Goal: Task Accomplishment & Management: Use online tool/utility

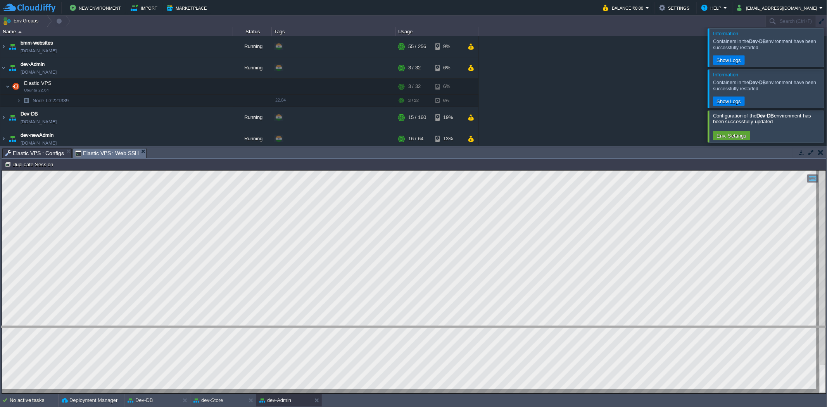
drag, startPoint x: 301, startPoint y: 154, endPoint x: 262, endPoint y: 332, distance: 182.5
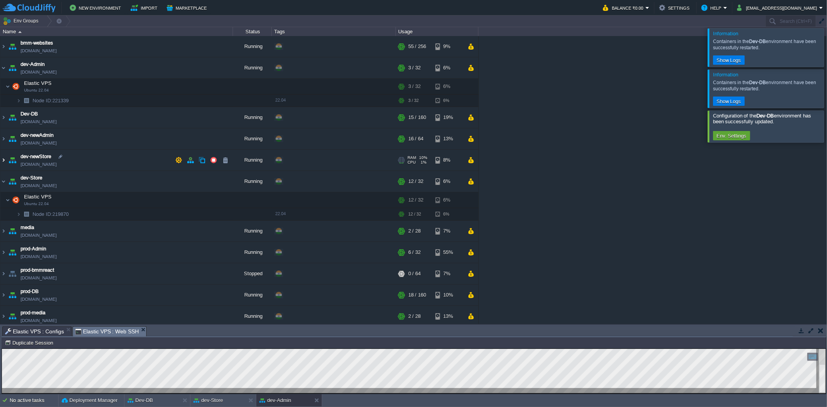
click at [5, 159] on img at bounding box center [3, 160] width 6 height 21
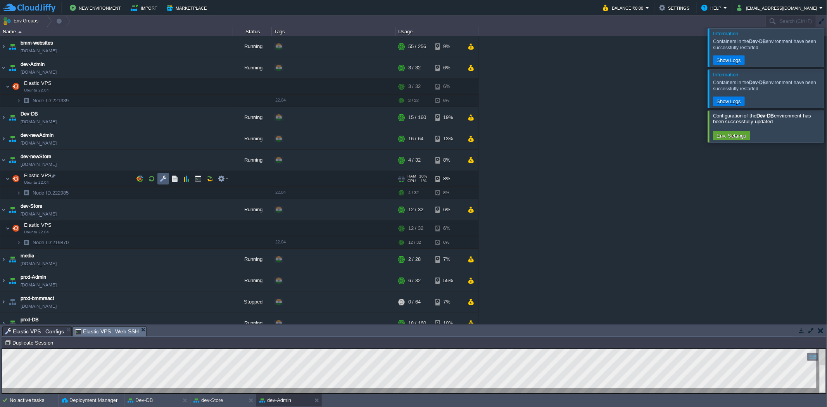
click at [160, 183] on td at bounding box center [163, 179] width 12 height 12
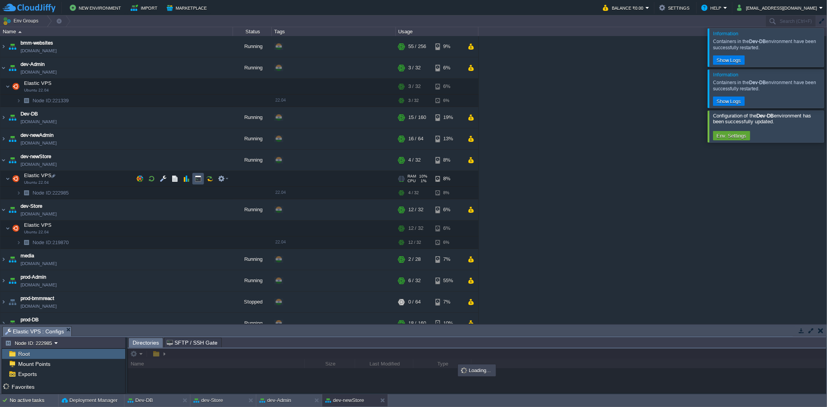
click at [199, 181] on button "button" at bounding box center [198, 178] width 7 height 7
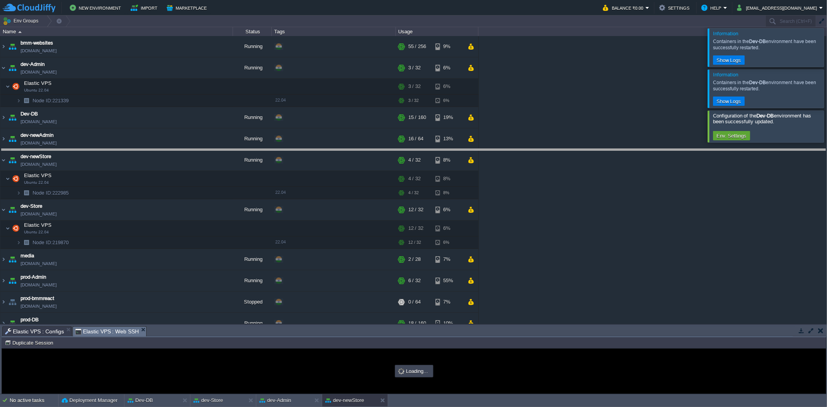
drag, startPoint x: 173, startPoint y: 331, endPoint x: 255, endPoint y: 154, distance: 194.7
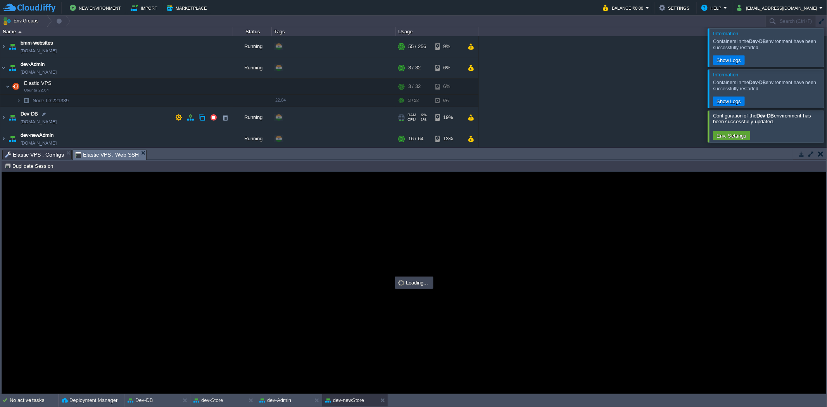
type input "#000000"
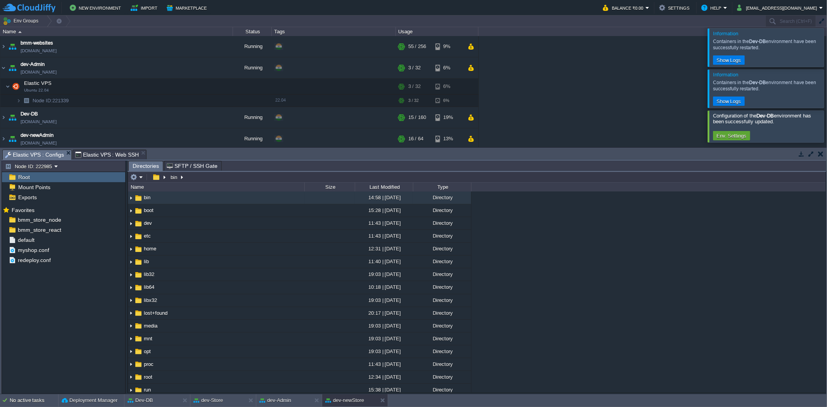
click at [45, 152] on span "Elastic VPS : Configs" at bounding box center [34, 155] width 59 height 10
click at [112, 231] on button "button" at bounding box center [114, 229] width 7 height 7
click at [128, 243] on span "Copy Path" at bounding box center [134, 241] width 24 height 6
type textarea "/var/www/html/bmm/react/_work/bmm_store_react/bmm_store_react"
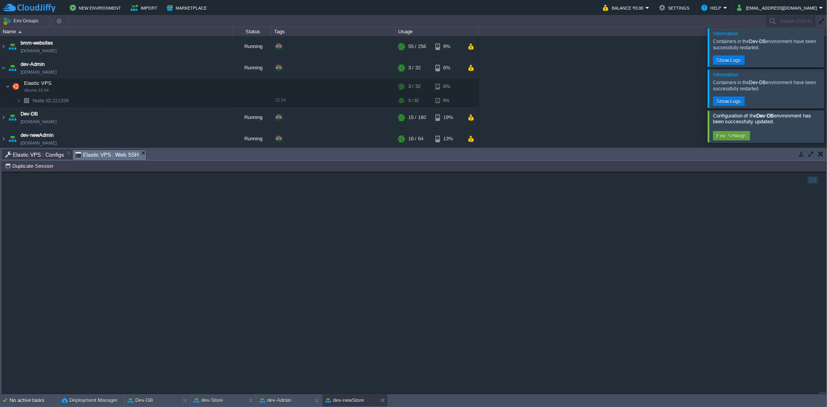
click at [117, 153] on span "Elastic VPS : Web SSH" at bounding box center [107, 155] width 64 height 10
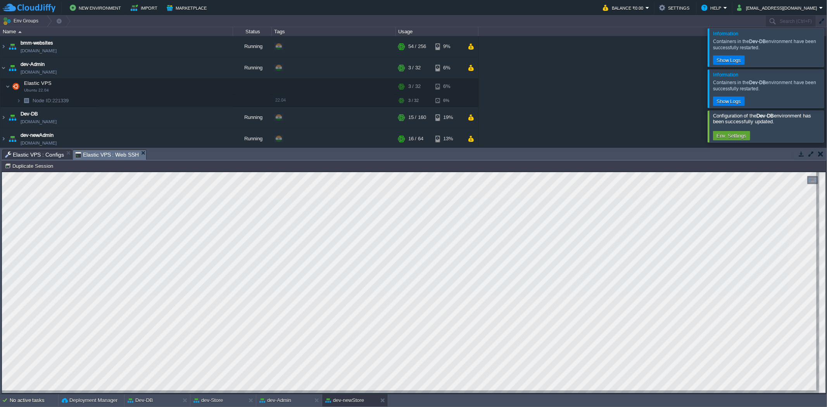
click at [48, 153] on span "Elastic VPS : Configs" at bounding box center [34, 154] width 59 height 9
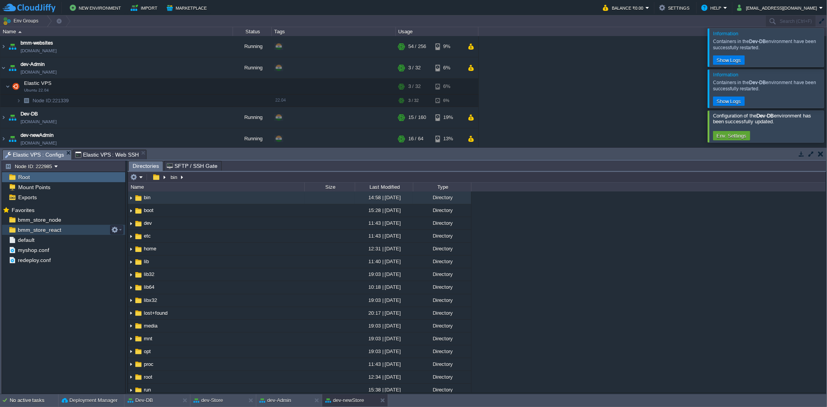
click at [44, 231] on span "bmm_store_react" at bounding box center [39, 229] width 46 height 7
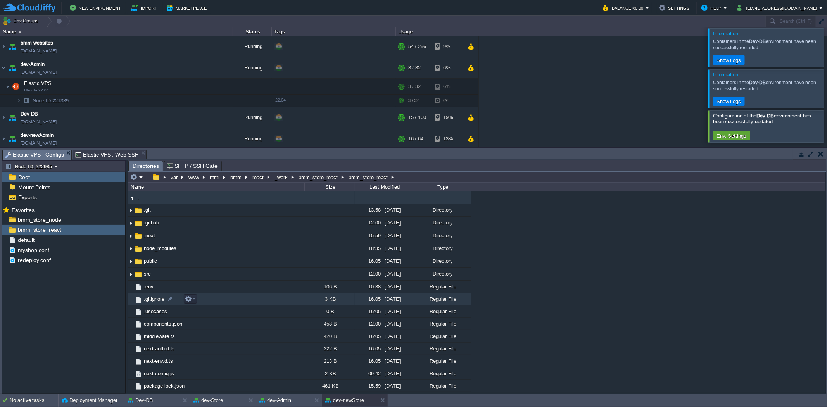
scroll to position [75, 0]
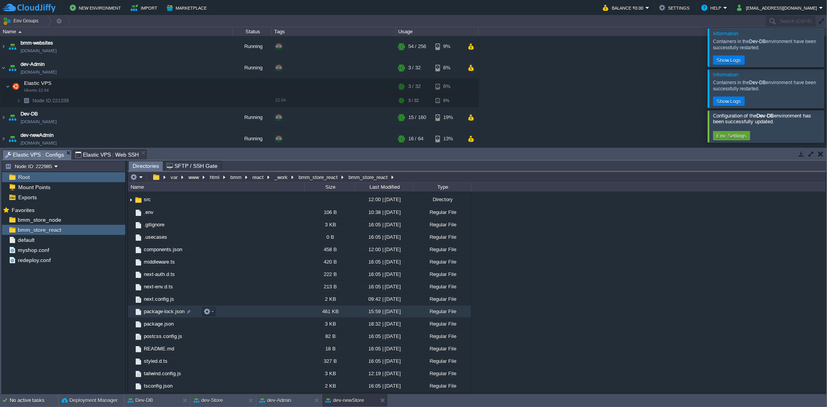
click at [164, 315] on span "package-lock.json" at bounding box center [164, 311] width 43 height 7
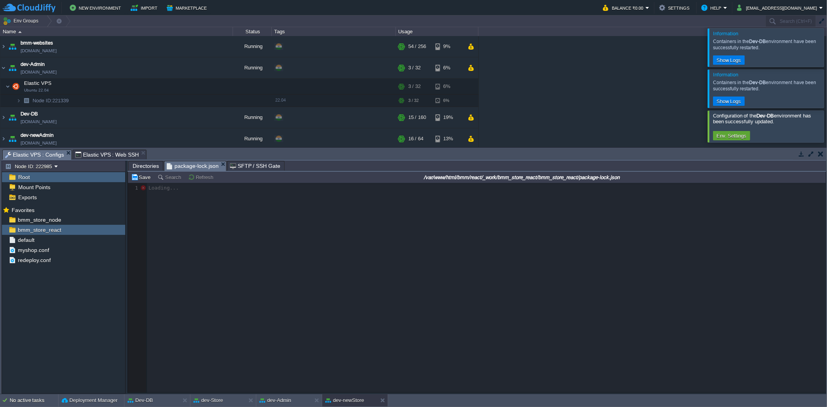
click at [164, 315] on div at bounding box center [476, 288] width 697 height 210
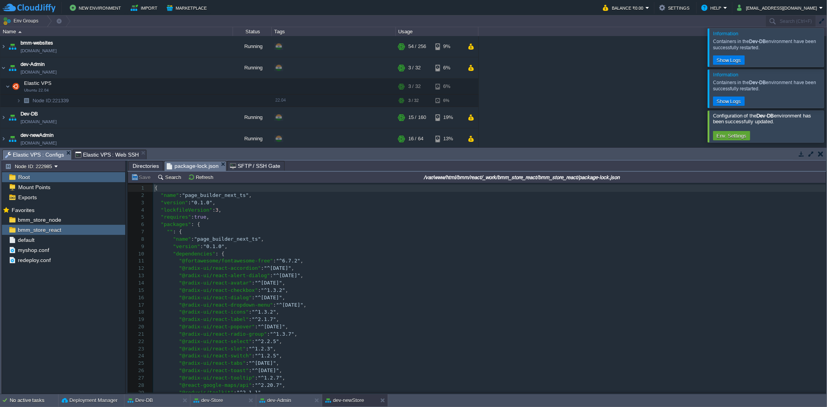
scroll to position [2, 0]
click at [211, 228] on pre ""packages" : {" at bounding box center [489, 224] width 672 height 7
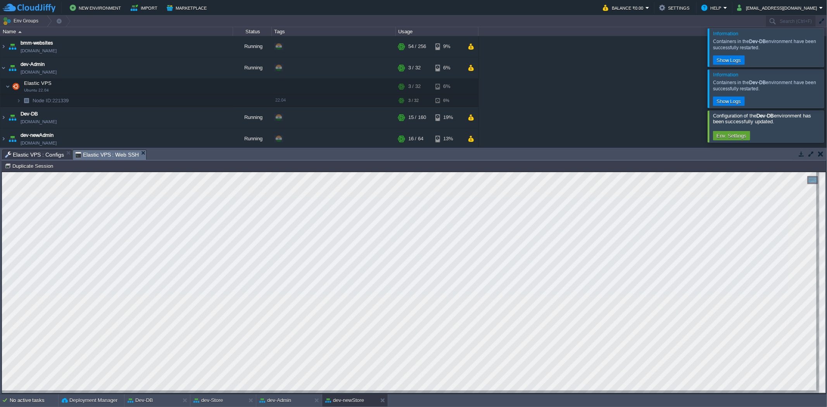
click at [102, 155] on span "Elastic VPS : Web SSH" at bounding box center [107, 155] width 64 height 10
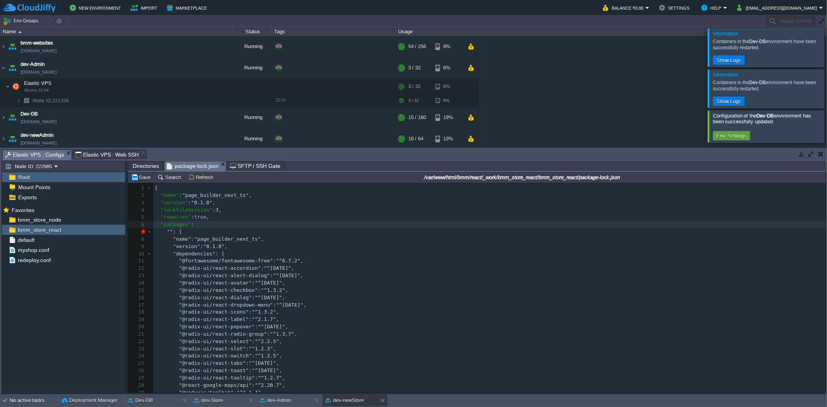
click at [41, 154] on span "Elastic VPS : Configs" at bounding box center [34, 155] width 59 height 10
click at [71, 232] on div "bmm_store_react" at bounding box center [63, 230] width 123 height 10
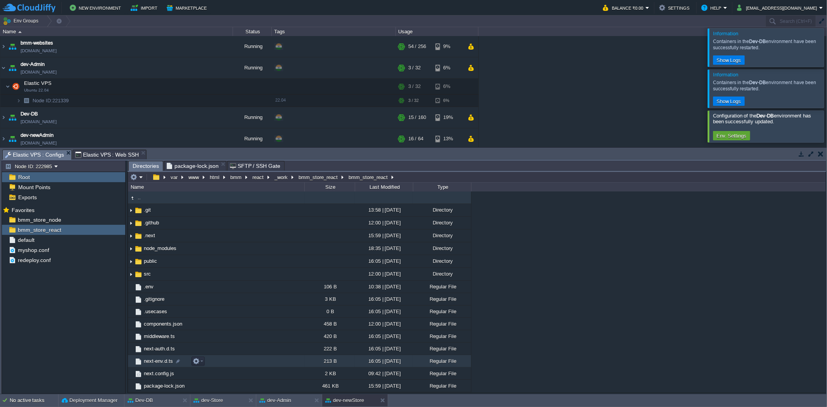
scroll to position [75, 0]
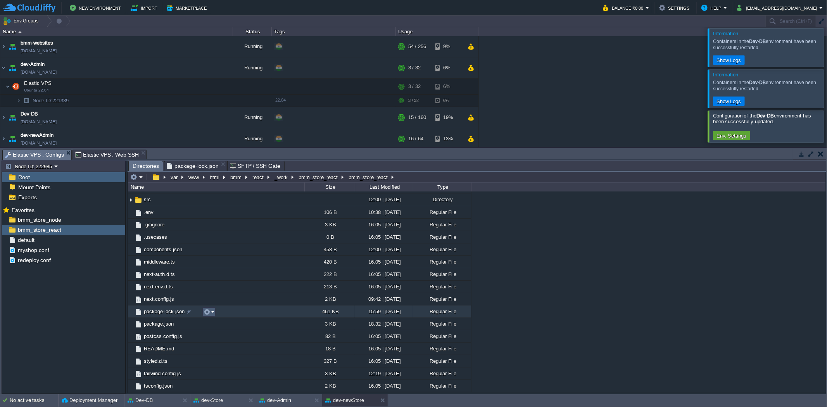
click at [211, 309] on em at bounding box center [208, 311] width 10 height 7
click at [222, 377] on span "Delete" at bounding box center [221, 375] width 14 height 6
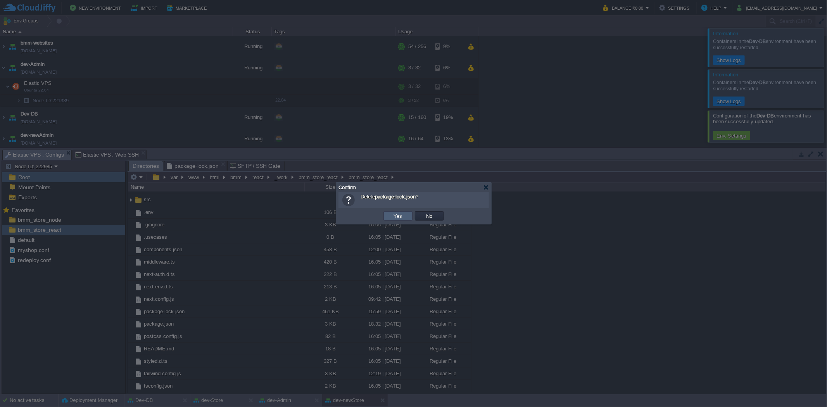
click at [407, 213] on td "Yes" at bounding box center [397, 215] width 29 height 9
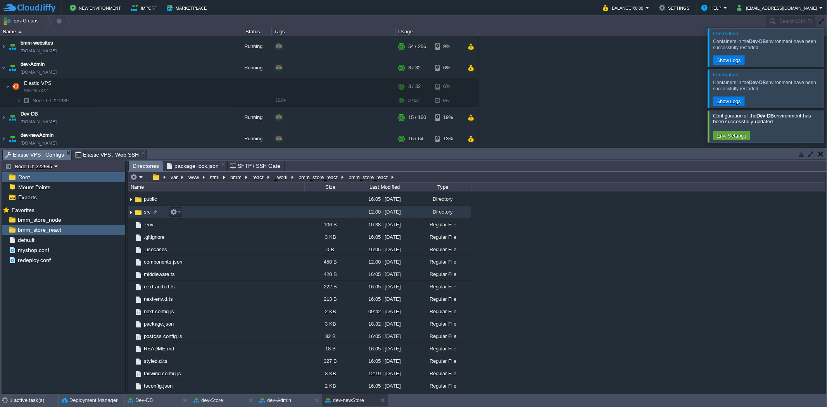
scroll to position [63, 0]
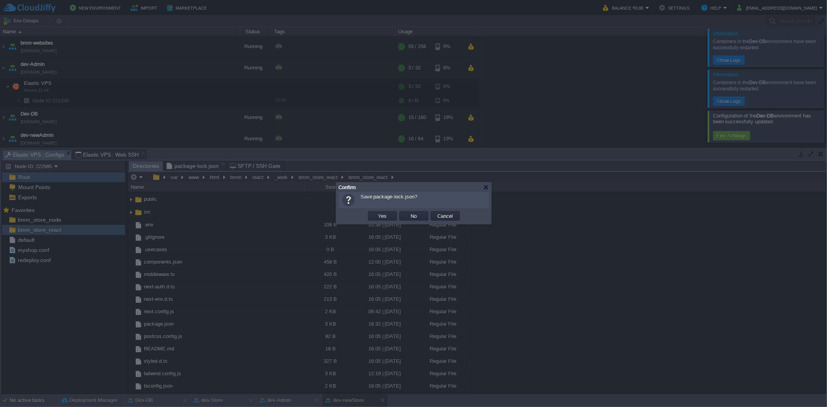
click at [219, 164] on body "New Environment Import Marketplace Bonus ₹0.00 Upgrade Account Balance ₹0.00 Se…" at bounding box center [413, 203] width 827 height 407
click at [393, 214] on td "Yes" at bounding box center [382, 215] width 29 height 9
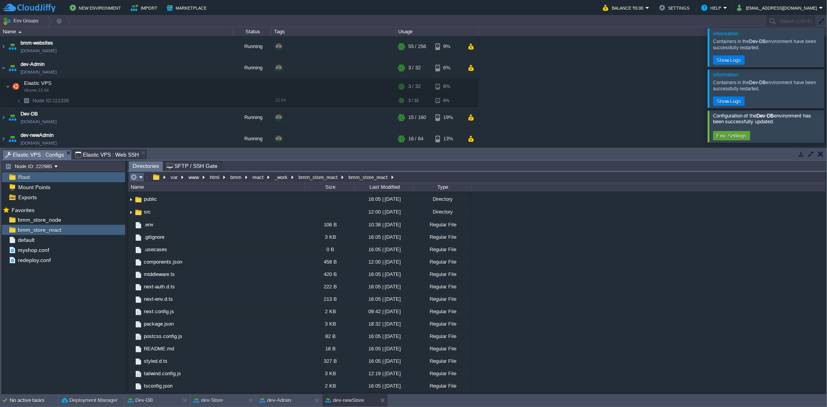
click at [140, 178] on em at bounding box center [136, 177] width 13 height 7
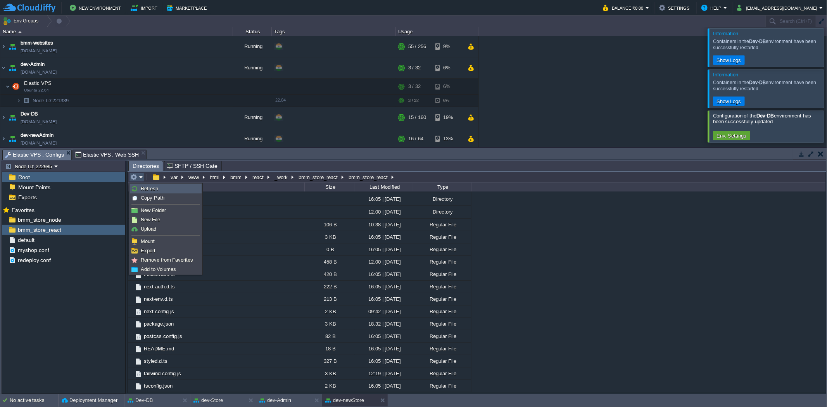
click at [160, 188] on link "Refresh" at bounding box center [165, 188] width 71 height 9
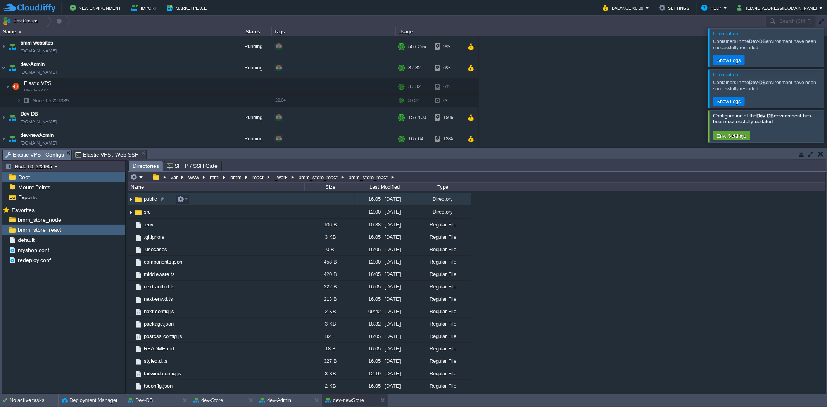
scroll to position [0, 0]
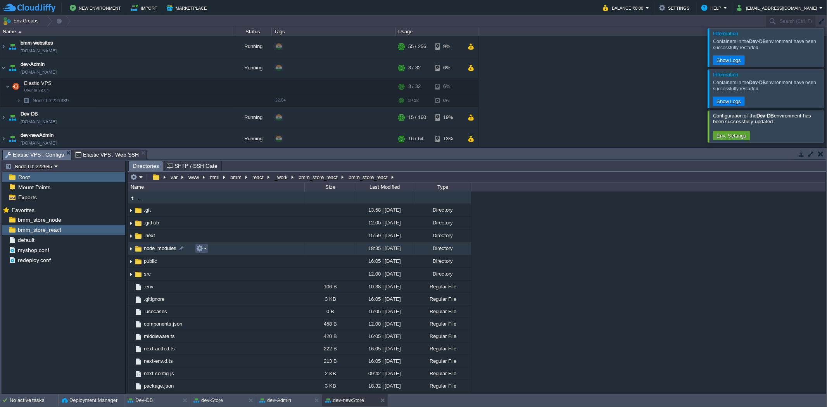
click at [196, 251] on button "button" at bounding box center [199, 248] width 7 height 7
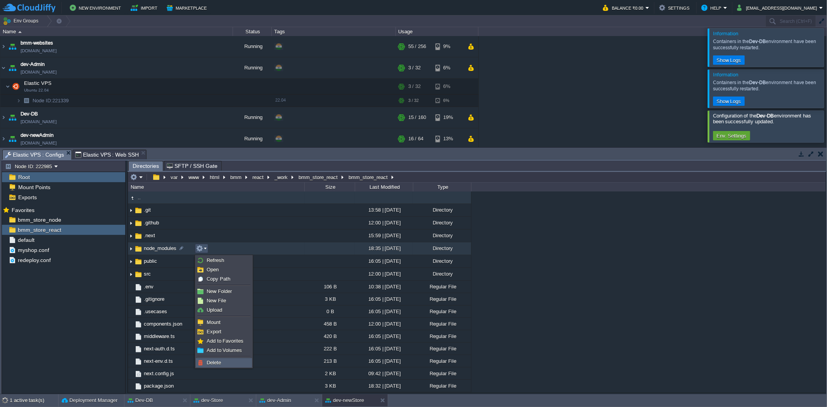
click at [230, 361] on link "Delete" at bounding box center [223, 362] width 55 height 9
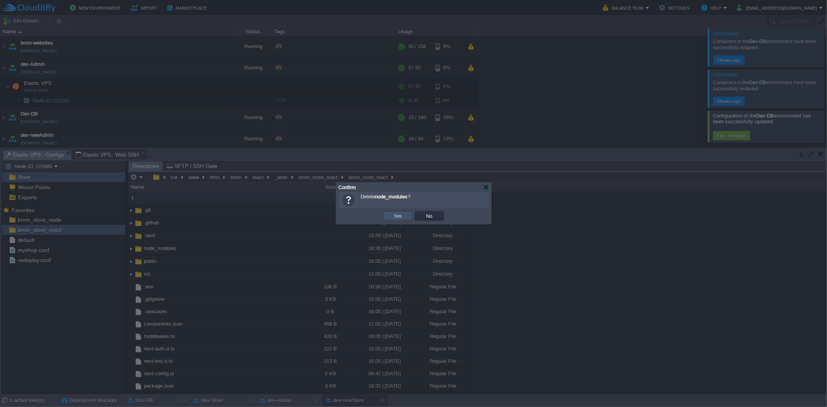
click at [398, 214] on button "Yes" at bounding box center [397, 215] width 13 height 7
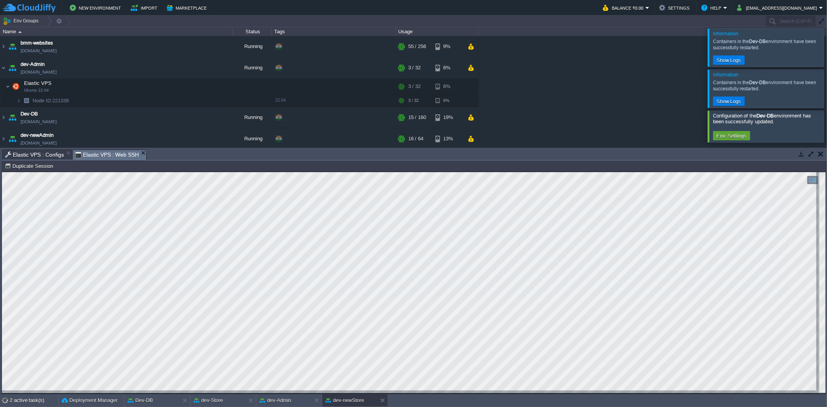
click at [112, 153] on span "Elastic VPS : Web SSH" at bounding box center [107, 155] width 64 height 10
click at [150, 391] on div at bounding box center [413, 282] width 823 height 221
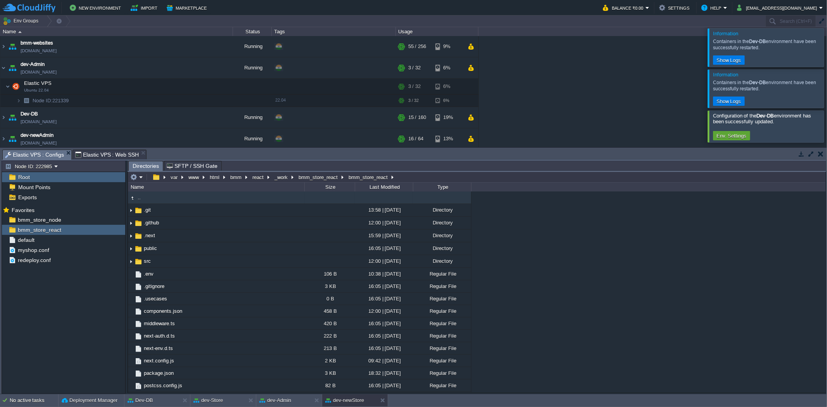
click at [53, 153] on span "Elastic VPS : Configs" at bounding box center [34, 155] width 59 height 10
click at [59, 215] on div "bmm_store_node" at bounding box center [63, 220] width 123 height 10
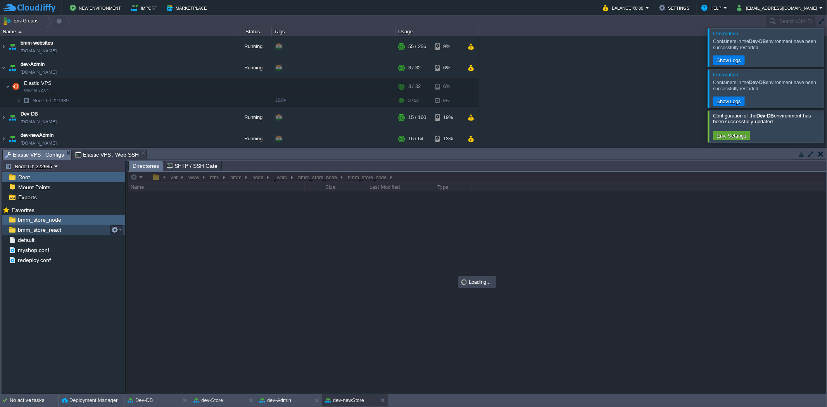
click at [60, 229] on span "bmm_store_react" at bounding box center [39, 229] width 46 height 7
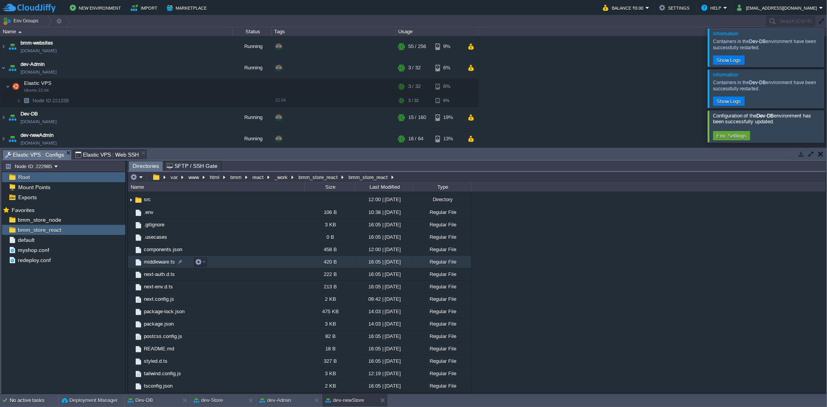
scroll to position [62, 0]
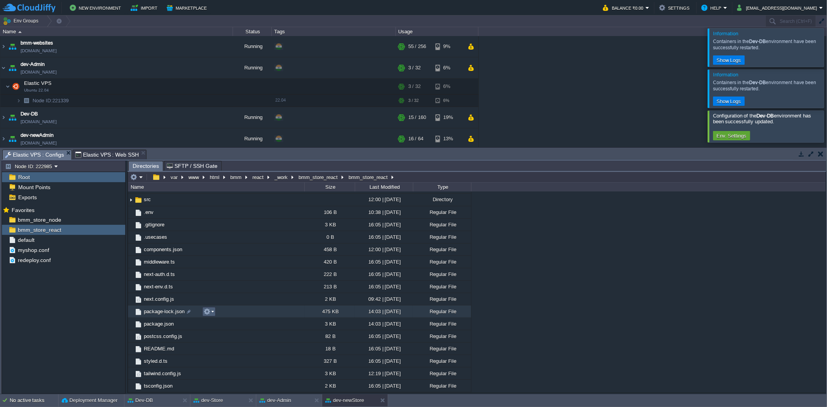
click at [211, 312] on em at bounding box center [208, 311] width 10 height 7
click at [231, 375] on link "Delete" at bounding box center [230, 375] width 55 height 9
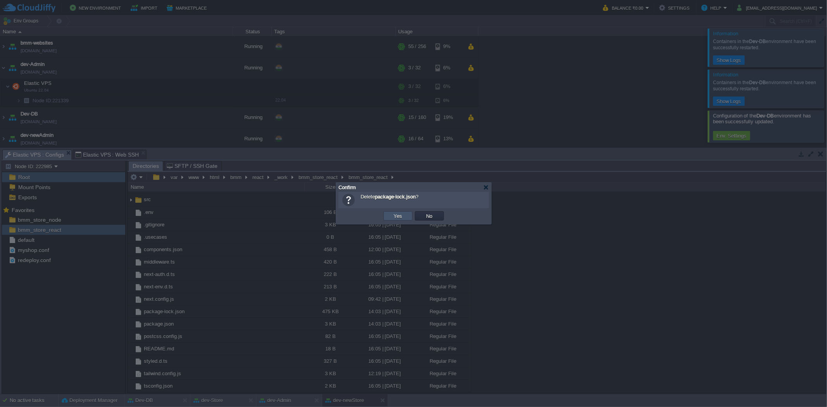
click at [402, 216] on button "Yes" at bounding box center [397, 215] width 13 height 7
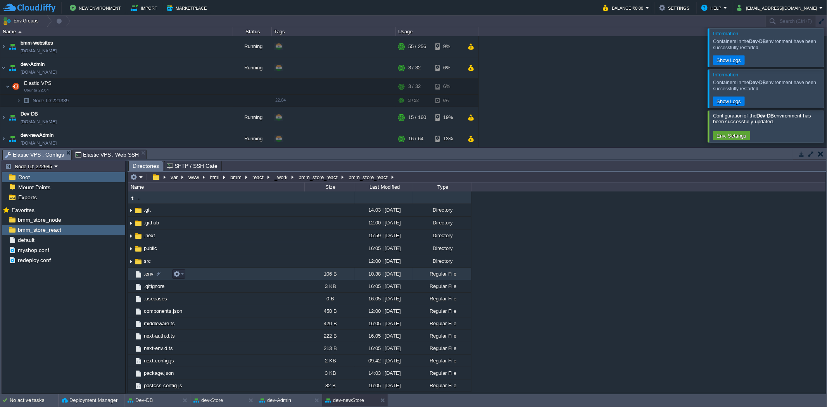
scroll to position [50, 0]
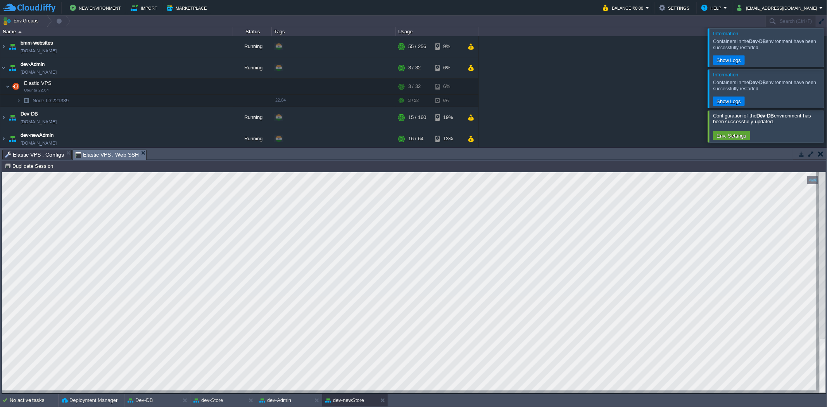
click at [116, 150] on span "Elastic VPS : Web SSH" at bounding box center [107, 155] width 64 height 10
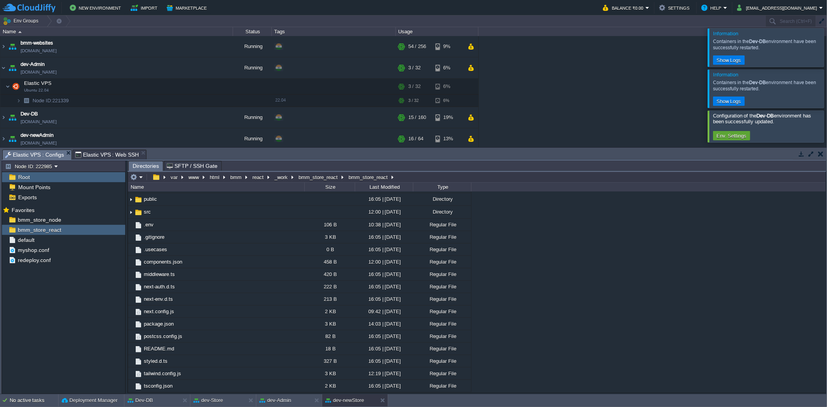
click at [41, 152] on span "Elastic VPS : Configs" at bounding box center [34, 155] width 59 height 10
click at [78, 226] on div "bmm_store_react" at bounding box center [63, 230] width 123 height 10
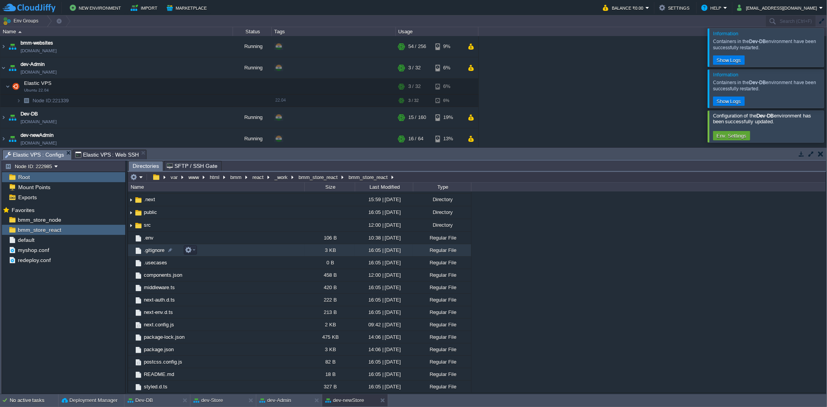
scroll to position [36, 0]
click at [153, 248] on span ".gitignore" at bounding box center [154, 249] width 23 height 7
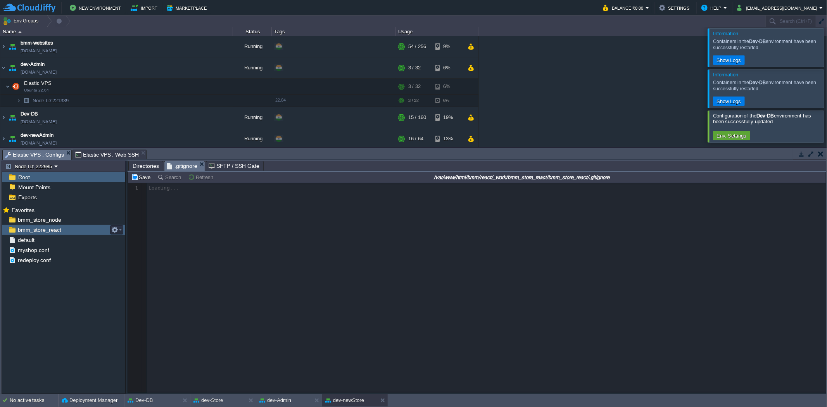
click at [24, 225] on div "bmm_store_react" at bounding box center [63, 230] width 123 height 10
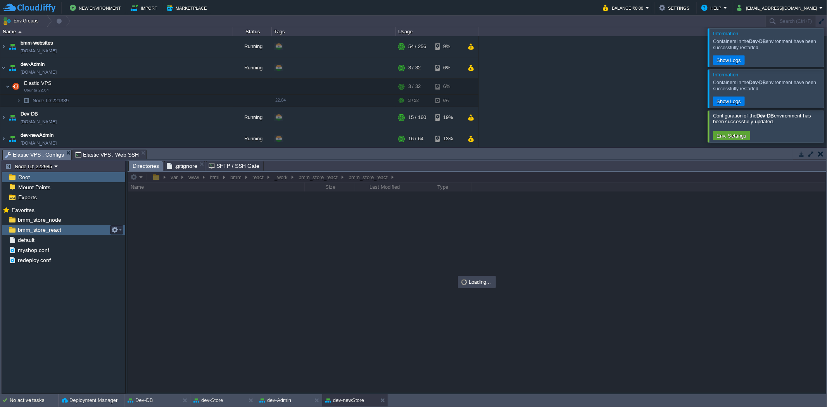
scroll to position [0, 0]
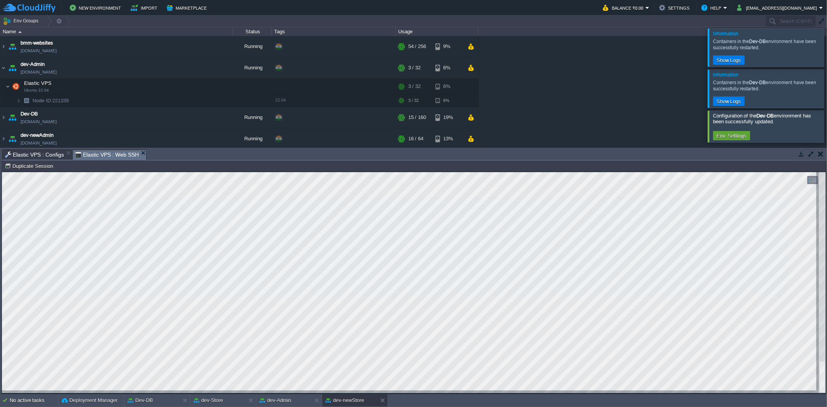
click at [94, 152] on span "Elastic VPS : Web SSH" at bounding box center [107, 155] width 64 height 10
click at [301, 399] on div "dev-Admin" at bounding box center [283, 400] width 55 height 12
click at [349, 402] on button "dev-newStore" at bounding box center [344, 400] width 39 height 8
click at [2, 172] on html "Copy: Ctrl + Shift + C Paste: Ctrl + V Settings: Ctrl + Shift + Alt 0" at bounding box center [413, 172] width 823 height 0
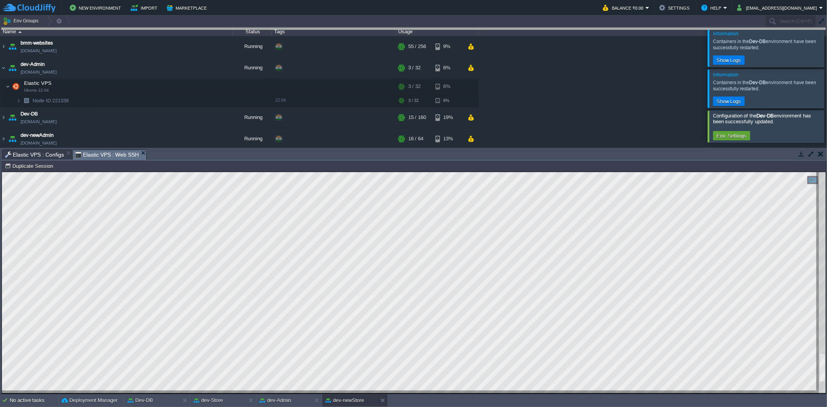
drag, startPoint x: 195, startPoint y: 154, endPoint x: 204, endPoint y: -34, distance: 188.9
click at [204, 0] on html "New Environment Import Marketplace Bonus ₹0.00 Upgrade Account Balance ₹0.00 Se…" at bounding box center [413, 203] width 827 height 407
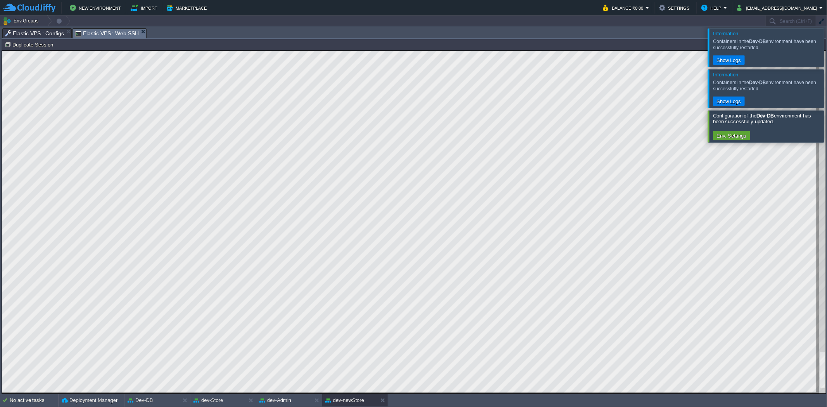
drag, startPoint x: 1, startPoint y: 90, endPoint x: 166, endPoint y: 407, distance: 357.2
click at [166, 406] on html "New Environment Import Marketplace Bonus ₹0.00 Upgrade Account Balance ₹0.00 Se…" at bounding box center [413, 203] width 827 height 407
click at [826, 119] on div at bounding box center [836, 125] width 0 height 31
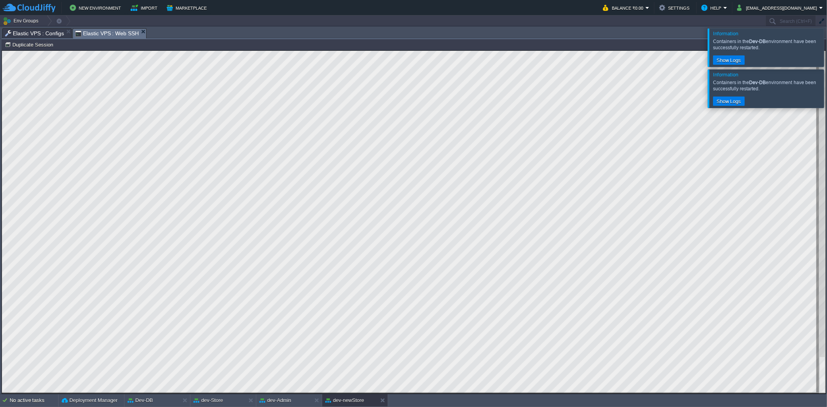
click at [826, 95] on div at bounding box center [836, 88] width 0 height 38
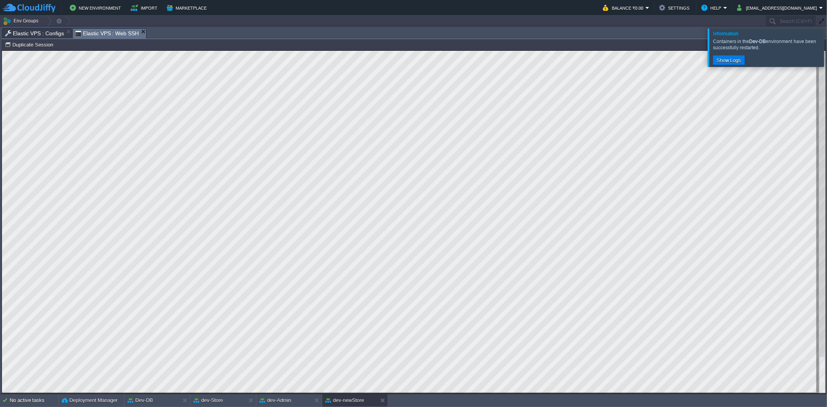
click at [826, 56] on div at bounding box center [836, 47] width 0 height 38
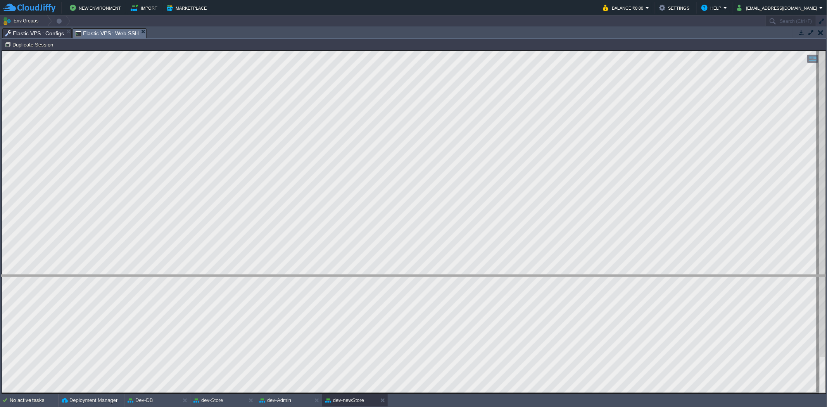
drag, startPoint x: 588, startPoint y: 28, endPoint x: 646, endPoint y: 275, distance: 253.5
click at [646, 275] on body "New Environment Import Marketplace Bonus ₹0.00 Upgrade Account Balance ₹0.00 Se…" at bounding box center [413, 203] width 827 height 407
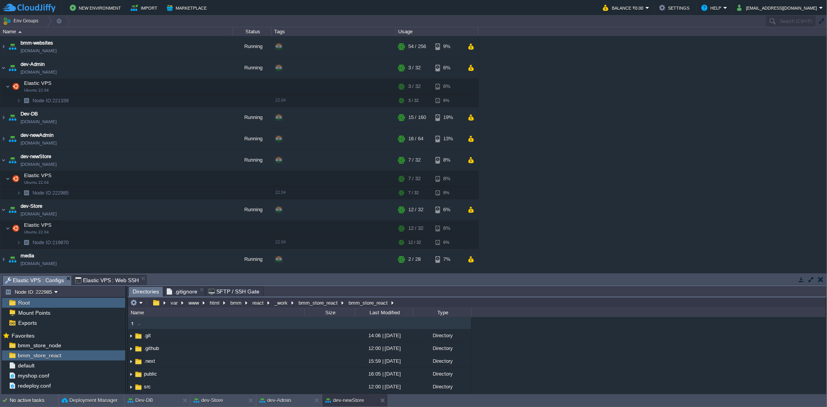
click at [45, 280] on span "Elastic VPS : Configs" at bounding box center [34, 281] width 59 height 10
click at [76, 359] on div "bmm_store_react" at bounding box center [63, 355] width 123 height 10
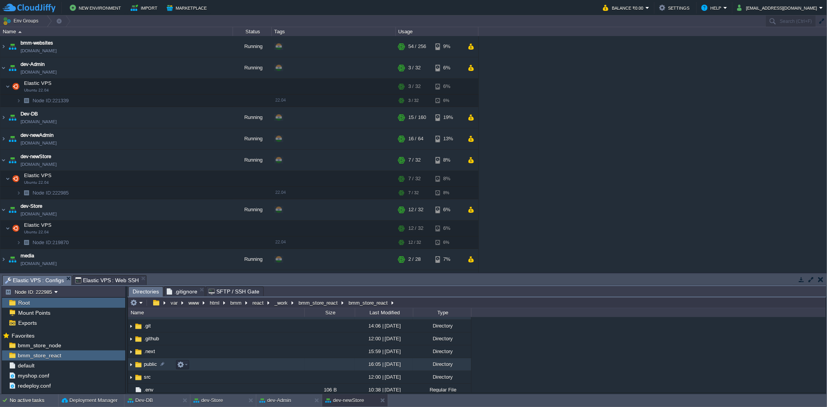
scroll to position [10, 0]
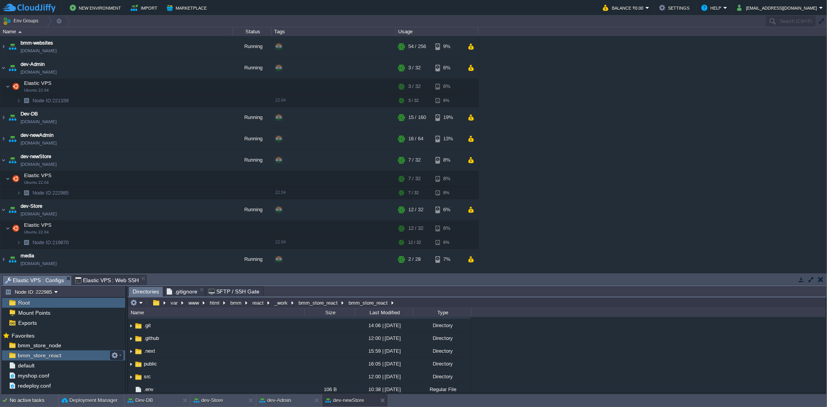
click at [82, 358] on div "bmm_store_react" at bounding box center [63, 355] width 123 height 10
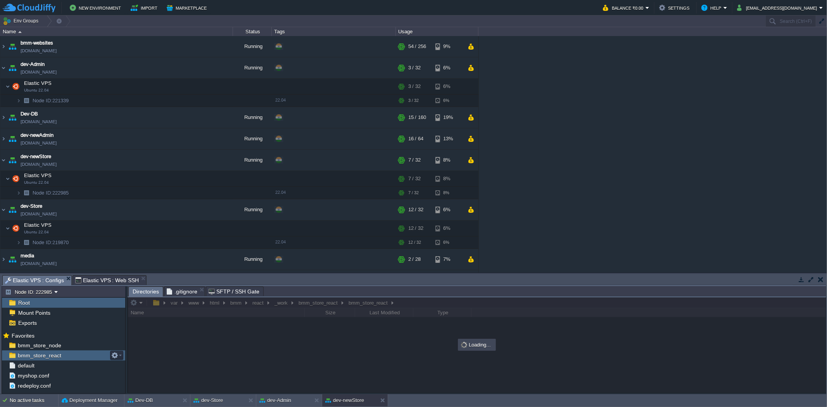
scroll to position [0, 0]
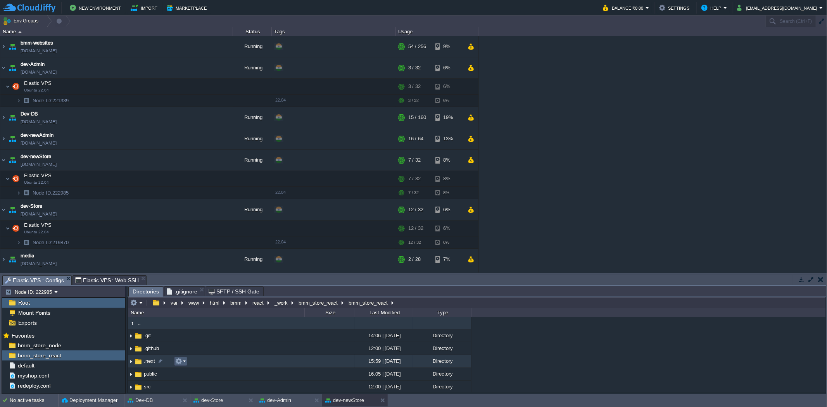
click at [180, 362] on button "button" at bounding box center [178, 361] width 7 height 7
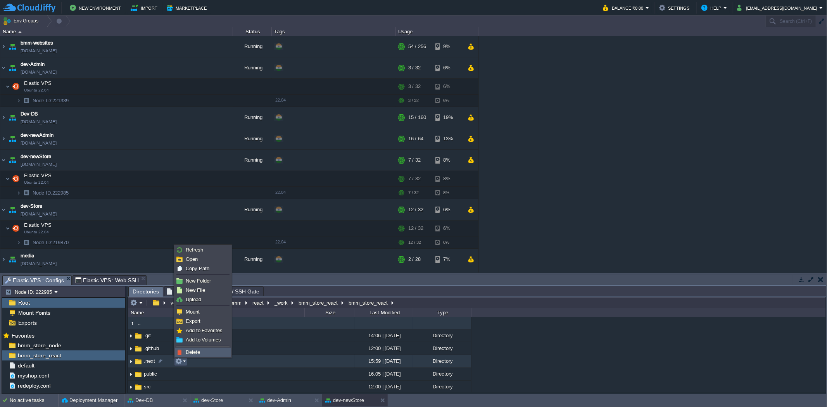
click at [188, 355] on link "Delete" at bounding box center [202, 352] width 55 height 9
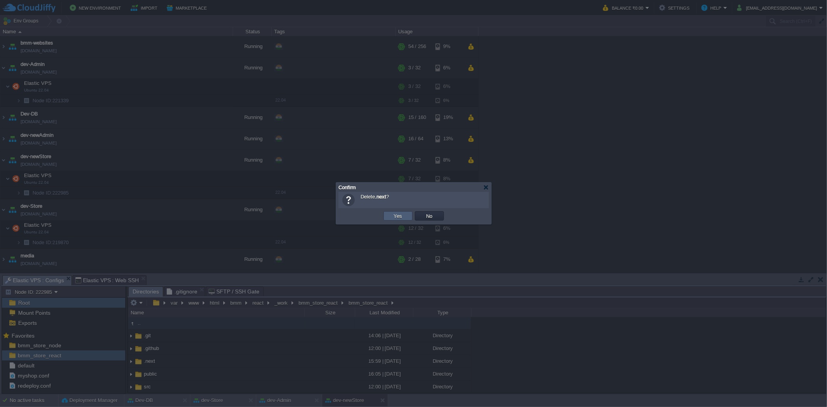
click at [403, 219] on button "Yes" at bounding box center [397, 215] width 13 height 7
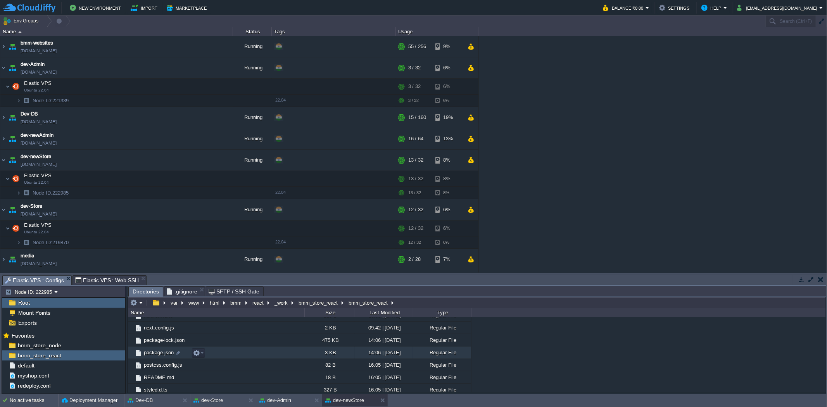
scroll to position [146, 0]
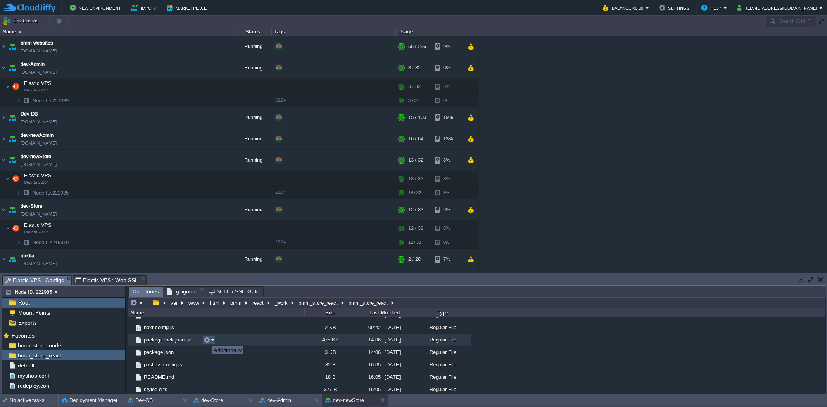
click at [206, 339] on button "button" at bounding box center [206, 339] width 7 height 7
click at [215, 331] on span "Delete" at bounding box center [221, 330] width 14 height 6
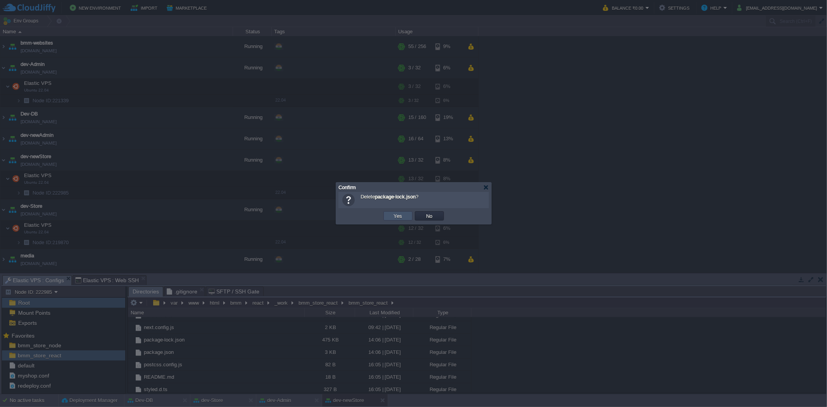
click at [403, 217] on button "Yes" at bounding box center [397, 215] width 13 height 7
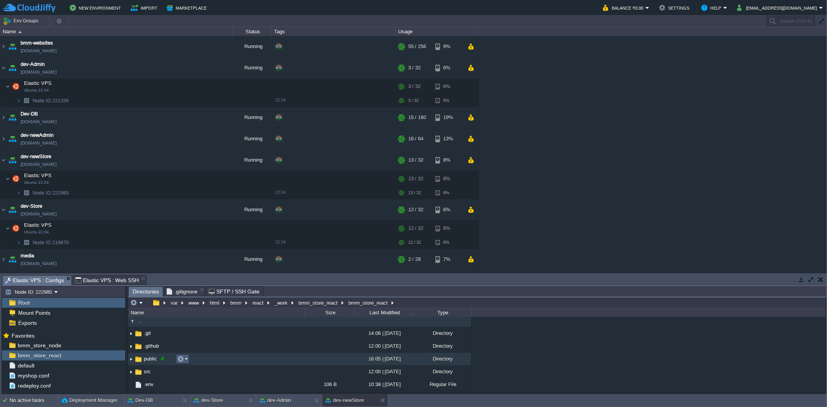
scroll to position [0, 0]
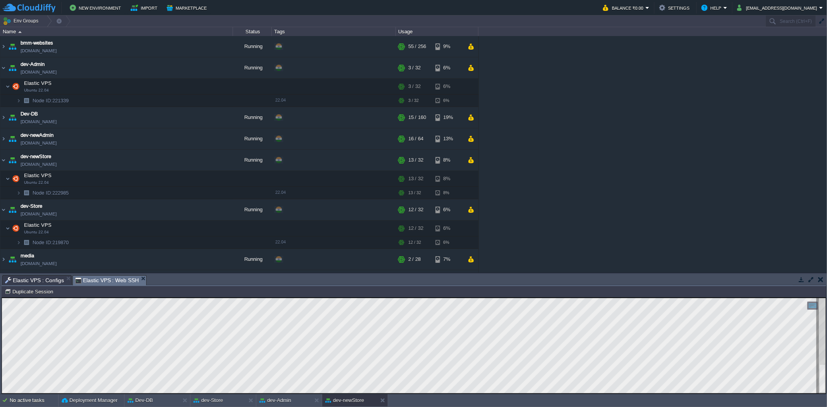
click at [117, 280] on span "Elastic VPS : Web SSH" at bounding box center [107, 281] width 64 height 10
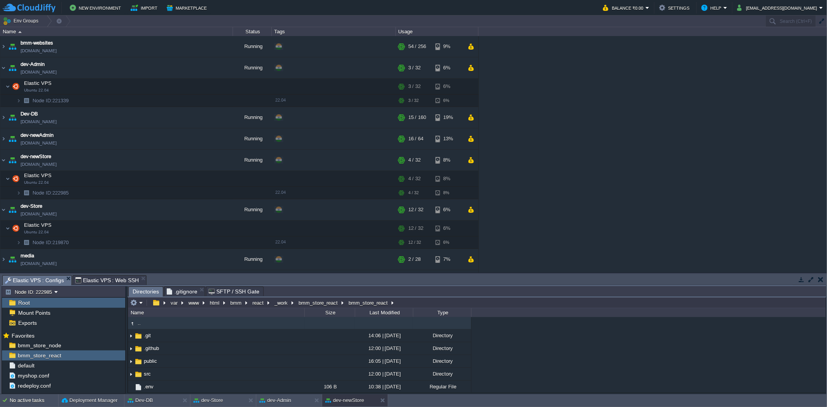
click at [52, 276] on span "Elastic VPS : Configs" at bounding box center [34, 281] width 59 height 10
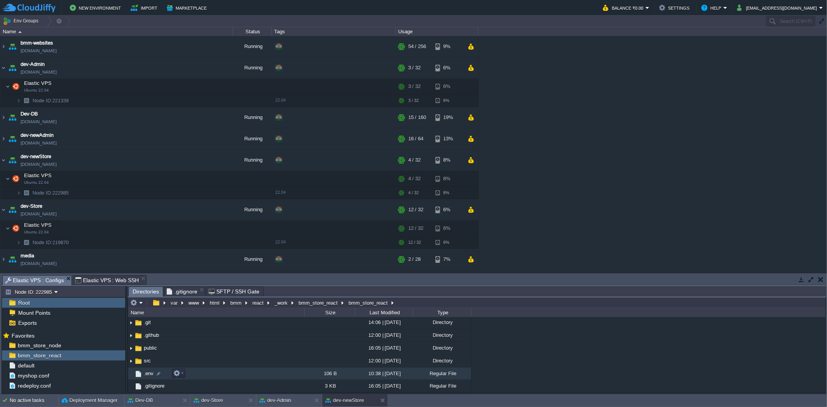
click at [151, 372] on span ".env" at bounding box center [149, 373] width 12 height 7
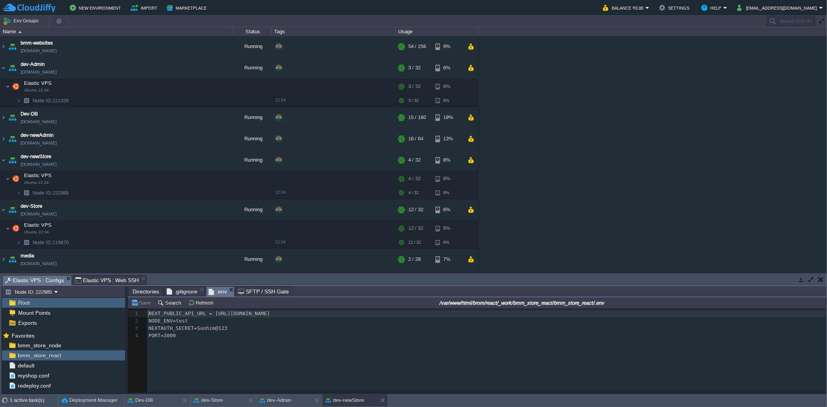
scroll to position [2, 0]
click at [35, 366] on span "default" at bounding box center [25, 365] width 19 height 7
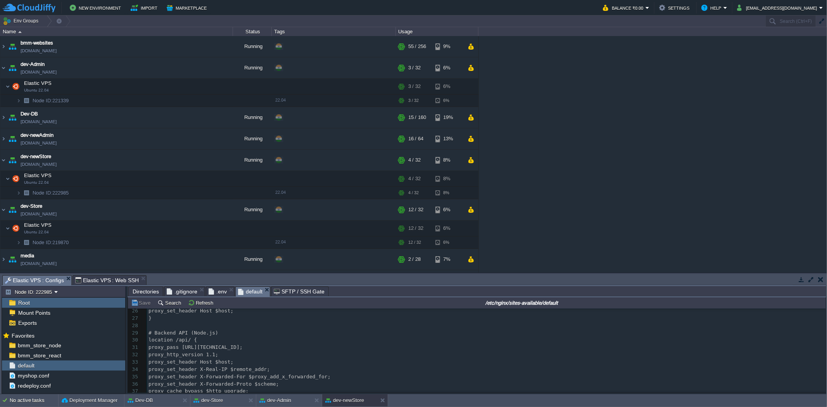
scroll to position [186, 0]
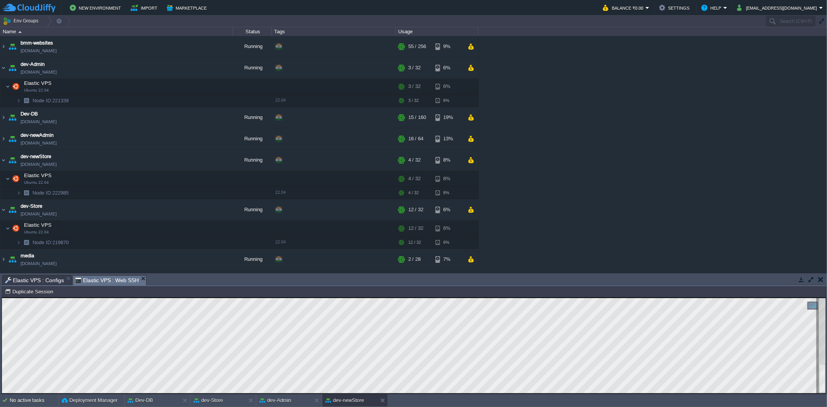
click at [96, 280] on span "Elastic VPS : Web SSH" at bounding box center [107, 281] width 64 height 10
click at [301, 397] on div "dev-Admin" at bounding box center [283, 400] width 55 height 12
click at [365, 398] on div "dev-newStore" at bounding box center [349, 400] width 55 height 12
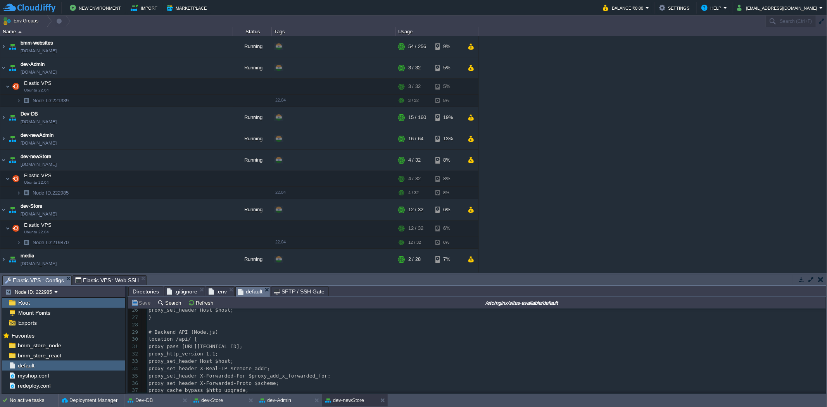
click at [46, 276] on span "Elastic VPS : Configs" at bounding box center [34, 281] width 59 height 10
click at [69, 359] on div "bmm_store_react" at bounding box center [63, 355] width 123 height 10
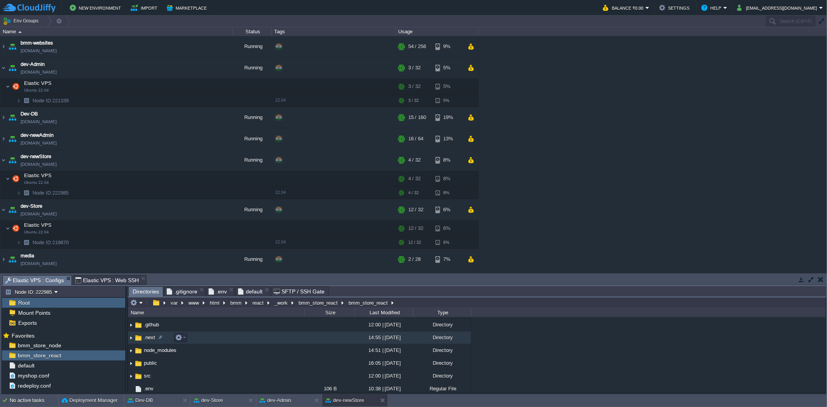
scroll to position [22, 0]
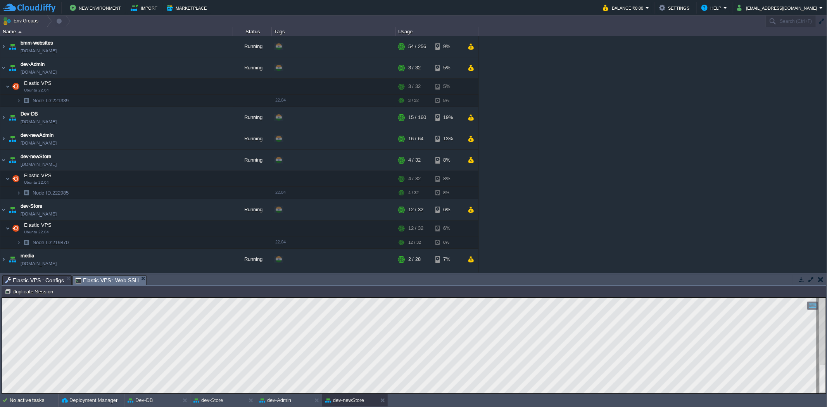
click at [118, 276] on span "Elastic VPS : Web SSH" at bounding box center [107, 281] width 64 height 10
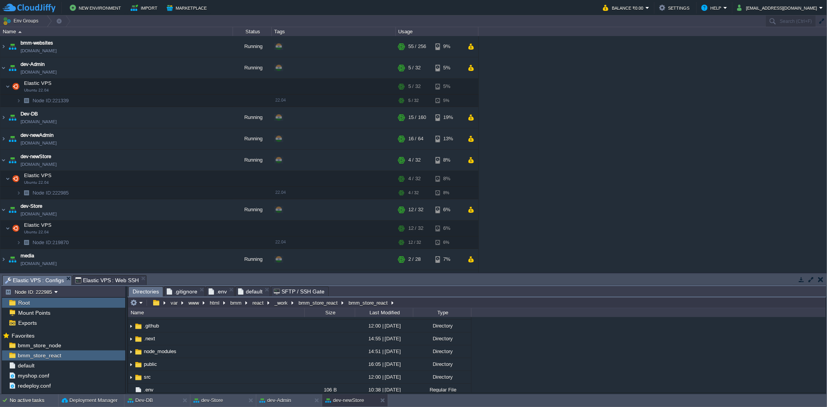
click at [52, 278] on span "Elastic VPS : Configs" at bounding box center [34, 281] width 59 height 10
click at [55, 351] on div "bmm_store_react" at bounding box center [63, 355] width 123 height 10
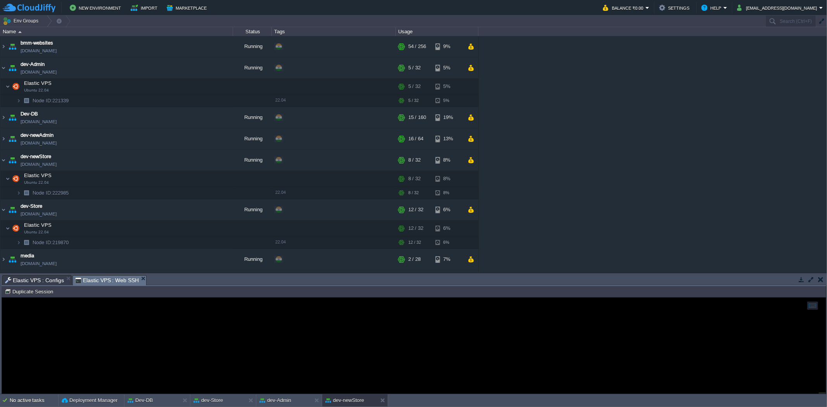
click at [112, 276] on span "Elastic VPS : Web SSH" at bounding box center [107, 281] width 64 height 10
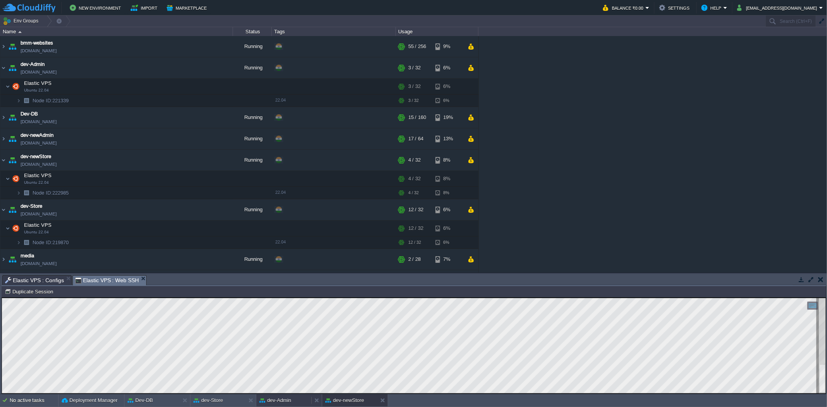
click at [272, 396] on div "dev-Admin" at bounding box center [283, 400] width 55 height 12
click at [318, 399] on button at bounding box center [318, 400] width 8 height 8
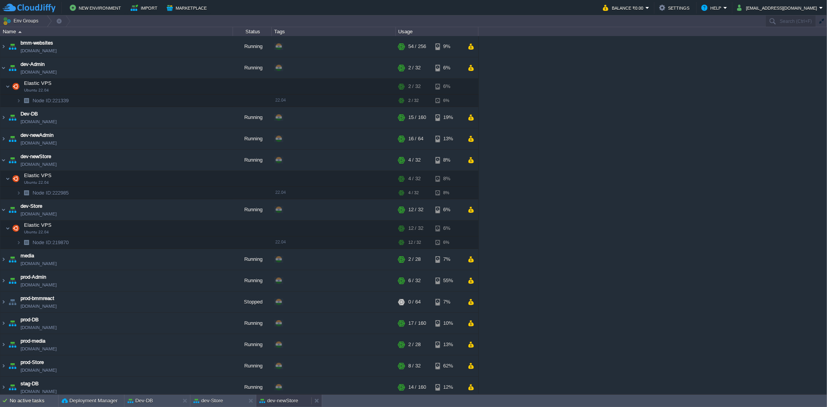
click at [289, 397] on button "dev-newStore" at bounding box center [278, 401] width 39 height 8
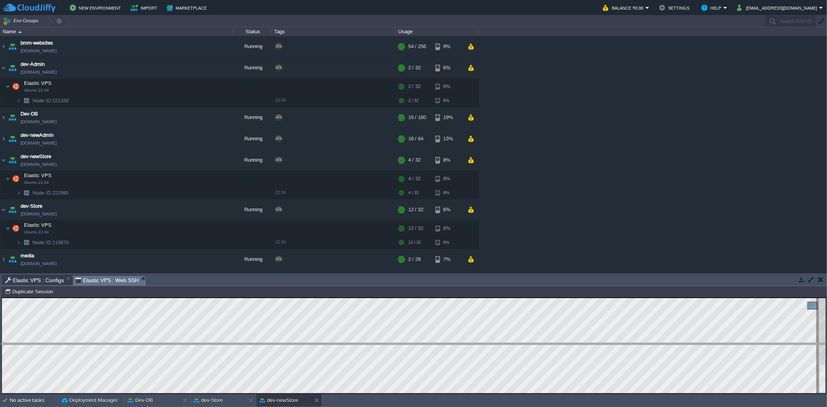
drag, startPoint x: 186, startPoint y: 284, endPoint x: 181, endPoint y: 351, distance: 66.9
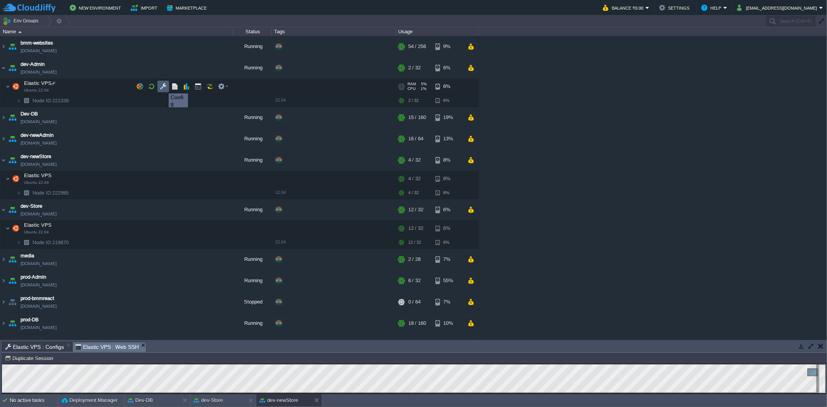
click at [163, 86] on button "button" at bounding box center [163, 86] width 7 height 7
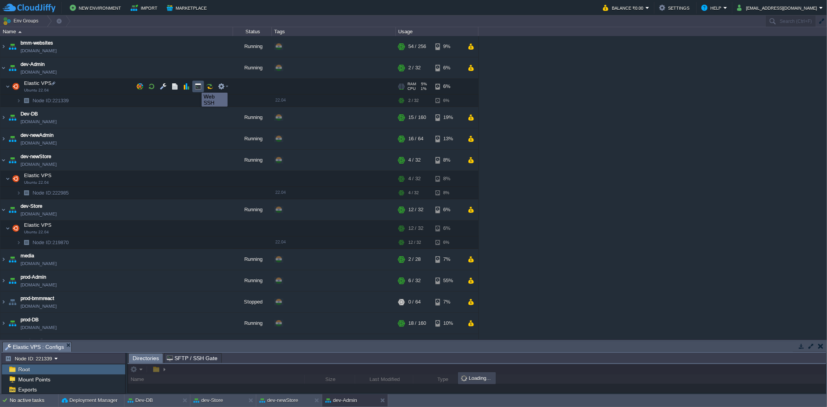
click at [196, 86] on button "button" at bounding box center [198, 86] width 7 height 7
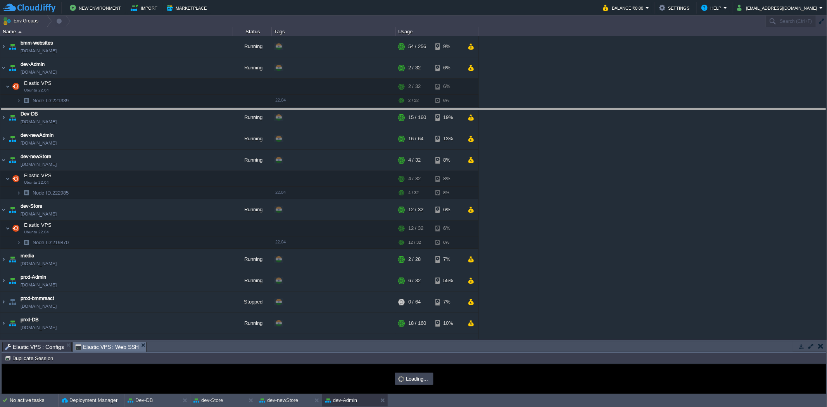
scroll to position [0, 0]
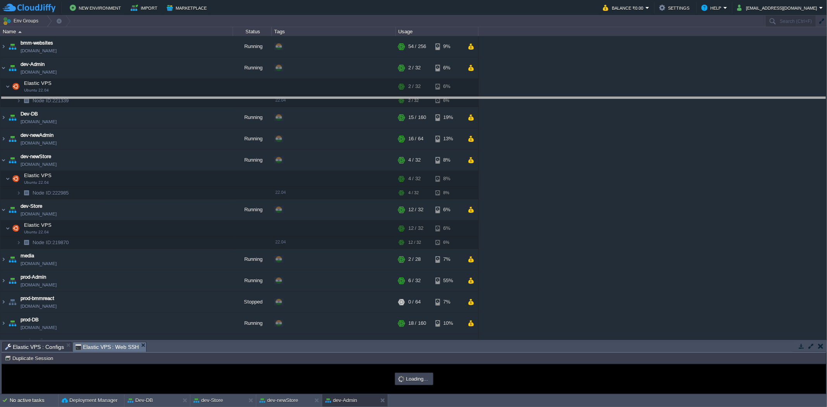
drag, startPoint x: 198, startPoint y: 347, endPoint x: 226, endPoint y: 102, distance: 246.1
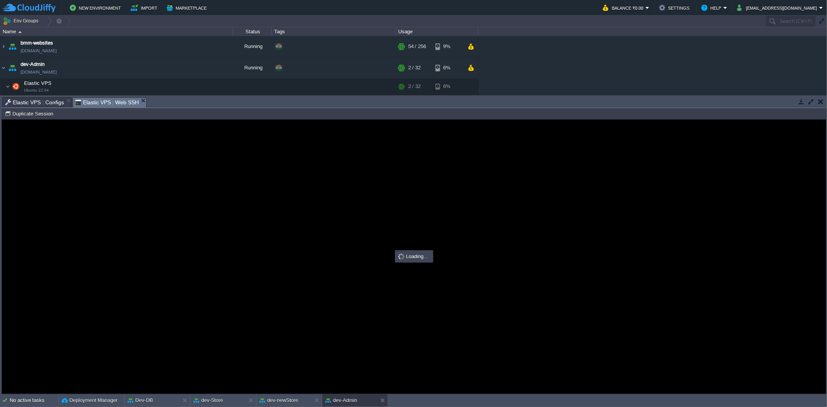
type input "#000000"
click at [52, 99] on span "Elastic VPS : Configs" at bounding box center [34, 102] width 59 height 9
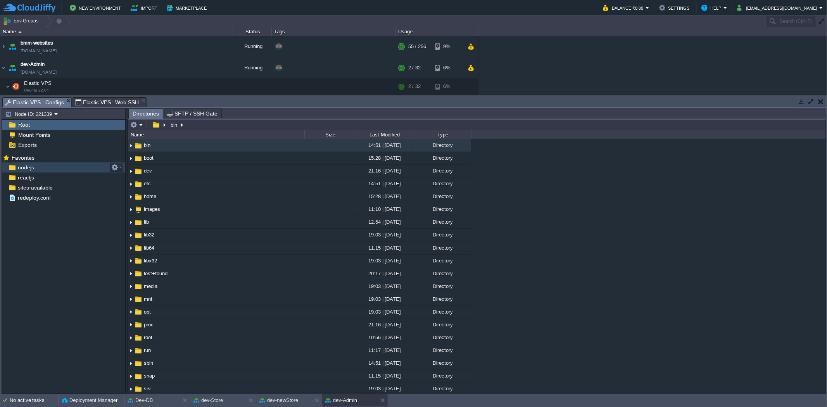
click at [70, 169] on div "nodejs" at bounding box center [63, 167] width 123 height 10
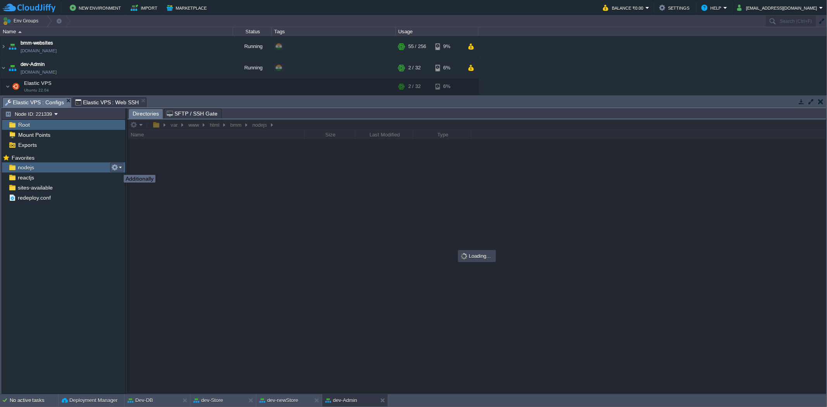
click at [118, 168] on button "button" at bounding box center [114, 167] width 7 height 7
click at [125, 174] on li "Copy Path" at bounding box center [147, 178] width 72 height 9
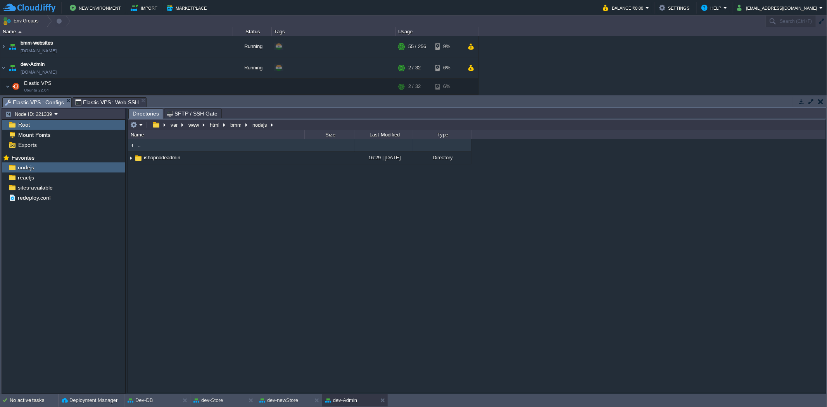
click at [102, 102] on span "Elastic VPS : Web SSH" at bounding box center [107, 102] width 64 height 9
click at [34, 99] on span "Elastic VPS : Configs" at bounding box center [34, 103] width 59 height 10
click at [52, 179] on div "reactjs" at bounding box center [63, 177] width 123 height 10
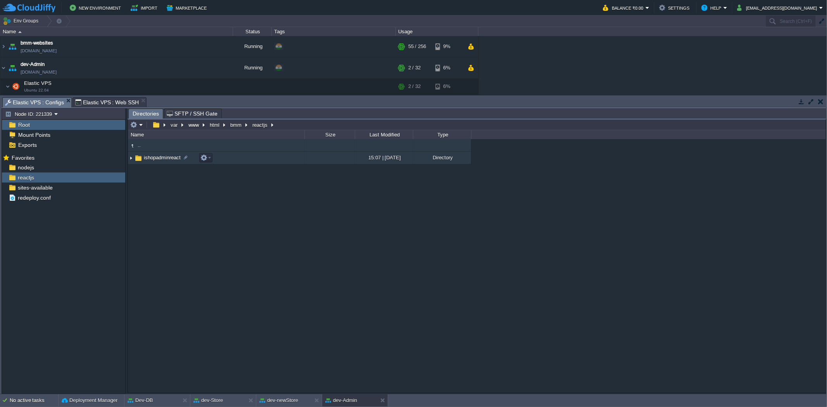
click at [169, 161] on span "ishopadminreact" at bounding box center [162, 157] width 39 height 7
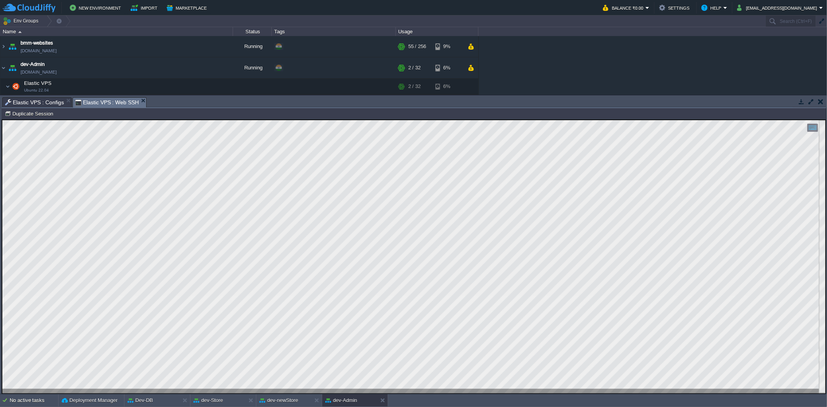
click at [119, 103] on span "Elastic VPS : Web SSH" at bounding box center [107, 103] width 64 height 10
click at [276, 402] on button "dev-newStore" at bounding box center [278, 400] width 39 height 8
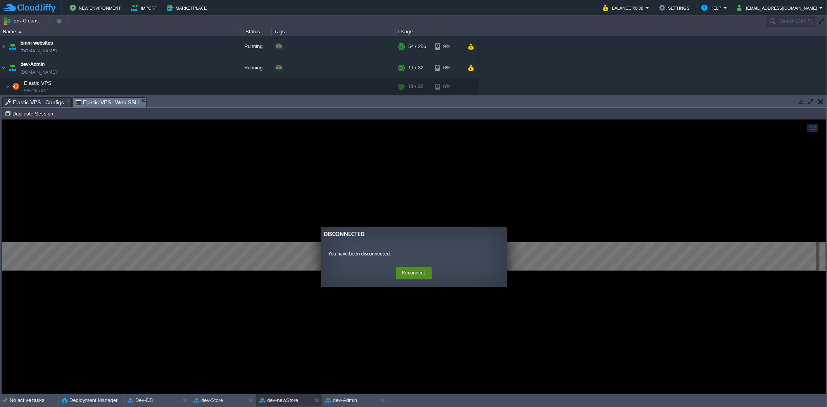
click at [412, 274] on button "Reconnect" at bounding box center [414, 273] width 36 height 12
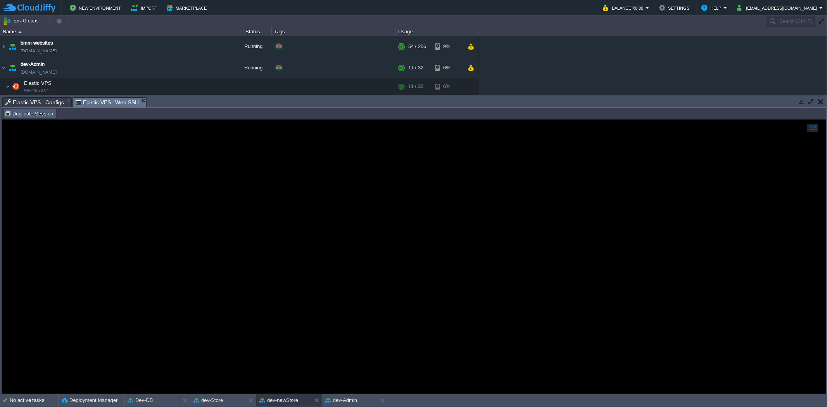
click at [45, 109] on td "Duplicate Session" at bounding box center [29, 113] width 53 height 9
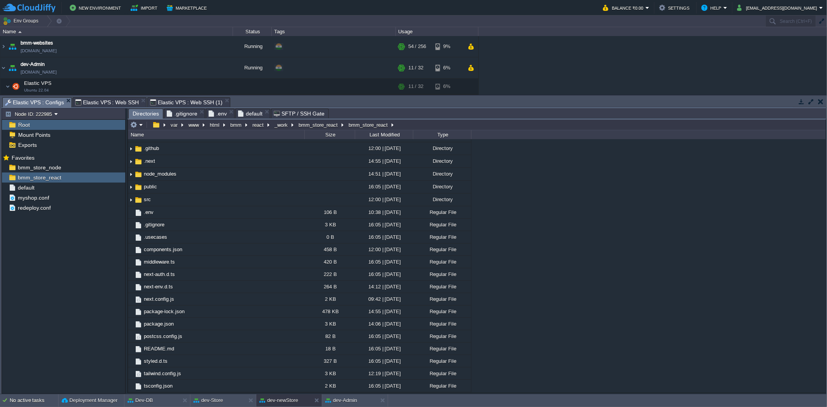
scroll to position [22, 0]
click at [51, 100] on span "Elastic VPS : Configs" at bounding box center [34, 103] width 59 height 10
click at [113, 175] on button "button" at bounding box center [114, 177] width 7 height 7
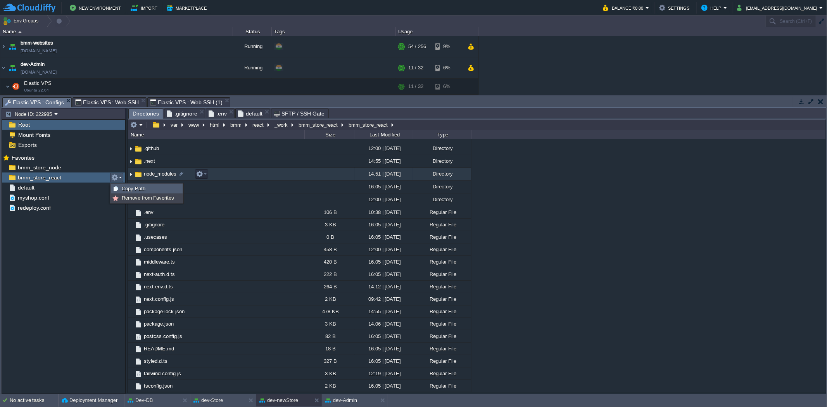
click at [134, 188] on span "Copy Path" at bounding box center [134, 189] width 24 height 6
type textarea "/var/www/html/bmm/react/_work/bmm_store_react/bmm_store_react"
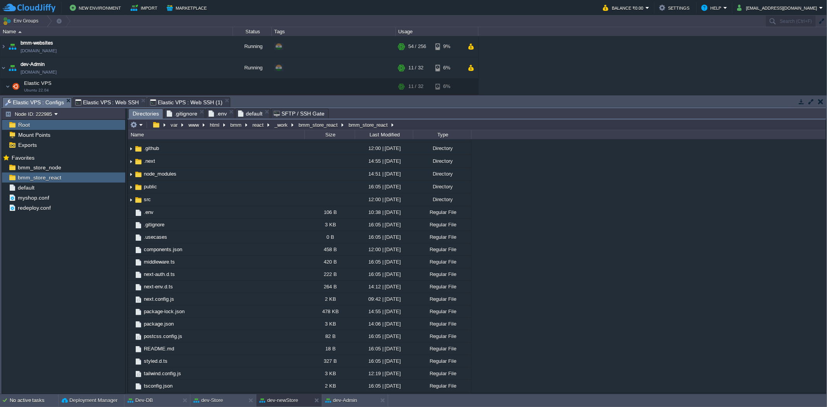
type input "#000000"
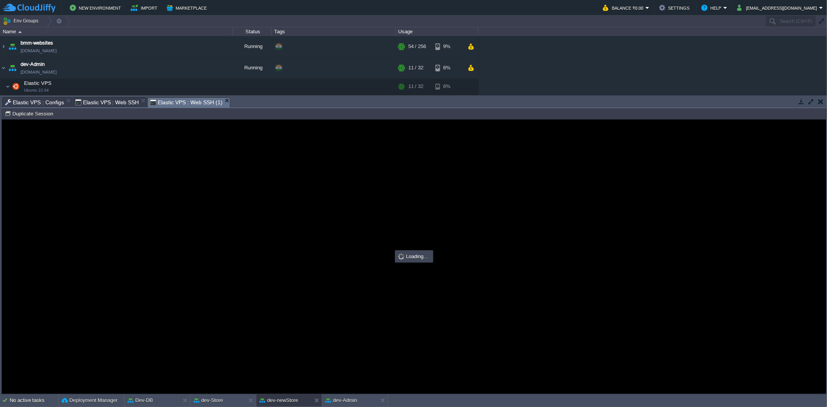
click at [180, 100] on span "Elastic VPS : Web SSH (1)" at bounding box center [186, 103] width 72 height 10
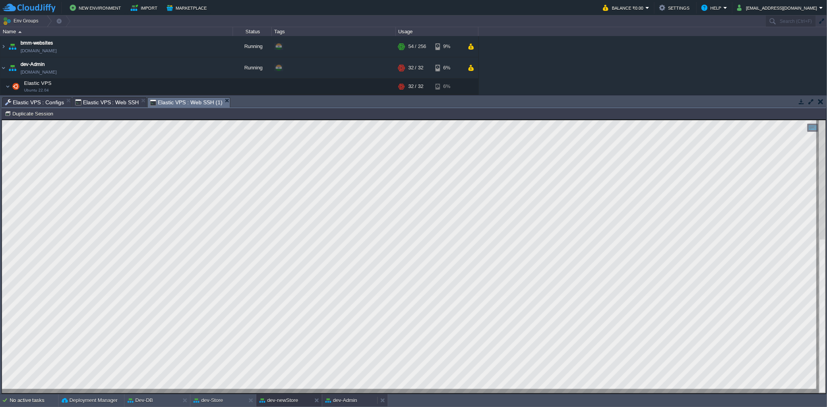
click at [360, 402] on div "dev-Admin" at bounding box center [349, 400] width 55 height 12
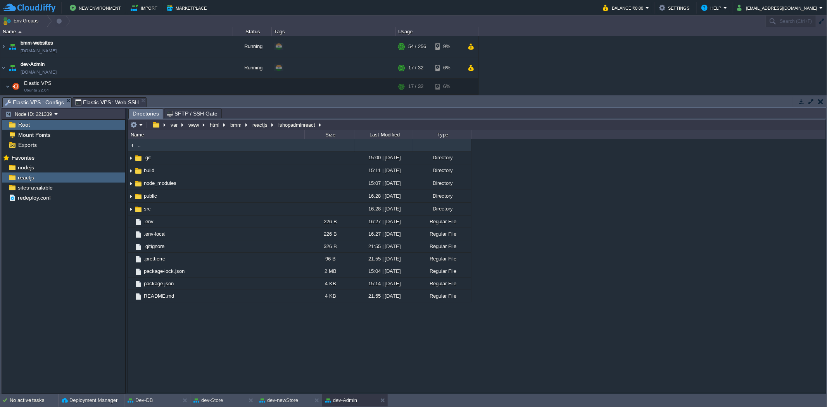
click at [45, 102] on span "Elastic VPS : Configs" at bounding box center [34, 103] width 59 height 10
click at [116, 165] on button "button" at bounding box center [114, 167] width 7 height 7
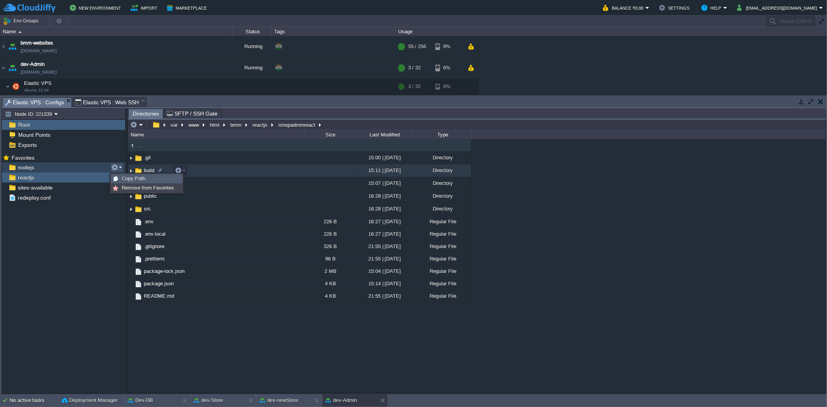
click at [133, 177] on span "Copy Path" at bounding box center [134, 179] width 24 height 6
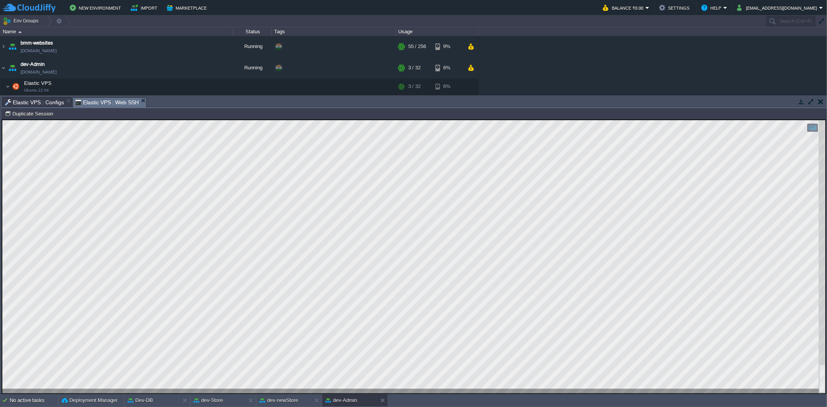
click at [108, 101] on span "Elastic VPS : Web SSH" at bounding box center [107, 103] width 64 height 10
click at [291, 399] on button "dev-newStore" at bounding box center [278, 400] width 39 height 8
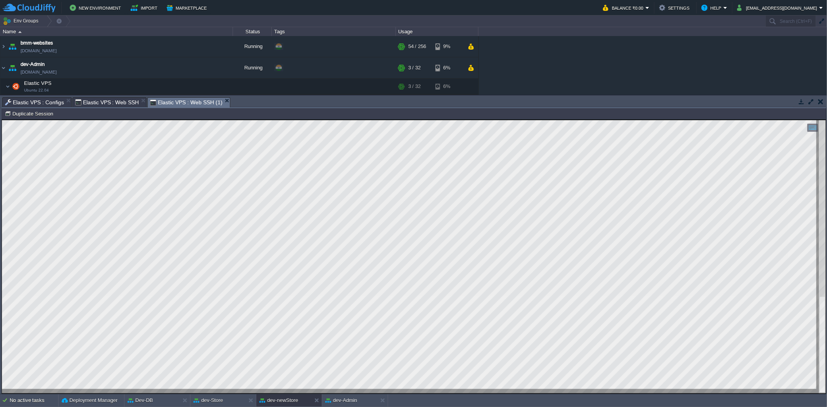
click at [302, 391] on div at bounding box center [413, 256] width 823 height 273
click at [360, 405] on div "dev-Admin" at bounding box center [349, 400] width 55 height 12
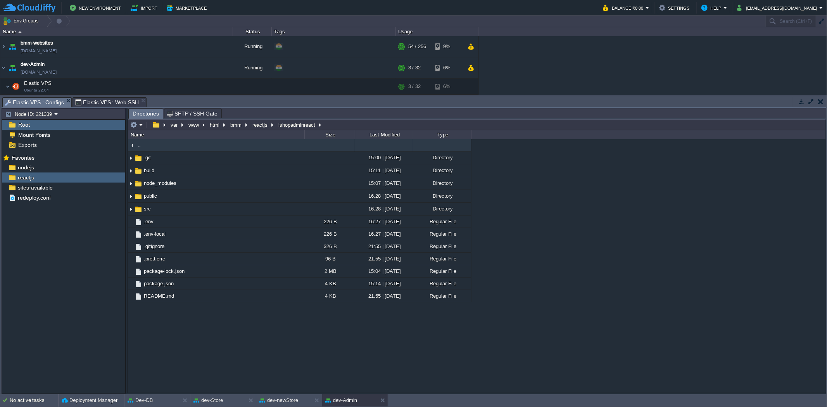
click at [55, 105] on span "Elastic VPS : Configs" at bounding box center [34, 103] width 59 height 10
click at [355, 398] on button "dev-Admin" at bounding box center [341, 400] width 32 height 8
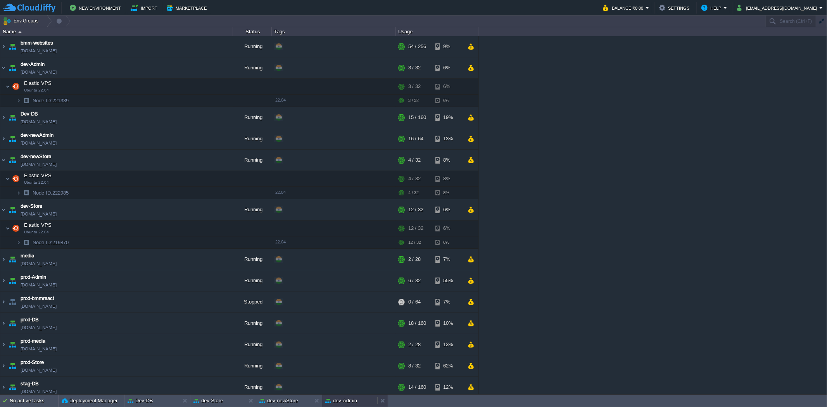
click at [335, 397] on button "dev-Admin" at bounding box center [341, 401] width 32 height 8
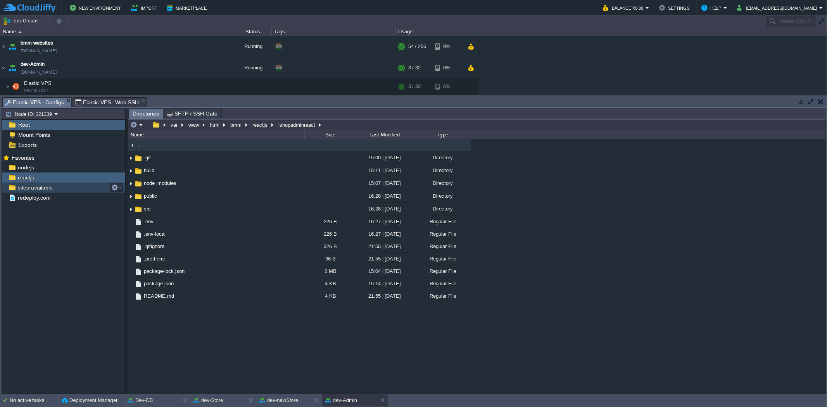
click at [41, 190] on span "sites-available" at bounding box center [35, 187] width 38 height 7
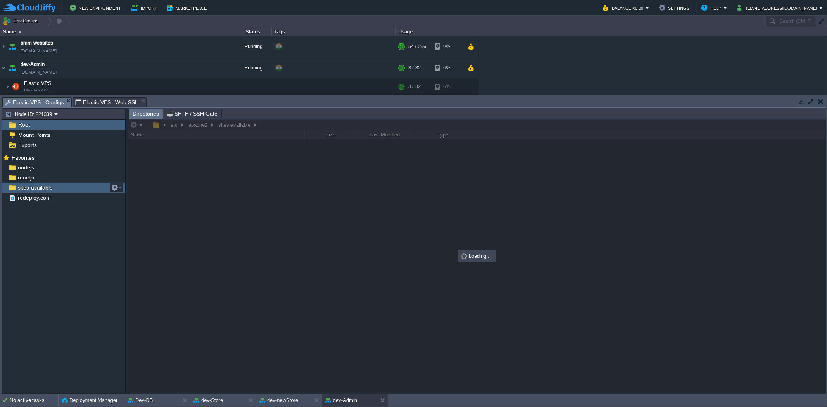
click at [38, 183] on div "sites-available" at bounding box center [63, 188] width 123 height 10
click at [38, 181] on div "reactjs" at bounding box center [63, 177] width 123 height 10
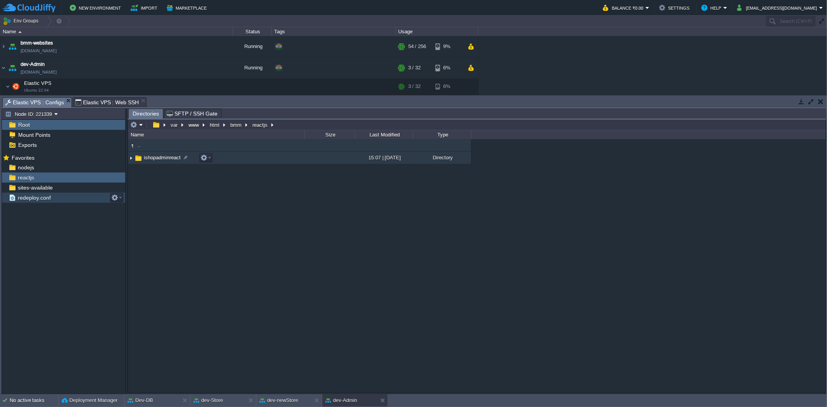
click at [169, 159] on span "ishopadminreact" at bounding box center [162, 157] width 39 height 7
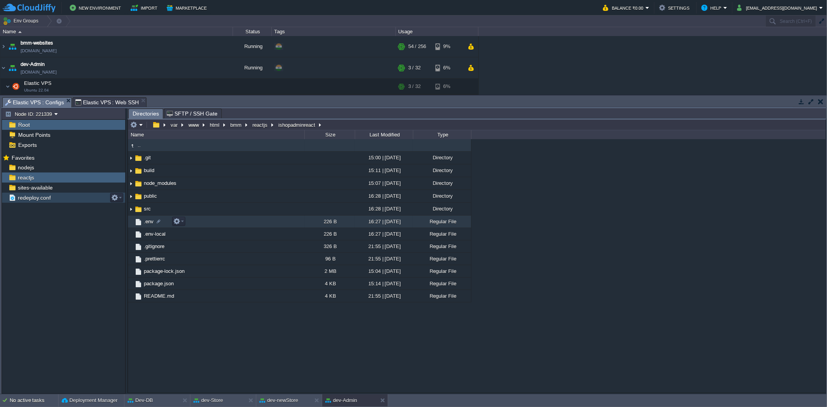
click at [150, 221] on span ".env" at bounding box center [149, 221] width 12 height 7
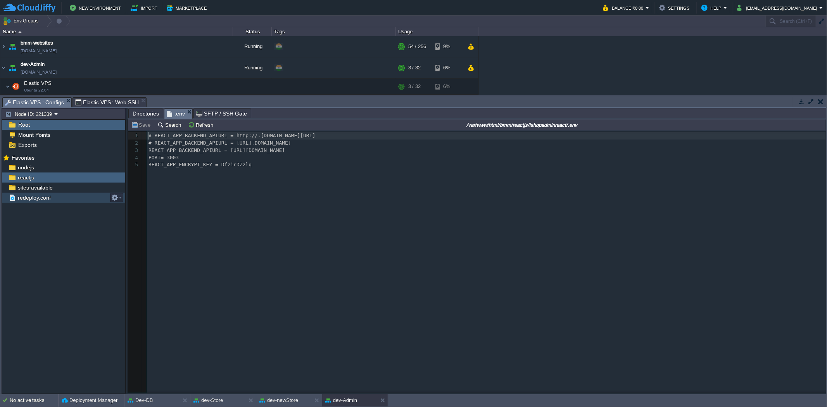
scroll to position [2, 0]
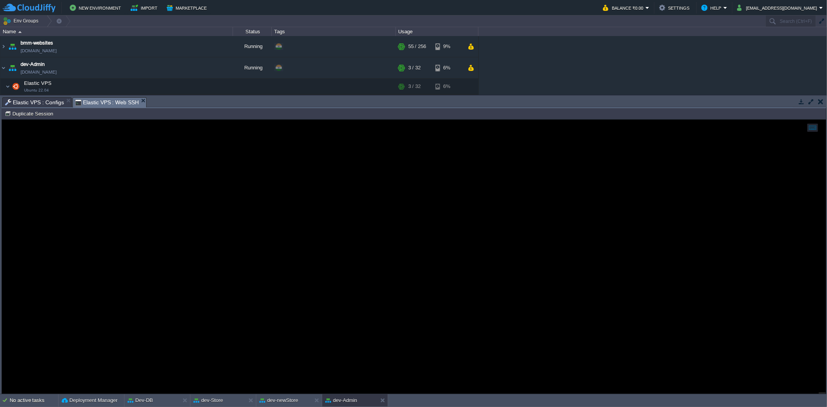
click at [117, 98] on span "Elastic VPS : Web SSH" at bounding box center [107, 103] width 64 height 10
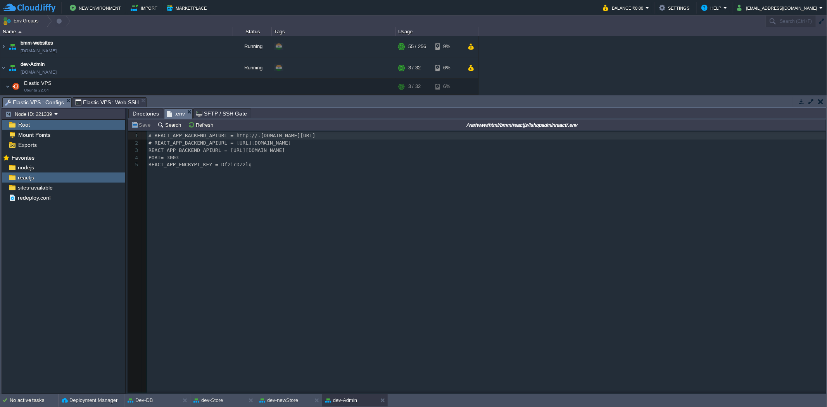
click at [45, 98] on span "Elastic VPS : Configs" at bounding box center [34, 103] width 59 height 10
click at [70, 173] on div "reactjs" at bounding box center [63, 177] width 123 height 10
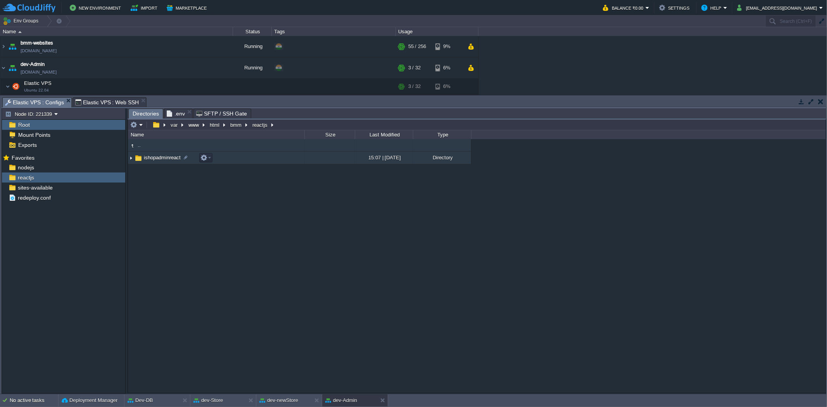
click at [169, 157] on span "ishopadminreact" at bounding box center [162, 157] width 39 height 7
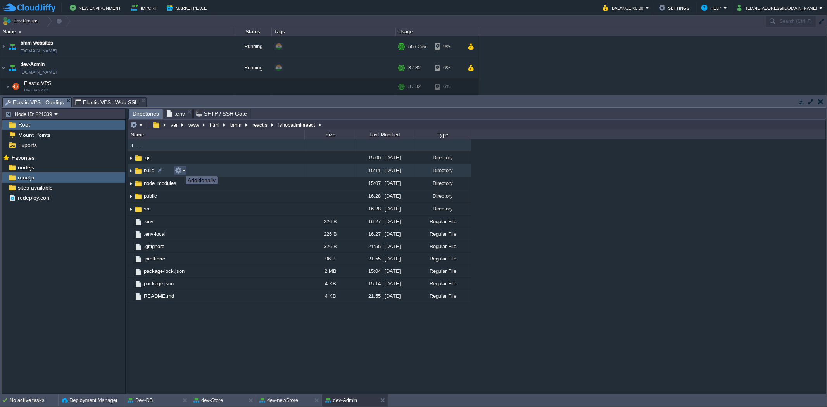
click at [180, 169] on button "button" at bounding box center [178, 170] width 7 height 7
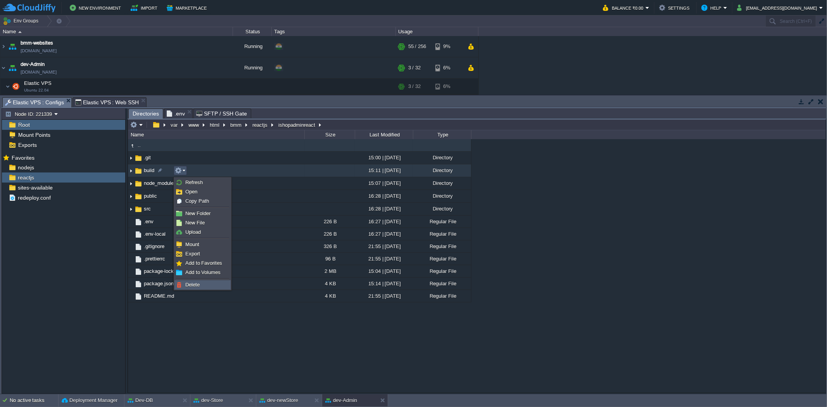
click at [198, 288] on link "Delete" at bounding box center [202, 285] width 55 height 9
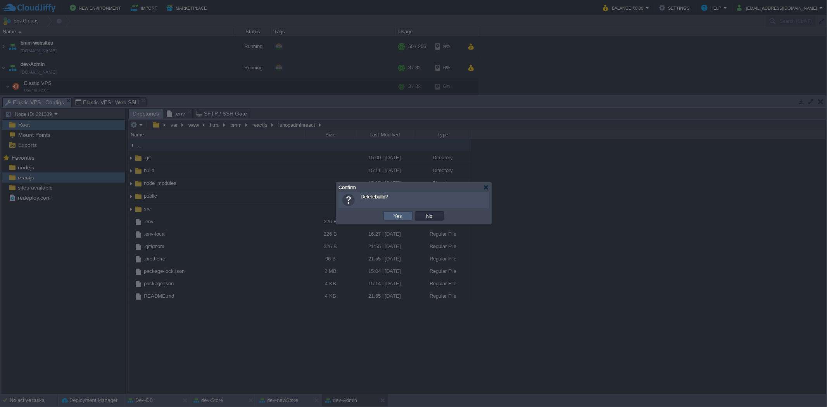
click at [405, 219] on td "Yes" at bounding box center [397, 215] width 29 height 9
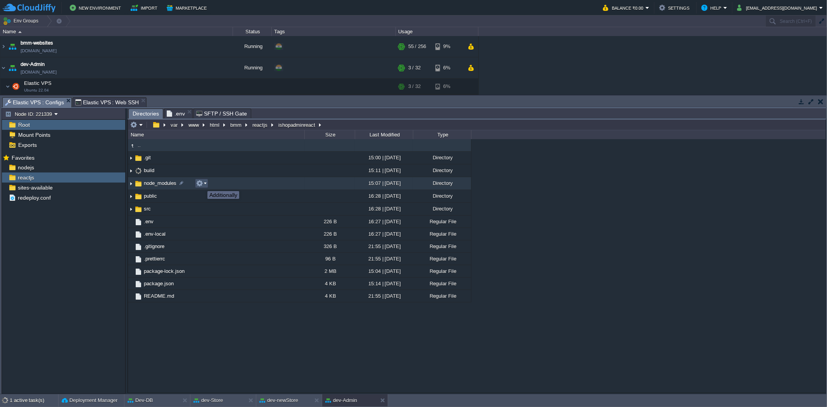
click at [202, 184] on button "button" at bounding box center [199, 183] width 7 height 7
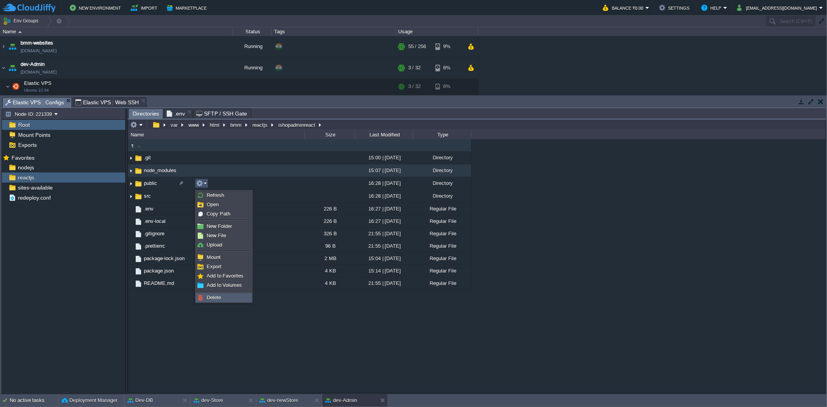
click at [225, 300] on link "Delete" at bounding box center [223, 297] width 55 height 9
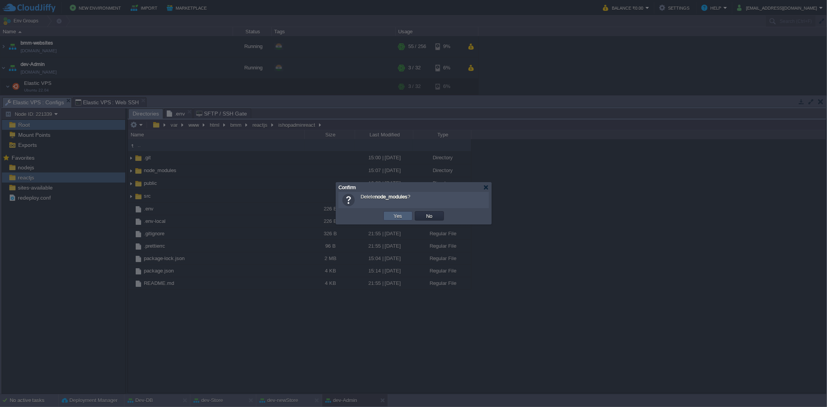
click at [408, 218] on td "Yes" at bounding box center [397, 215] width 29 height 9
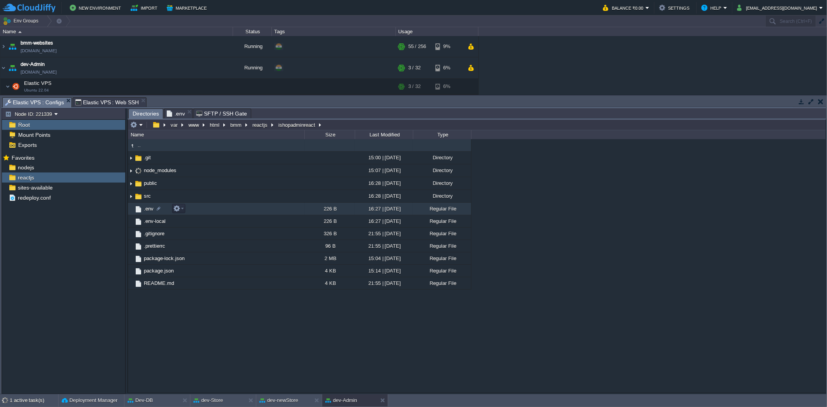
click at [148, 212] on span ".env" at bounding box center [149, 208] width 12 height 7
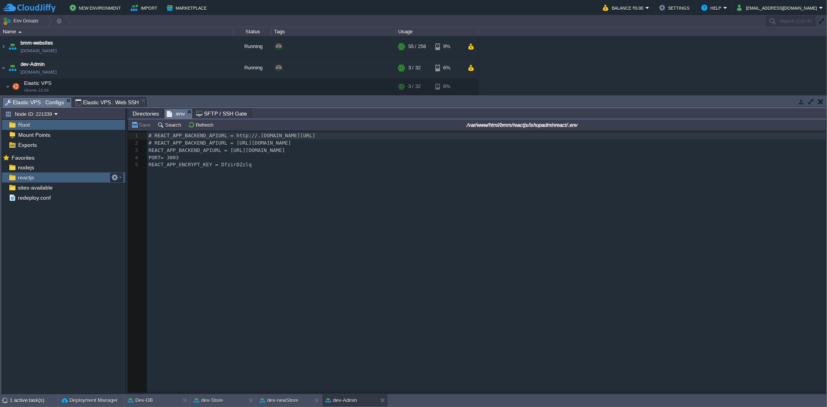
click at [77, 181] on div "reactjs" at bounding box center [63, 177] width 123 height 10
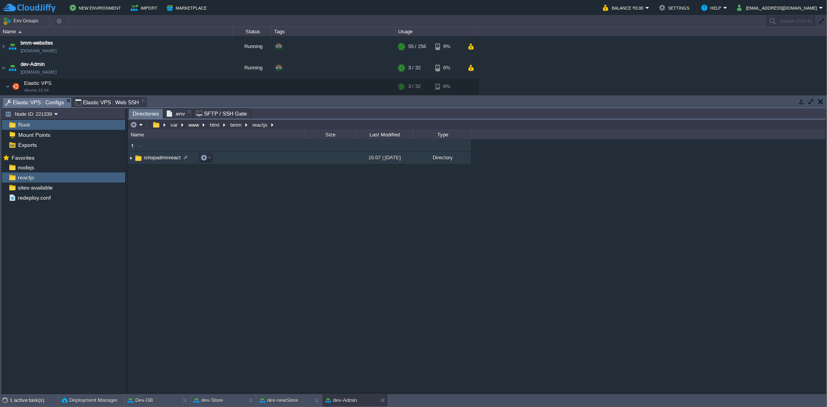
click at [156, 153] on td "ishopadminreact" at bounding box center [216, 158] width 176 height 13
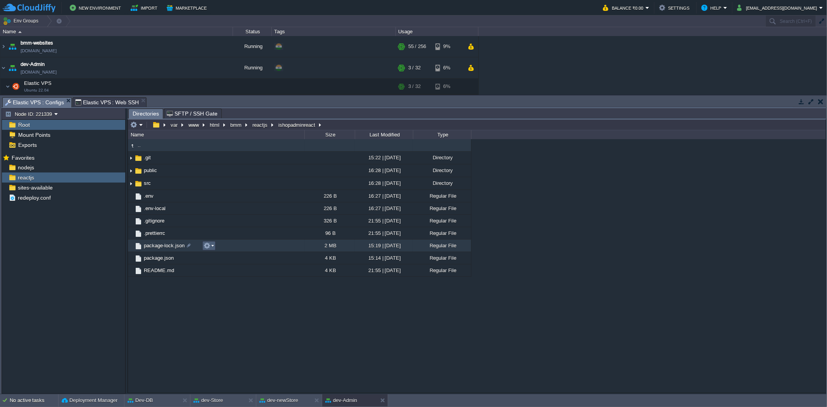
click at [208, 243] on td at bounding box center [208, 245] width 13 height 9
click at [220, 308] on span "Delete" at bounding box center [221, 310] width 14 height 6
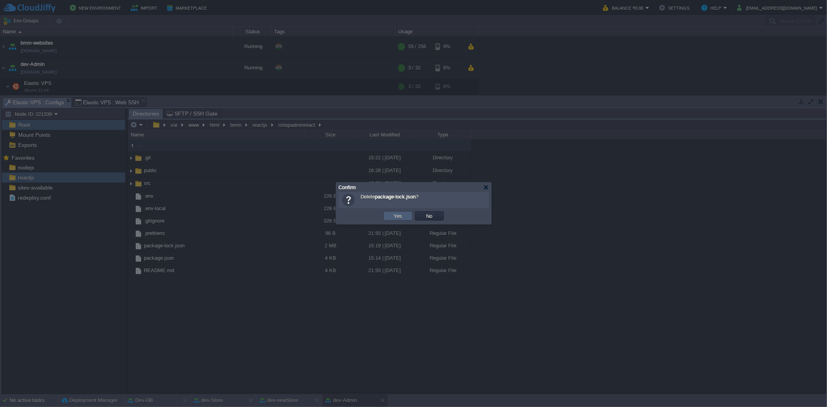
click at [409, 212] on td "Yes" at bounding box center [397, 215] width 29 height 9
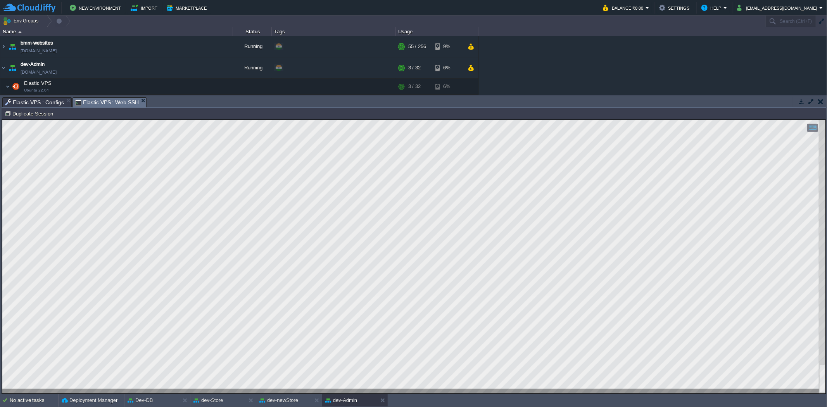
click at [95, 101] on span "Elastic VPS : Web SSH" at bounding box center [107, 103] width 64 height 10
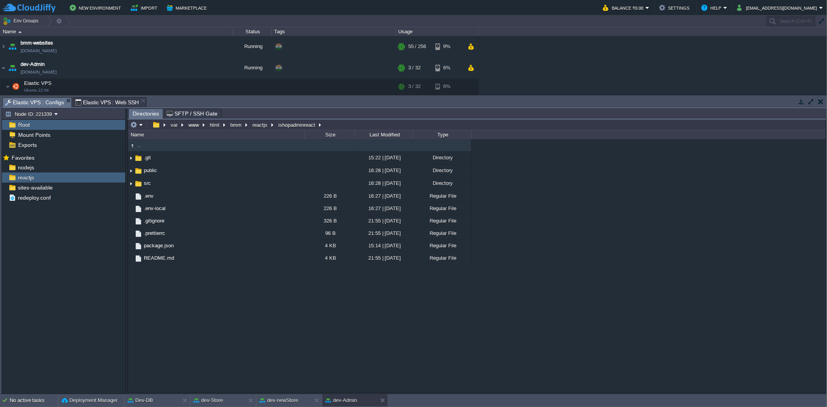
click at [45, 98] on span "Elastic VPS : Configs" at bounding box center [34, 103] width 59 height 10
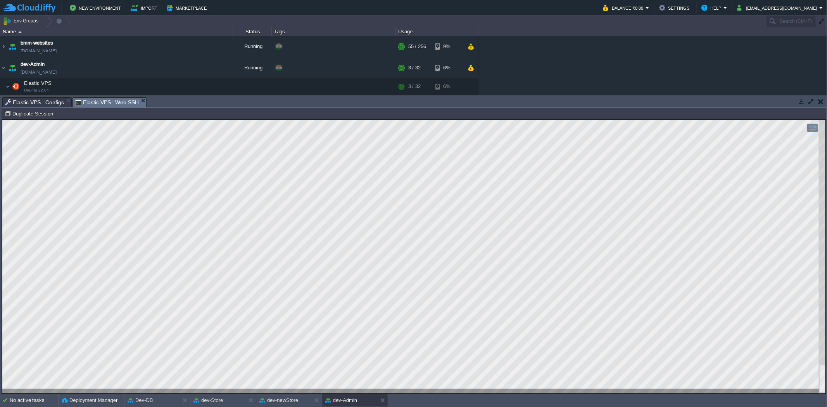
click at [105, 100] on span "Elastic VPS : Web SSH" at bounding box center [107, 103] width 64 height 10
click at [224, 391] on div at bounding box center [413, 256] width 823 height 273
click at [164, 266] on div at bounding box center [413, 256] width 823 height 273
drag, startPoint x: 224, startPoint y: 391, endPoint x: 117, endPoint y: 210, distance: 210.1
click at [116, 119] on html "Copy: Ctrl + Shift + C Paste: Ctrl + V Settings: Ctrl + Shift + Alt 0" at bounding box center [413, 119] width 823 height 0
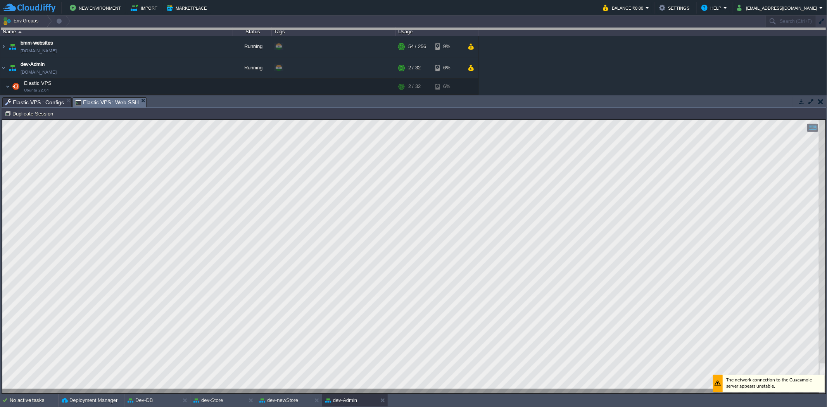
drag, startPoint x: 194, startPoint y: 101, endPoint x: 226, endPoint y: -3, distance: 109.6
click at [226, 0] on html "New Environment Import Marketplace Bonus ₹0.00 Upgrade Account Balance ₹0.00 Se…" at bounding box center [413, 203] width 827 height 407
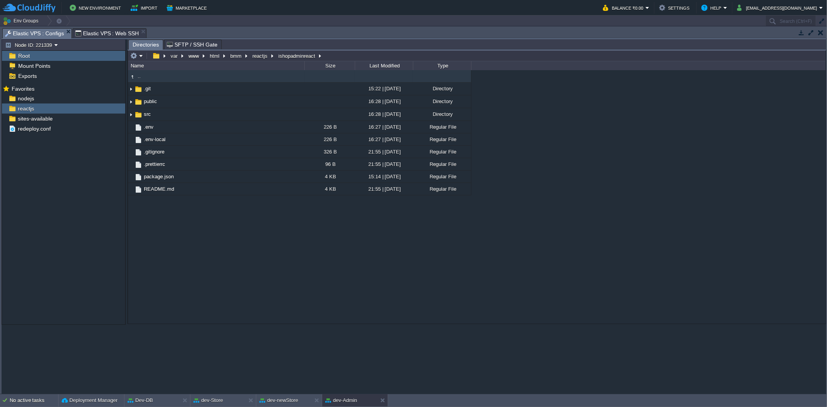
click at [48, 32] on span "Elastic VPS : Configs" at bounding box center [34, 34] width 59 height 10
drag, startPoint x: 72, startPoint y: 103, endPoint x: 115, endPoint y: 97, distance: 42.7
click at [115, 97] on ul "Favorites nodejs reactjs sites-available redeploy.conf" at bounding box center [63, 108] width 123 height 50
click at [115, 97] on button "button" at bounding box center [114, 98] width 7 height 7
click at [124, 107] on span "Copy Path" at bounding box center [134, 110] width 24 height 6
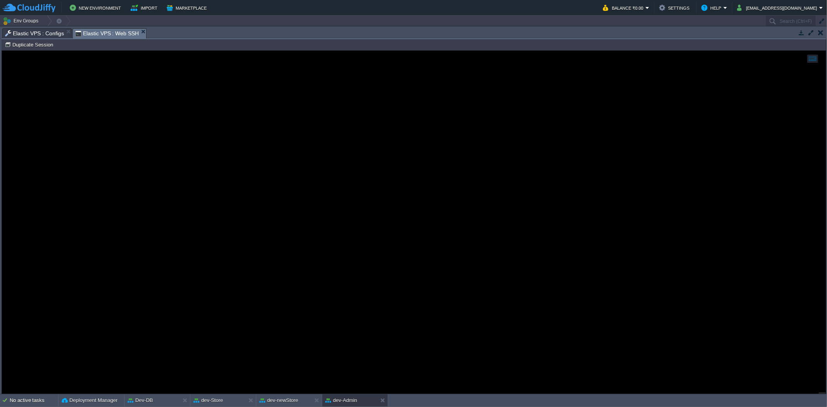
click at [114, 32] on span "Elastic VPS : Web SSH" at bounding box center [107, 34] width 64 height 10
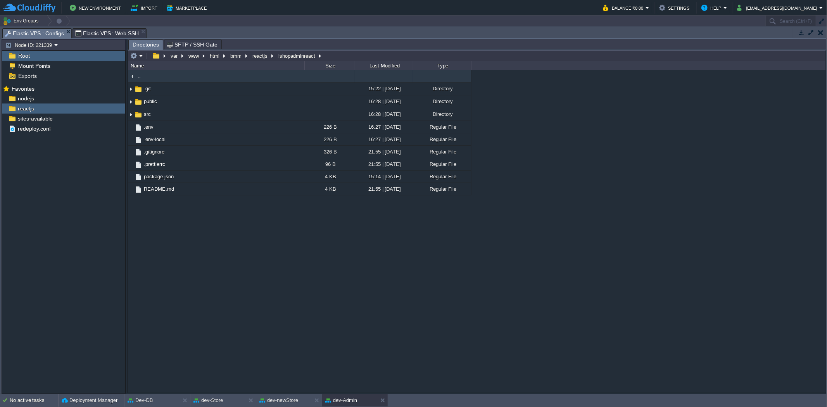
click at [45, 33] on span "Elastic VPS : Configs" at bounding box center [34, 34] width 59 height 10
click at [118, 108] on button "button" at bounding box center [114, 108] width 7 height 7
click at [129, 117] on span "Copy Path" at bounding box center [134, 120] width 24 height 6
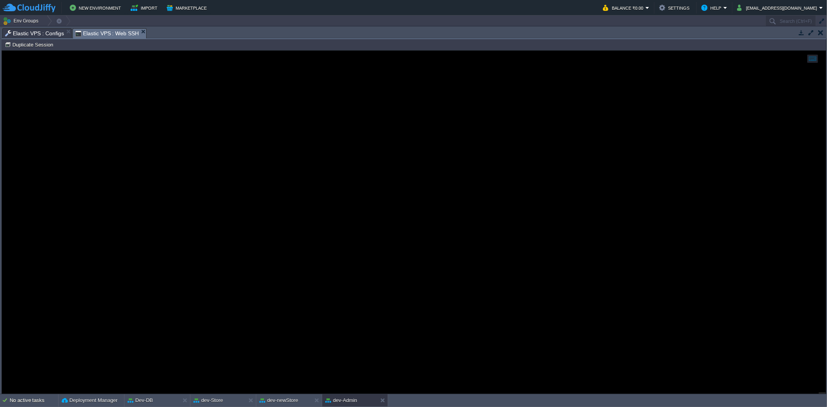
click at [117, 33] on span "Elastic VPS : Web SSH" at bounding box center [107, 34] width 64 height 10
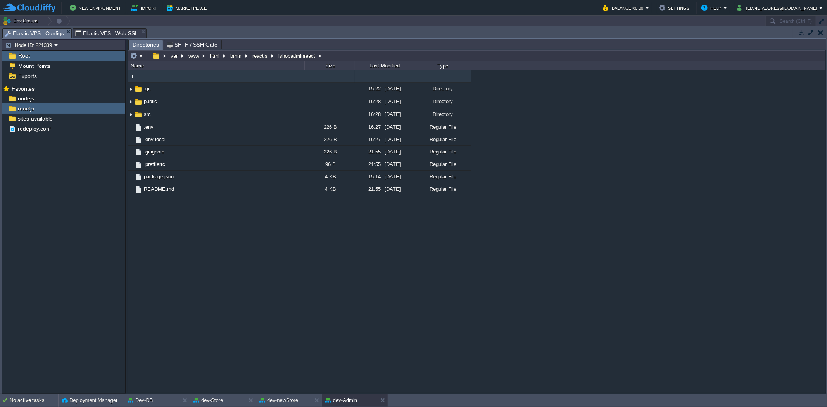
click at [49, 29] on span "Elastic VPS : Configs" at bounding box center [34, 34] width 59 height 10
click at [69, 98] on div "nodejs" at bounding box center [63, 98] width 123 height 10
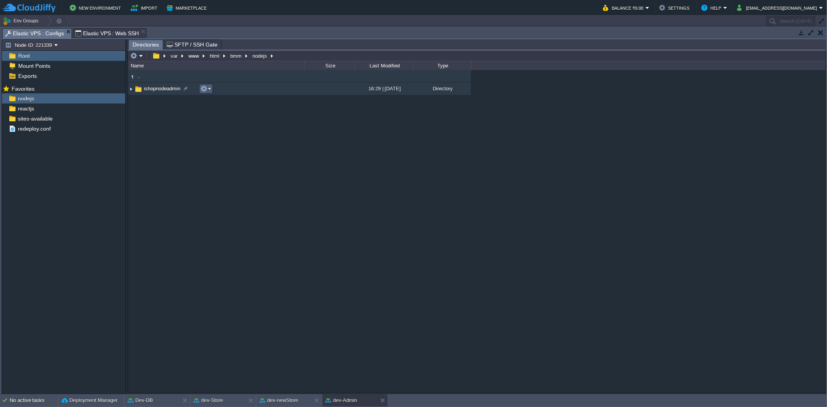
click at [207, 91] on em at bounding box center [205, 88] width 10 height 7
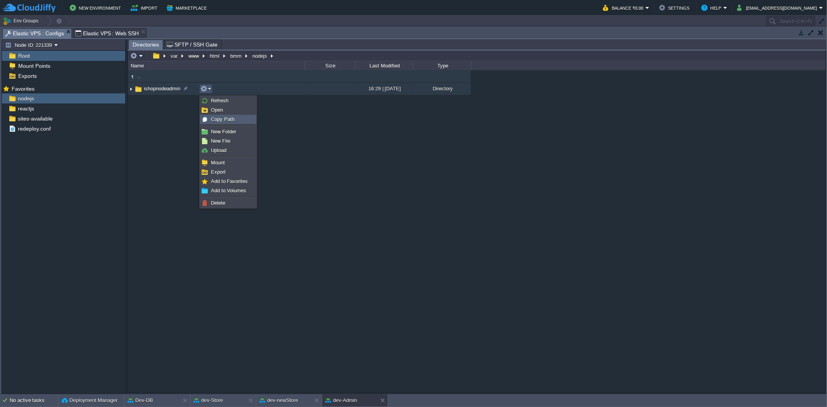
click at [219, 119] on span "Copy Path" at bounding box center [223, 119] width 24 height 6
type textarea "/var/www/html/bmm/nodejs/ishopnodeadmin"
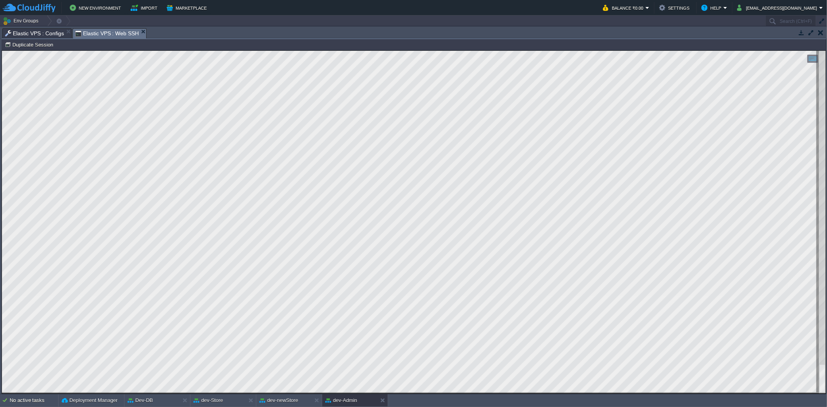
click at [102, 32] on span "Elastic VPS : Web SSH" at bounding box center [107, 34] width 64 height 10
click at [285, 403] on button "dev-newStore" at bounding box center [278, 400] width 39 height 8
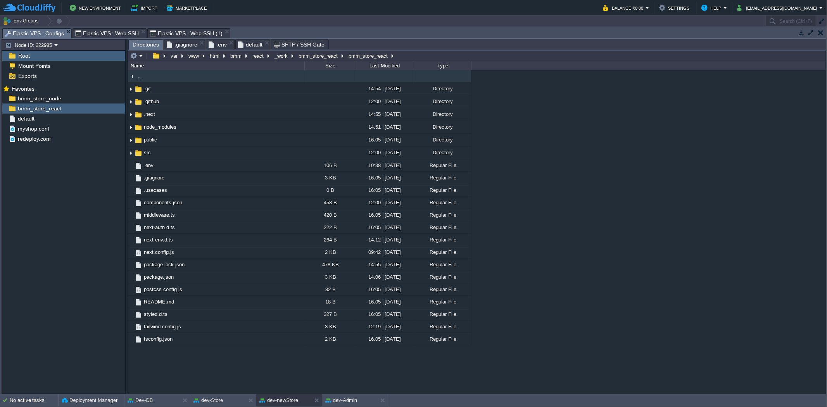
click at [49, 34] on span "Elastic VPS : Configs" at bounding box center [34, 34] width 59 height 10
click at [211, 262] on td at bounding box center [208, 264] width 13 height 9
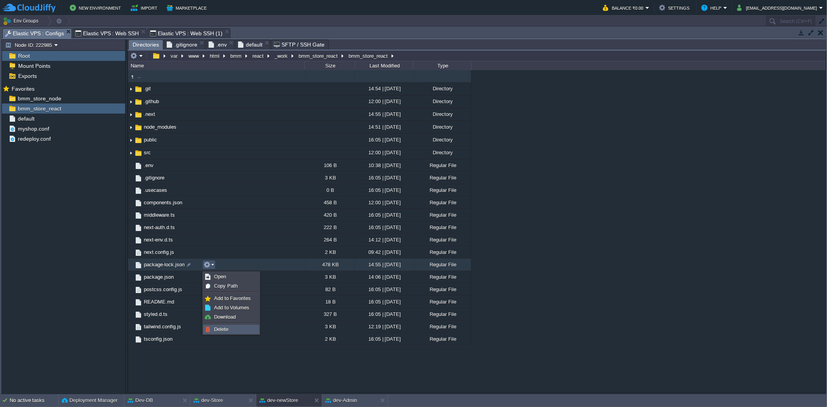
click at [222, 329] on span "Delete" at bounding box center [221, 329] width 14 height 6
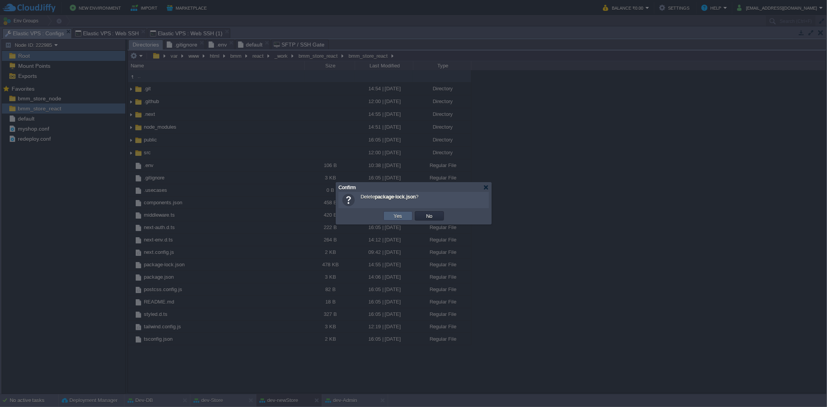
click at [403, 215] on button "Yes" at bounding box center [397, 215] width 13 height 7
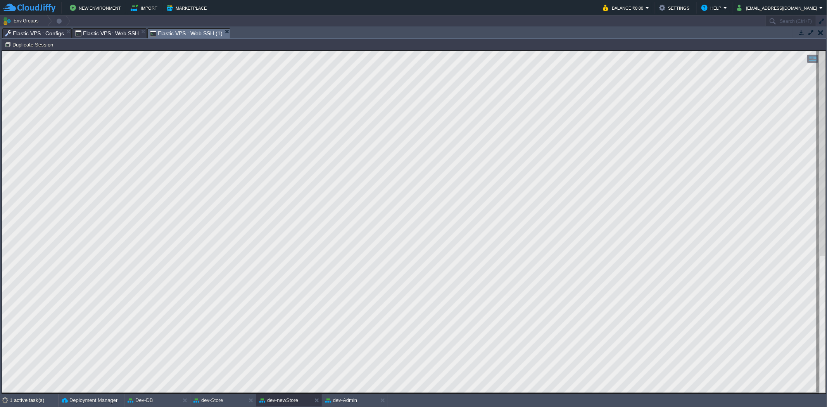
click at [180, 36] on span "Elastic VPS : Web SSH (1)" at bounding box center [186, 34] width 72 height 10
click at [350, 399] on button "dev-Admin" at bounding box center [341, 400] width 32 height 8
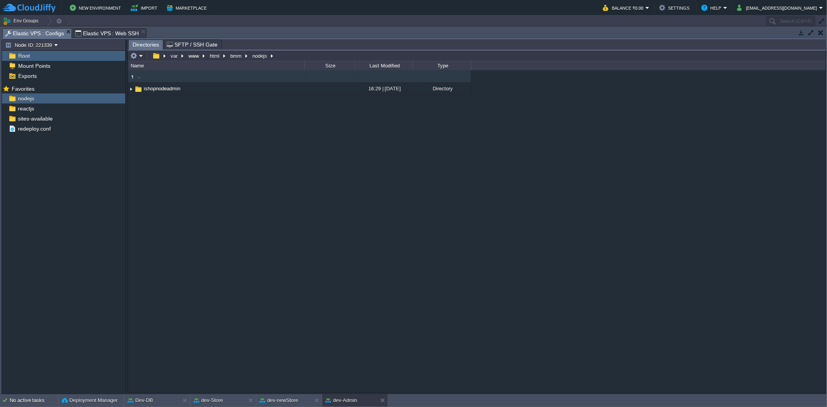
click at [35, 29] on span "Elastic VPS : Configs" at bounding box center [34, 34] width 59 height 10
click at [164, 90] on span "ishopnodeadmin" at bounding box center [162, 88] width 39 height 7
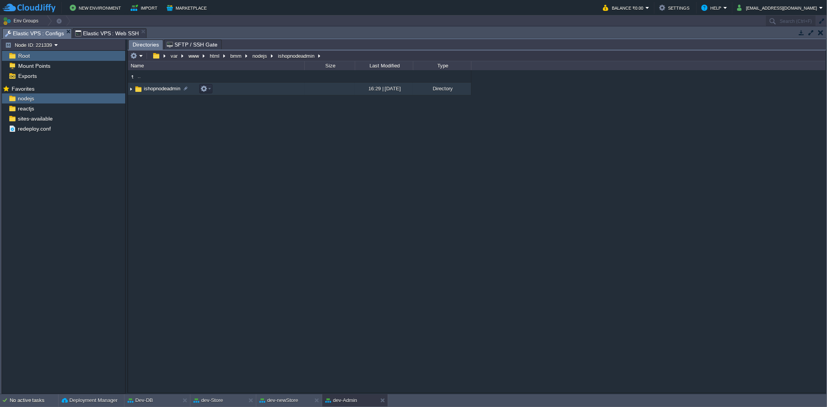
click at [164, 90] on span "ishopnodeadmin" at bounding box center [162, 88] width 39 height 7
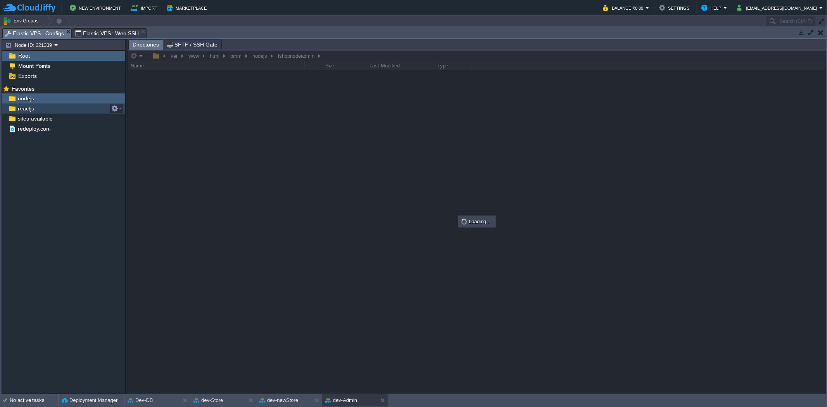
click at [33, 106] on span "reactjs" at bounding box center [25, 108] width 19 height 7
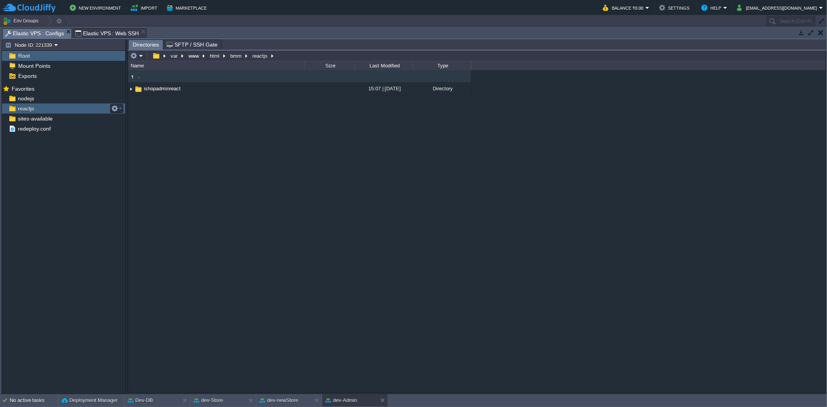
click at [33, 106] on span "reactjs" at bounding box center [25, 108] width 19 height 7
click at [156, 88] on span "ishopadminreact" at bounding box center [162, 88] width 39 height 7
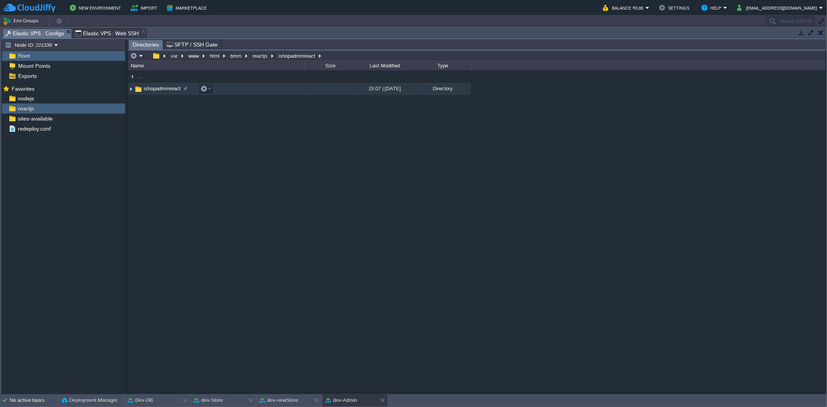
click at [156, 88] on span "ishopadminreact" at bounding box center [162, 88] width 39 height 7
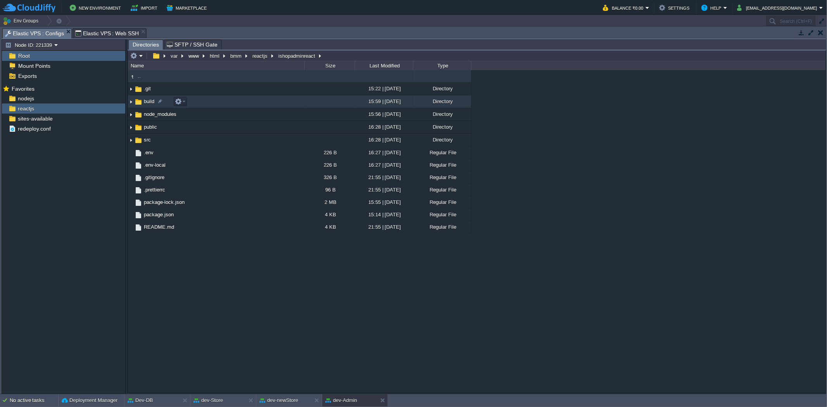
click at [149, 102] on span "build" at bounding box center [149, 101] width 13 height 7
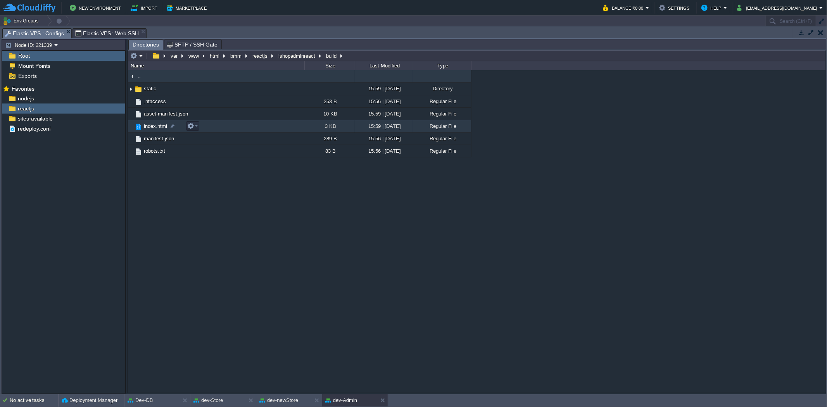
click at [148, 122] on td "index.html" at bounding box center [216, 126] width 176 height 12
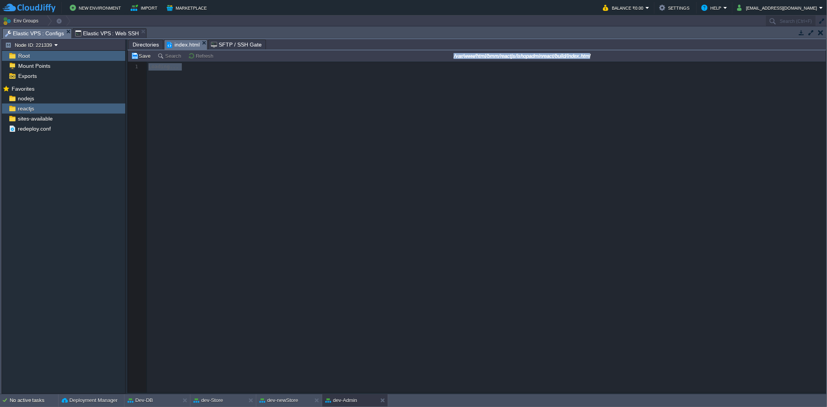
click at [148, 122] on div at bounding box center [476, 227] width 697 height 331
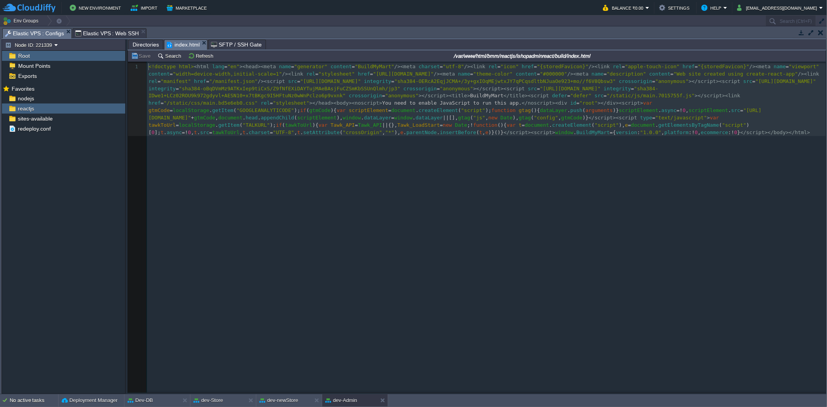
scroll to position [2, 0]
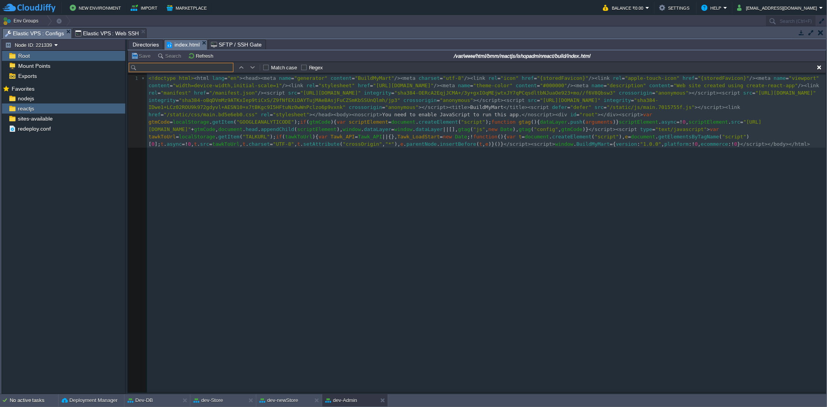
click at [211, 69] on input "text" at bounding box center [181, 67] width 105 height 9
paste input "console.log(w);"
click at [202, 67] on input "console.log(w);" at bounding box center [181, 67] width 105 height 9
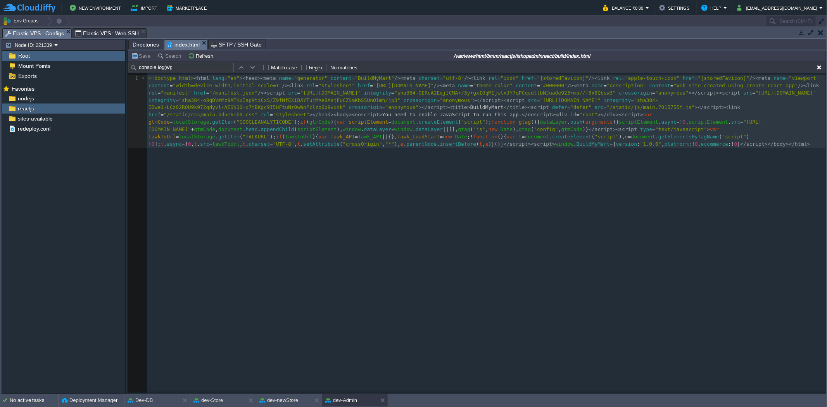
click at [202, 67] on input "console.log(w);" at bounding box center [181, 67] width 105 height 9
type input "w"
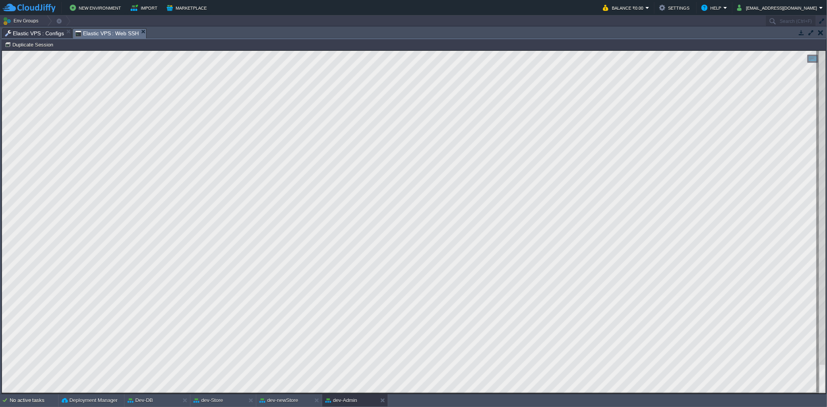
click at [115, 33] on span "Elastic VPS : Web SSH" at bounding box center [107, 34] width 64 height 10
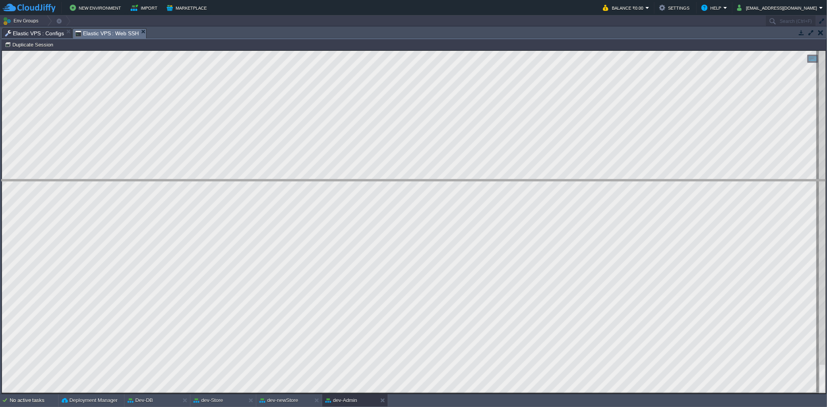
drag, startPoint x: 322, startPoint y: 36, endPoint x: 297, endPoint y: 227, distance: 192.3
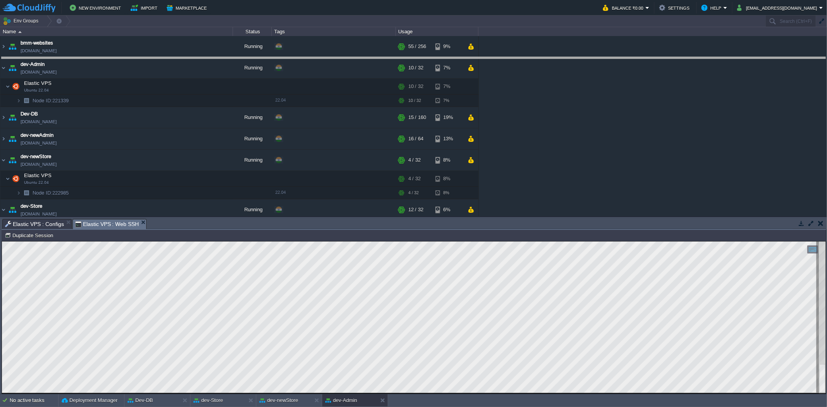
drag, startPoint x: 293, startPoint y: 225, endPoint x: 365, endPoint y: 64, distance: 176.9
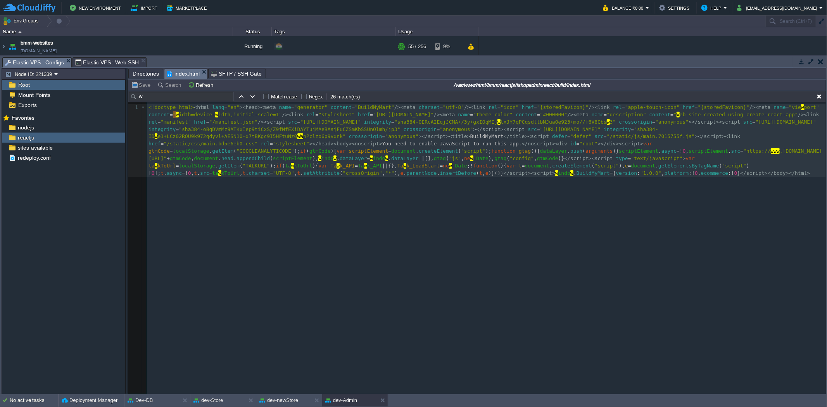
click at [33, 62] on span "Elastic VPS : Configs" at bounding box center [34, 63] width 59 height 10
click at [66, 137] on div "reactjs" at bounding box center [63, 138] width 123 height 10
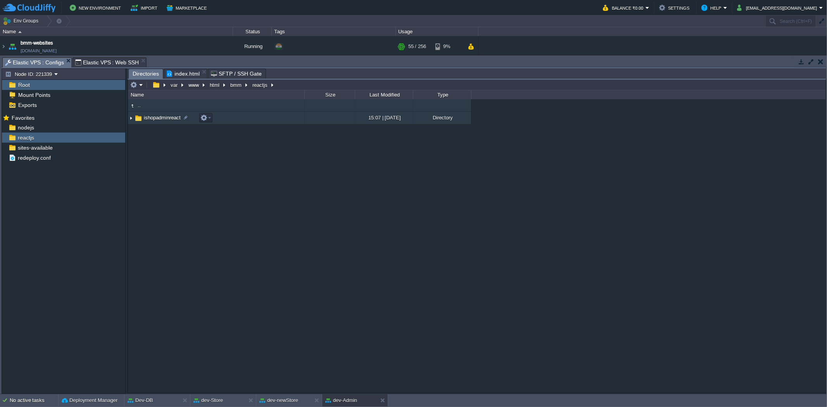
click at [154, 114] on td "ishopadminreact" at bounding box center [216, 118] width 176 height 13
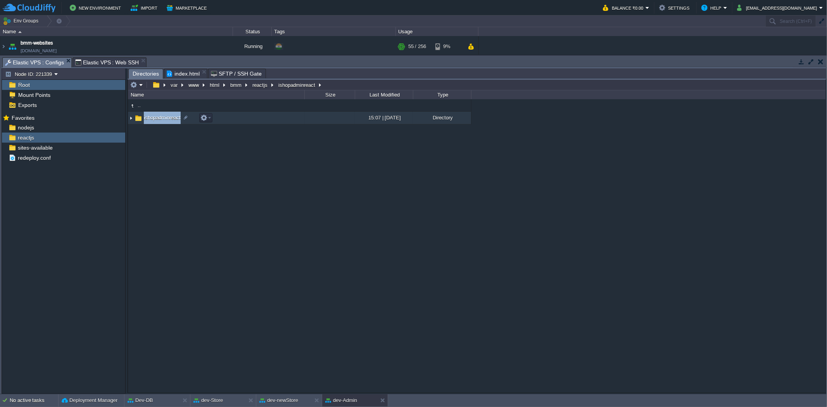
click at [154, 114] on td "ishopadminreact" at bounding box center [216, 118] width 176 height 13
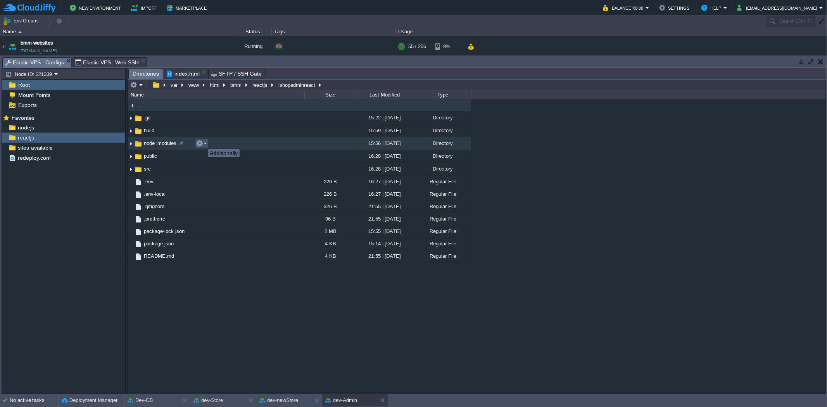
click at [202, 142] on button "button" at bounding box center [199, 143] width 7 height 7
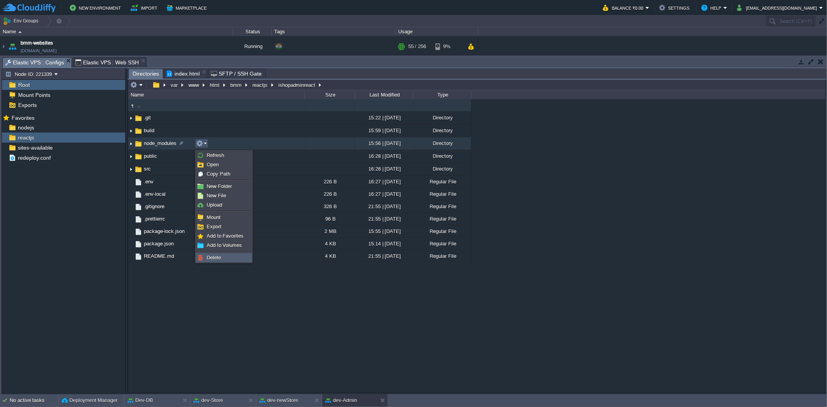
click at [219, 257] on span "Delete" at bounding box center [214, 258] width 14 height 6
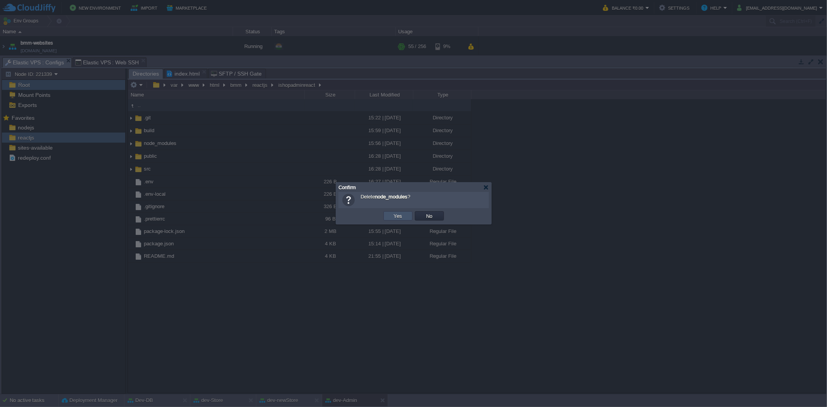
click at [397, 214] on button "Yes" at bounding box center [397, 215] width 13 height 7
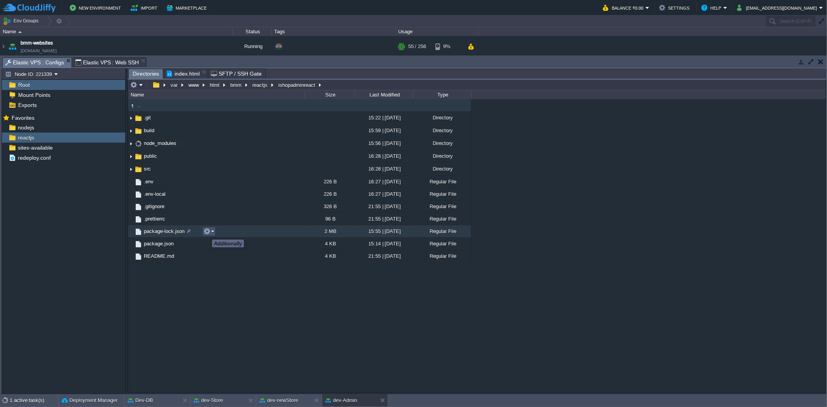
click at [206, 232] on button "button" at bounding box center [206, 231] width 7 height 7
click at [237, 296] on link "Delete" at bounding box center [230, 296] width 55 height 9
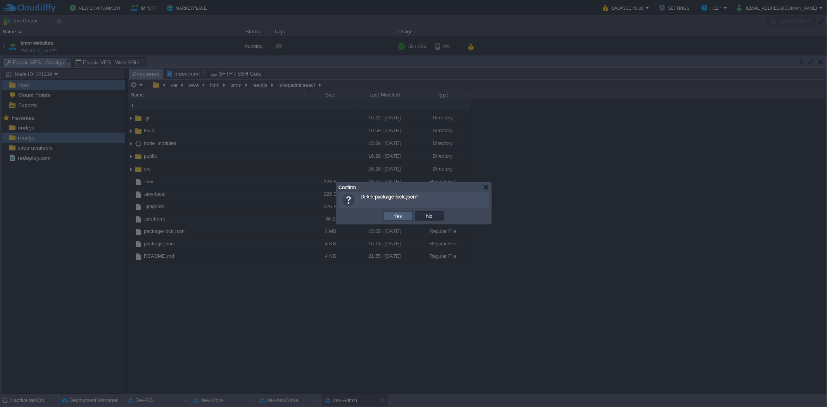
click at [405, 218] on td "Yes" at bounding box center [397, 215] width 29 height 9
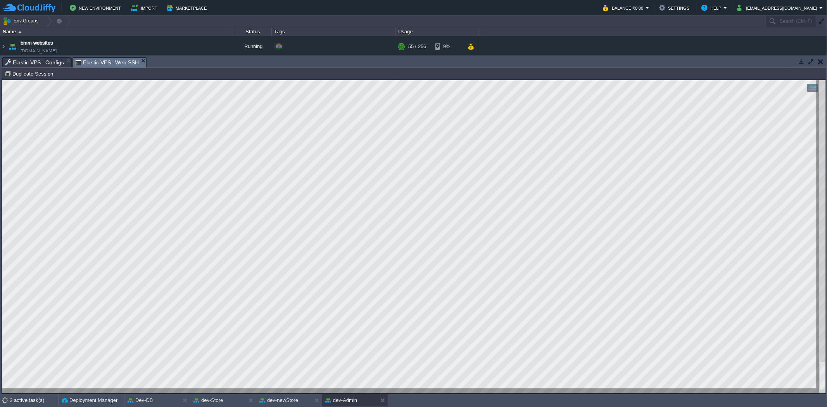
click at [102, 60] on span "Elastic VPS : Web SSH" at bounding box center [107, 63] width 64 height 10
click at [234, 388] on div at bounding box center [413, 236] width 823 height 313
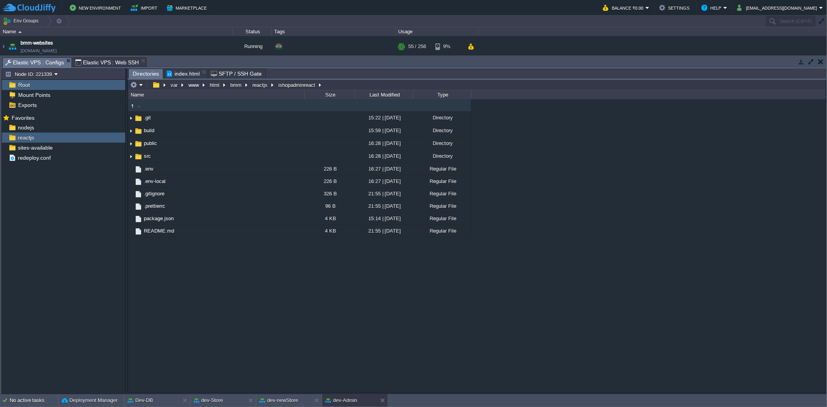
click at [55, 59] on span "Elastic VPS : Configs" at bounding box center [34, 63] width 59 height 10
click at [56, 130] on div "nodejs" at bounding box center [63, 127] width 123 height 10
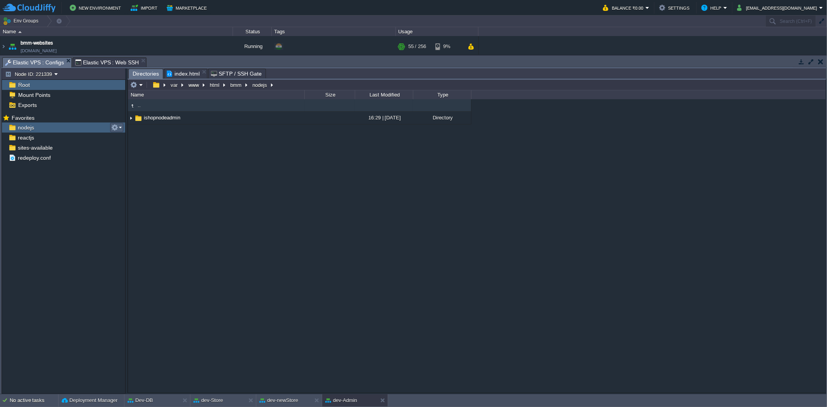
click at [119, 127] on em at bounding box center [116, 127] width 10 height 7
click at [134, 138] on span "Copy Path" at bounding box center [134, 139] width 24 height 6
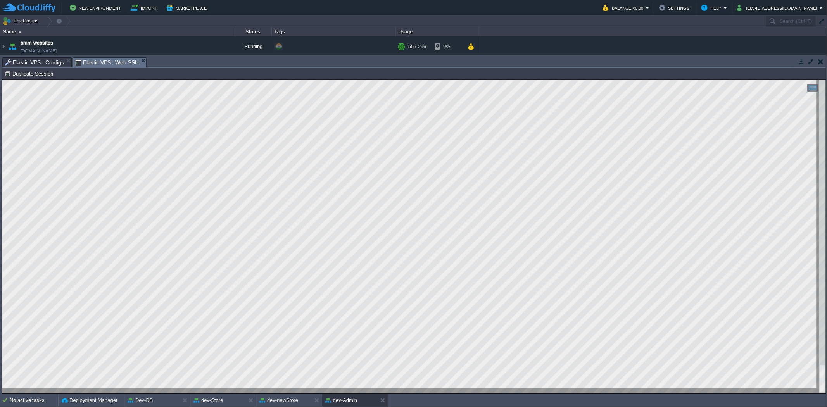
click at [117, 59] on span "Elastic VPS : Web SSH" at bounding box center [107, 63] width 64 height 10
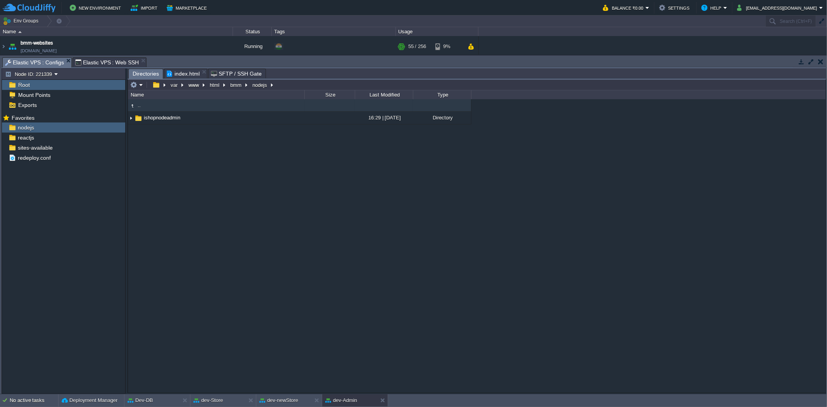
click at [41, 62] on span "Elastic VPS : Configs" at bounding box center [34, 63] width 59 height 10
click at [90, 136] on div "reactjs" at bounding box center [63, 138] width 123 height 10
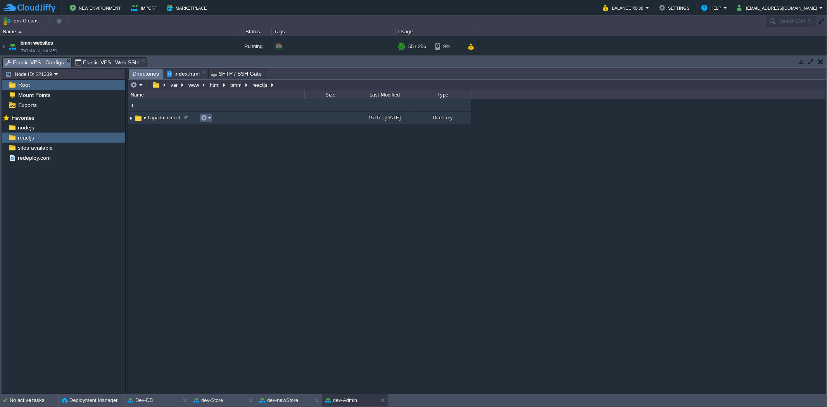
click at [211, 122] on td at bounding box center [205, 117] width 13 height 9
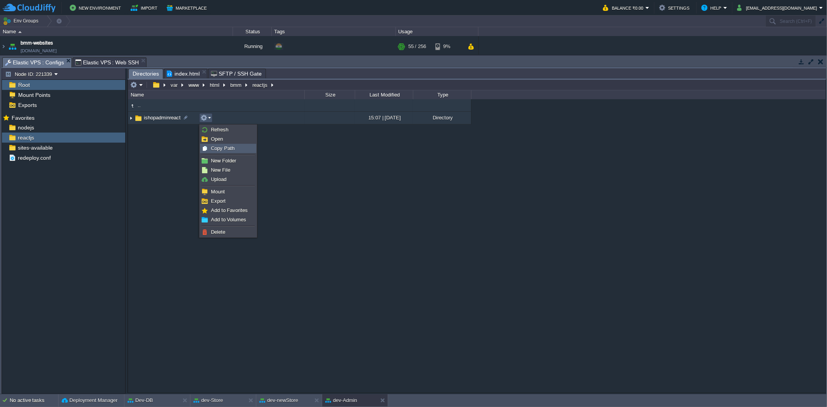
click at [216, 146] on span "Copy Path" at bounding box center [223, 148] width 24 height 6
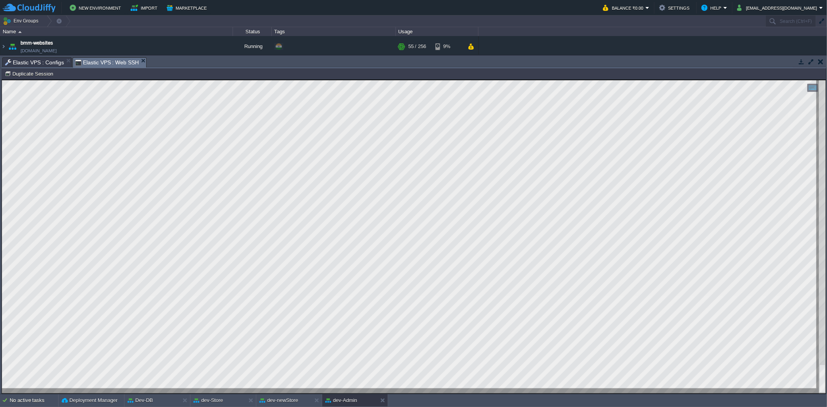
click at [107, 58] on span "Elastic VPS : Web SSH" at bounding box center [107, 63] width 64 height 10
click at [232, 389] on div at bounding box center [413, 236] width 823 height 313
click at [245, 389] on div at bounding box center [413, 236] width 823 height 313
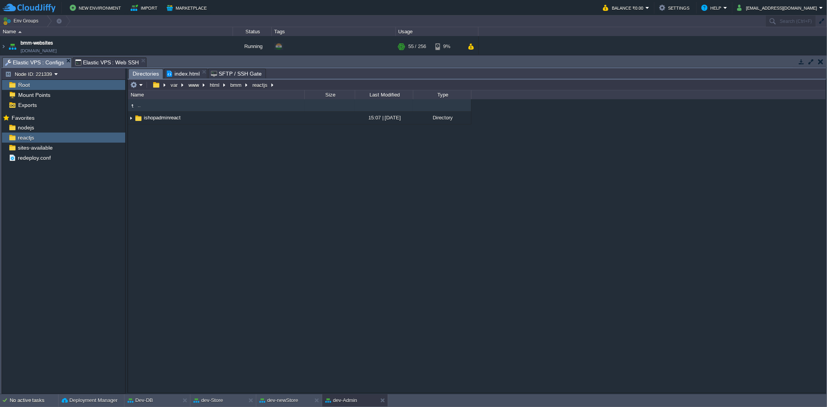
click at [44, 62] on span "Elastic VPS : Configs" at bounding box center [34, 63] width 59 height 10
click at [56, 126] on div "nodejs" at bounding box center [63, 127] width 123 height 10
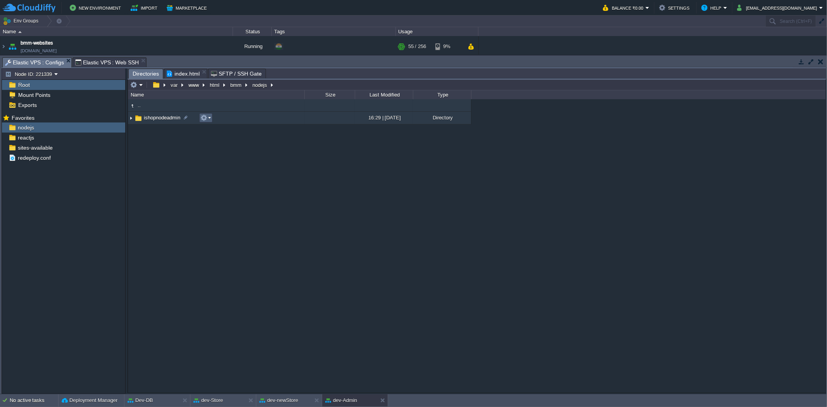
click at [206, 120] on button "button" at bounding box center [203, 117] width 7 height 7
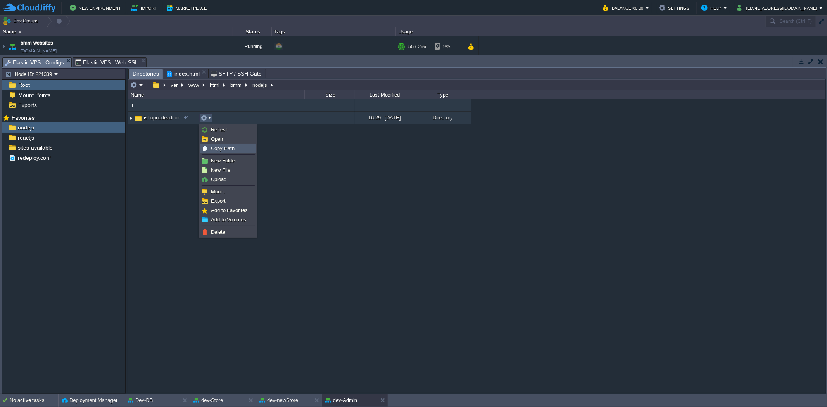
click at [221, 152] on div "Copy Path" at bounding box center [227, 148] width 55 height 9
type textarea "/var/www/html/bmm/nodejs/ishopnodeadmin"
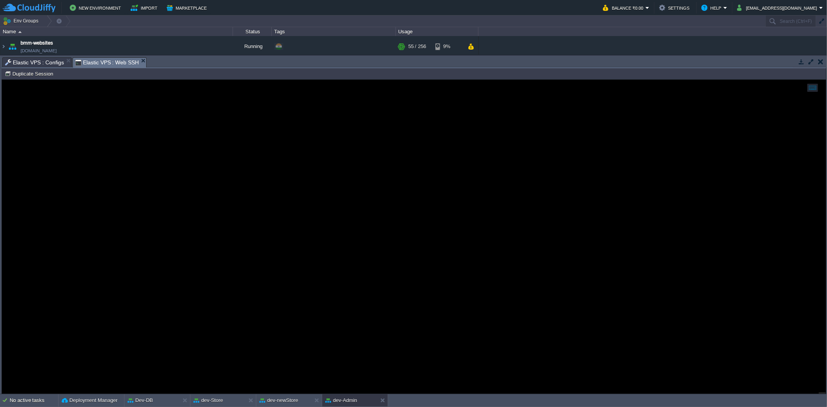
click at [102, 60] on span "Elastic VPS : Web SSH" at bounding box center [107, 63] width 64 height 10
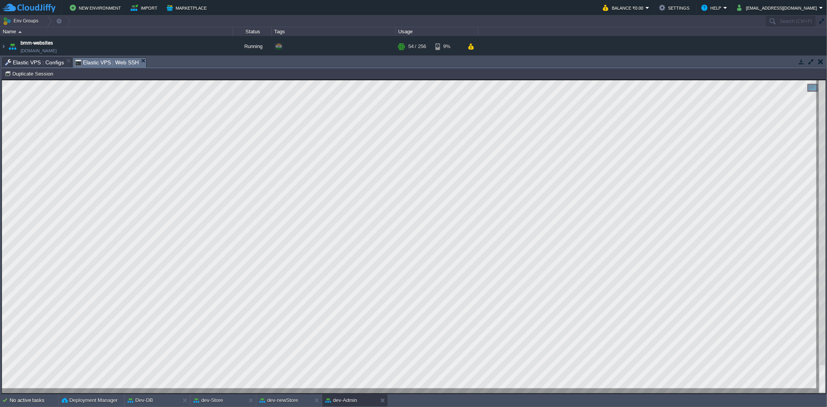
click at [186, 79] on html "Copy: Ctrl + Shift + C Paste: Ctrl + V Settings: Ctrl + Shift + Alt 0" at bounding box center [413, 79] width 823 height 0
click at [251, 352] on div at bounding box center [413, 236] width 823 height 313
click at [212, 392] on div at bounding box center [413, 236] width 823 height 313
click at [55, 61] on span "Elastic VPS : Configs" at bounding box center [34, 62] width 59 height 9
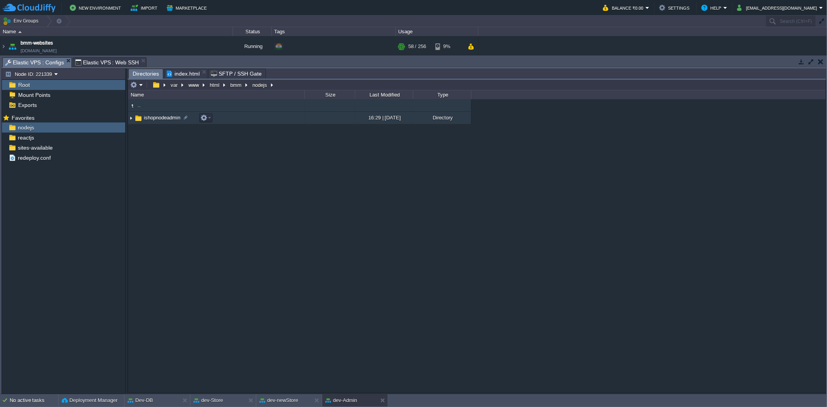
click at [160, 116] on span "ishopnodeadmin" at bounding box center [162, 117] width 39 height 7
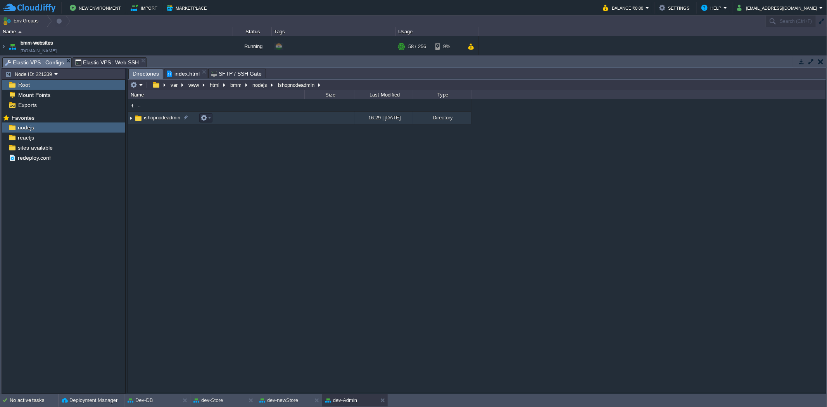
click at [160, 116] on span "ishopnodeadmin" at bounding box center [162, 117] width 39 height 7
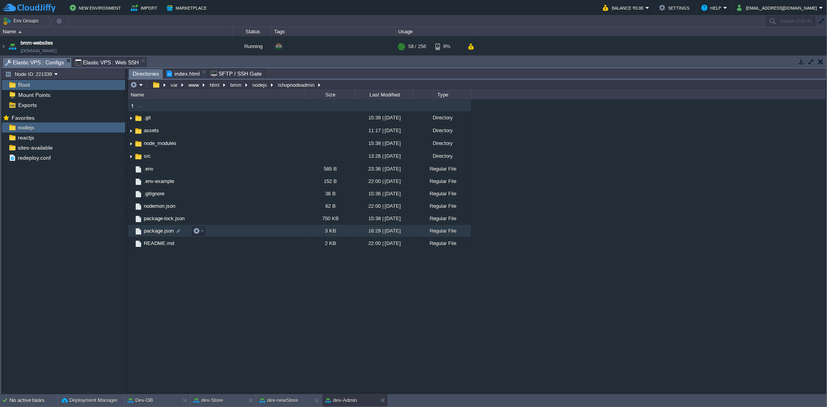
click at [169, 232] on span "package.json" at bounding box center [159, 230] width 32 height 7
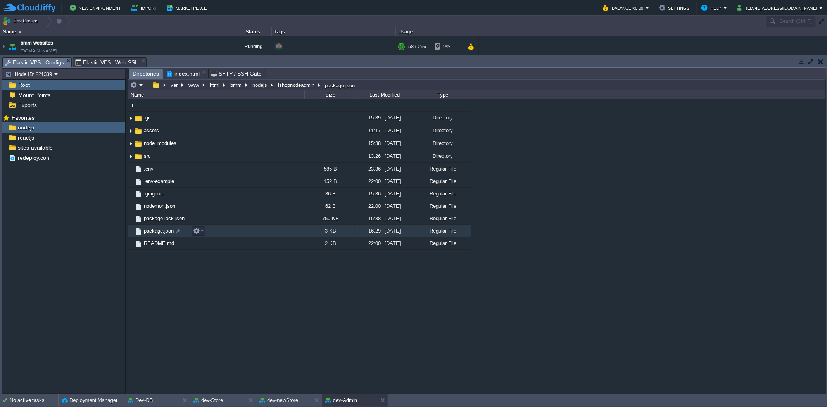
click at [169, 232] on span "package.json" at bounding box center [159, 230] width 32 height 7
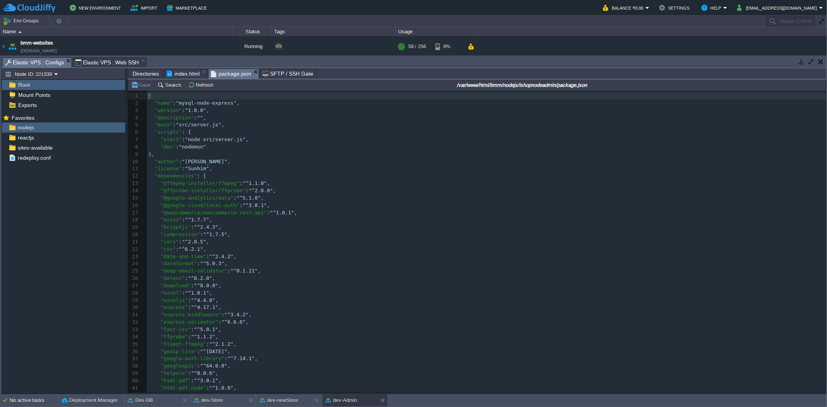
scroll to position [2, 0]
click at [26, 136] on span "reactjs" at bounding box center [25, 137] width 19 height 7
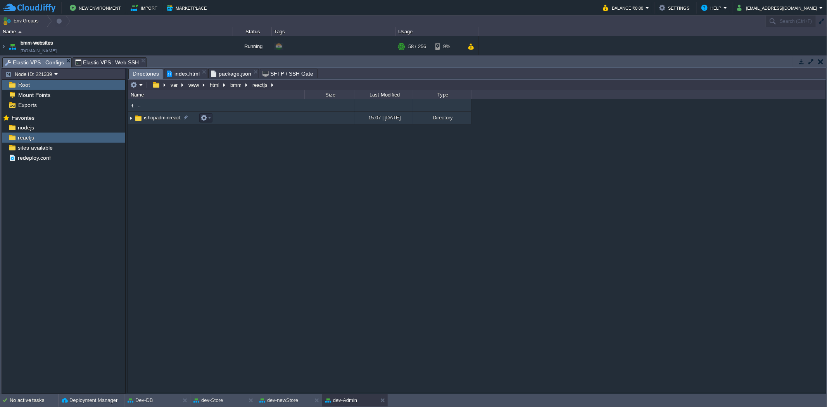
click at [164, 118] on span "ishopadminreact" at bounding box center [162, 117] width 39 height 7
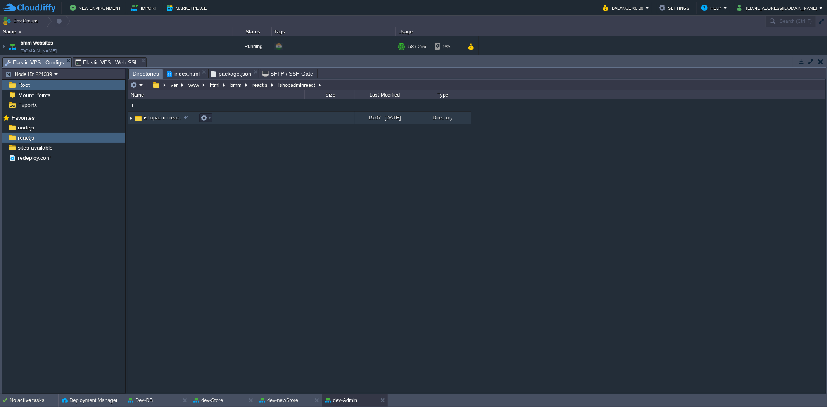
click at [164, 118] on span "ishopadminreact" at bounding box center [162, 117] width 39 height 7
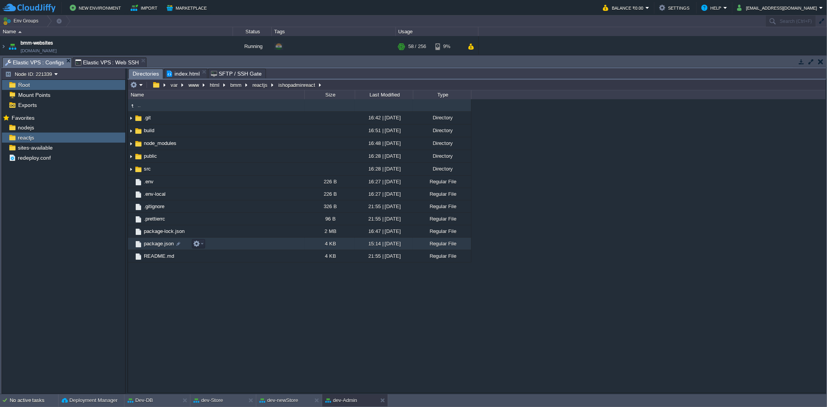
click at [159, 241] on span "package.json" at bounding box center [159, 243] width 32 height 7
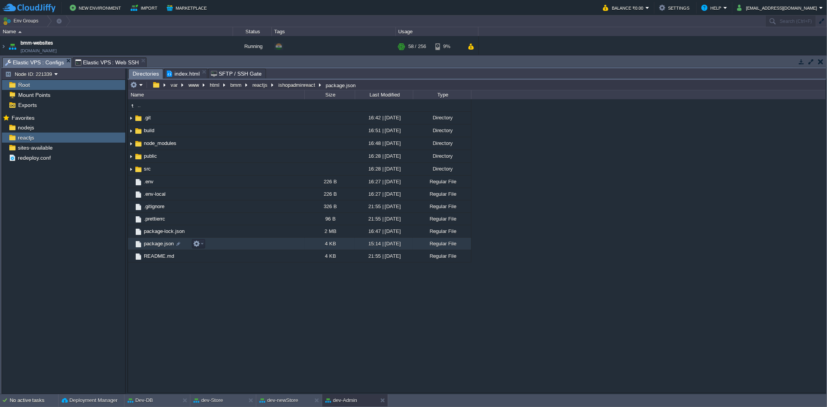
click at [159, 241] on span "package.json" at bounding box center [159, 243] width 32 height 7
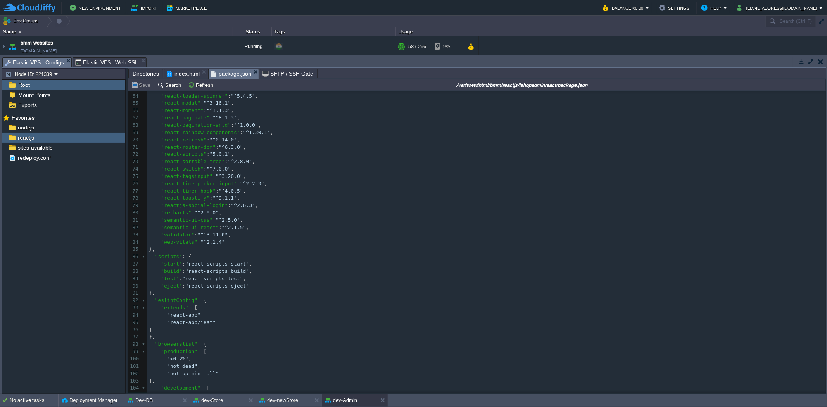
scroll to position [408, 0]
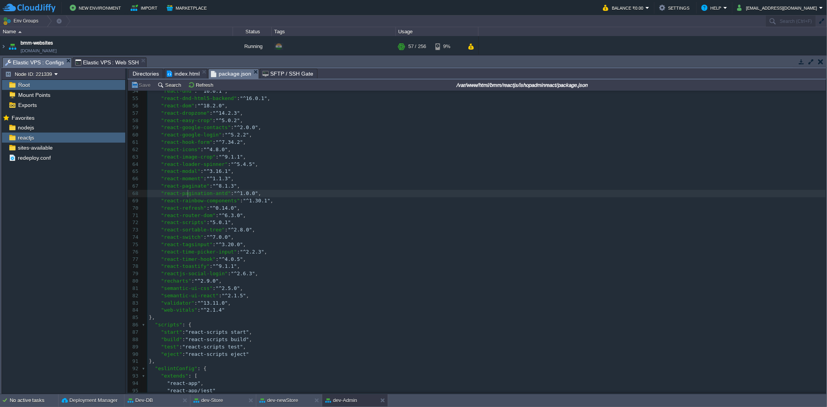
click at [189, 195] on div "110 { 44 "mui-calendar-picker" : "^1.0.10" , 45 "react" : "^18.2.0" , 46 "react…" at bounding box center [486, 259] width 678 height 489
type textarea "-"
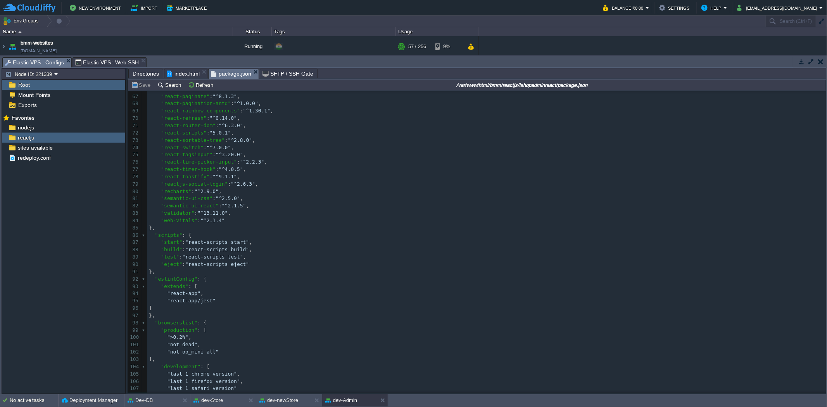
scroll to position [482, 0]
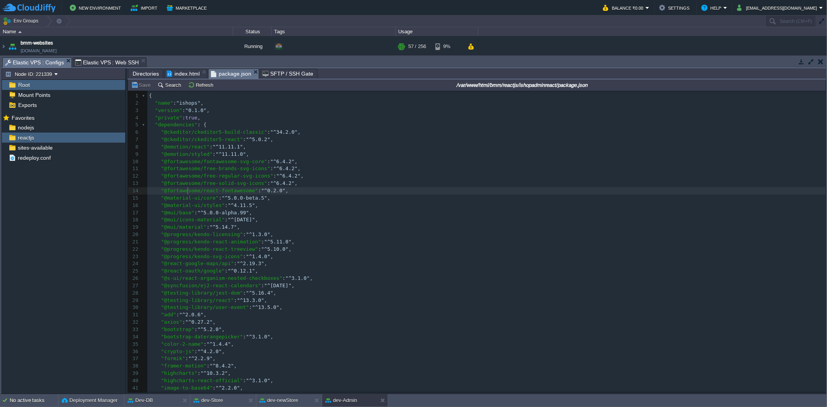
click at [189, 195] on pre ""@fortawesome/react-fontawesome" : "^0.2.0" ," at bounding box center [486, 190] width 678 height 7
click at [210, 183] on div "xxxxxxxxxx 1 110 } 1 { 2 "name" : "ishops" , 3 "version" : "0.1.0" , 4 "private…" at bounding box center [486, 344] width 678 height 504
click at [210, 183] on div at bounding box center [210, 183] width 0 height 7
type textarea ""@fortawesome/free-solid-svg-icons": "^6.4.2","
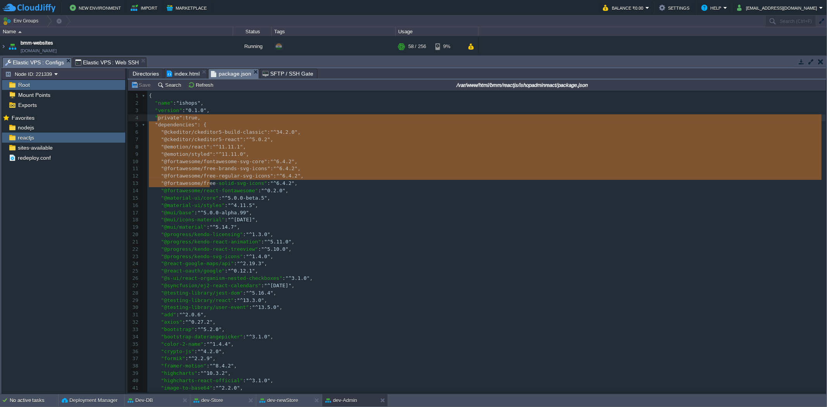
type textarea "{ "name": "ishops", "version": "0.1.0", "private": true, "dependencies": { "@ck…"
drag, startPoint x: 210, startPoint y: 183, endPoint x: 137, endPoint y: 86, distance: 121.7
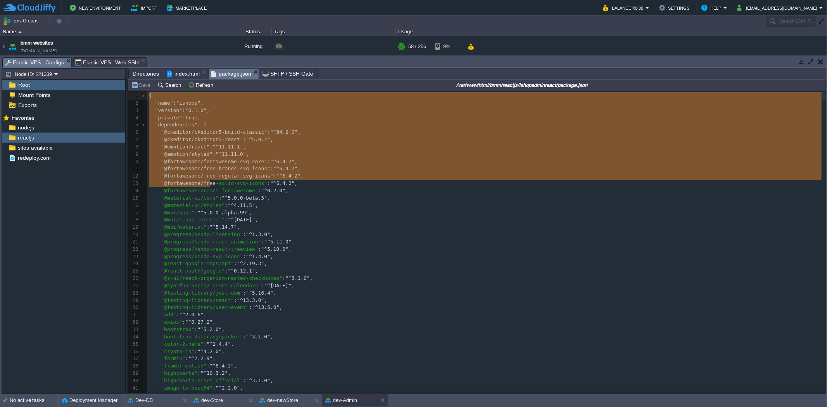
click at [137, 86] on button "Save" at bounding box center [142, 84] width 22 height 7
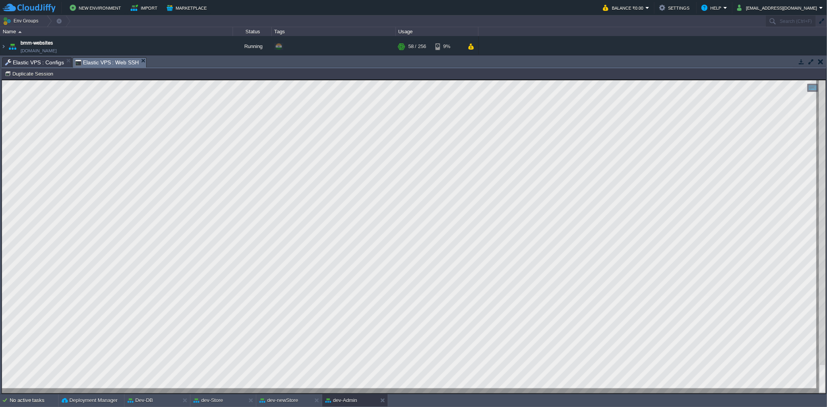
click at [96, 66] on span "Elastic VPS : Web SSH" at bounding box center [107, 63] width 64 height 10
click at [44, 59] on span "Elastic VPS : Configs" at bounding box center [34, 62] width 59 height 9
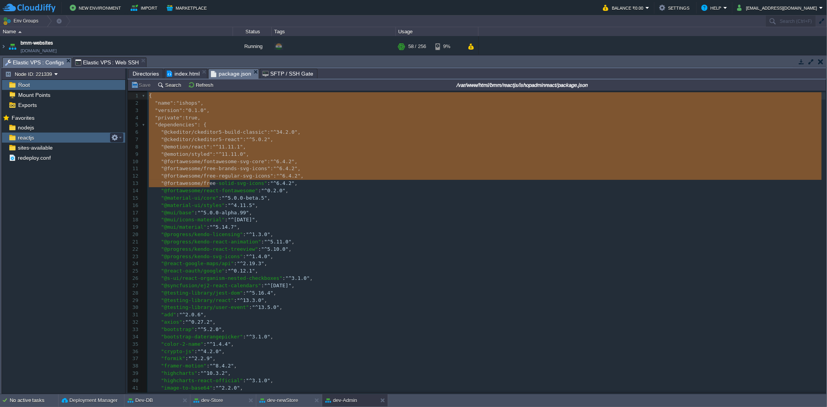
click at [53, 136] on div "reactjs" at bounding box center [63, 138] width 123 height 10
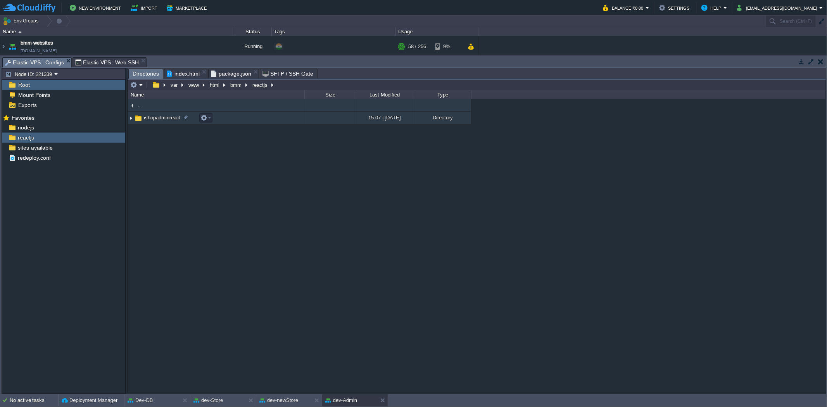
click at [155, 115] on span "ishopadminreact" at bounding box center [162, 117] width 39 height 7
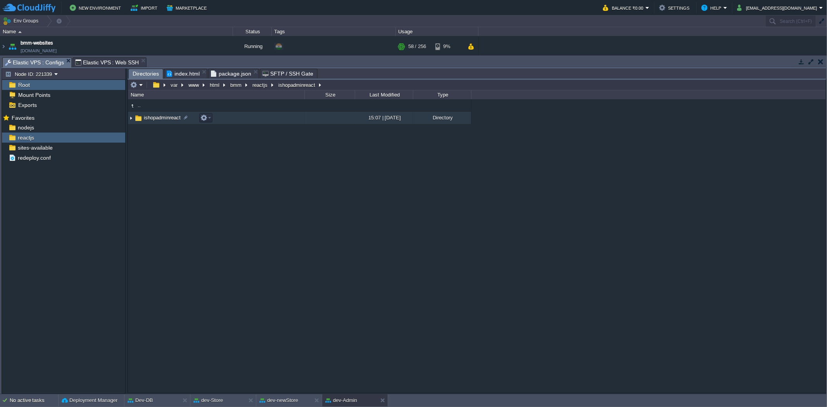
click at [155, 115] on span "ishopadminreact" at bounding box center [162, 117] width 39 height 7
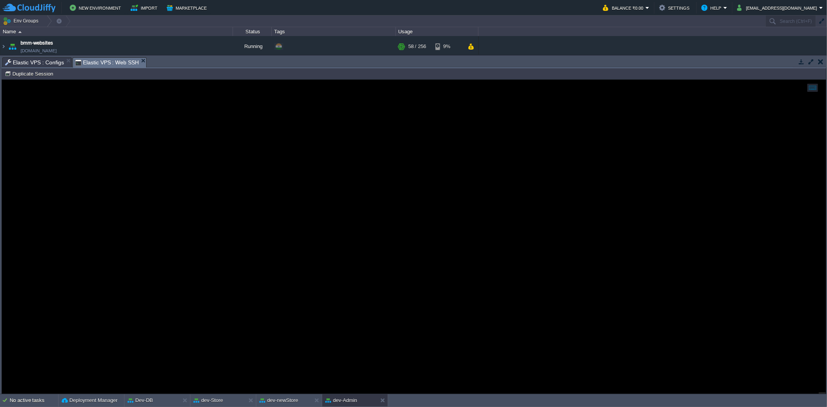
click at [119, 62] on span "Elastic VPS : Web SSH" at bounding box center [107, 63] width 64 height 10
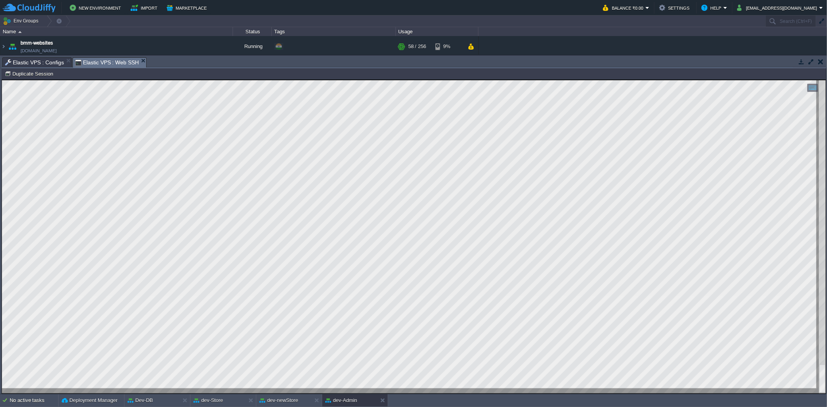
click at [211, 391] on div at bounding box center [413, 236] width 823 height 313
drag, startPoint x: 232, startPoint y: 474, endPoint x: 231, endPoint y: 392, distance: 81.4
click at [231, 392] on div at bounding box center [413, 236] width 823 height 313
drag, startPoint x: 2, startPoint y: 206, endPoint x: -2, endPoint y: 158, distance: 47.8
click at [2, 79] on html "Copy: Ctrl + Shift + C Paste: Ctrl + V Settings: Ctrl + Shift + Alt 0" at bounding box center [413, 79] width 823 height 0
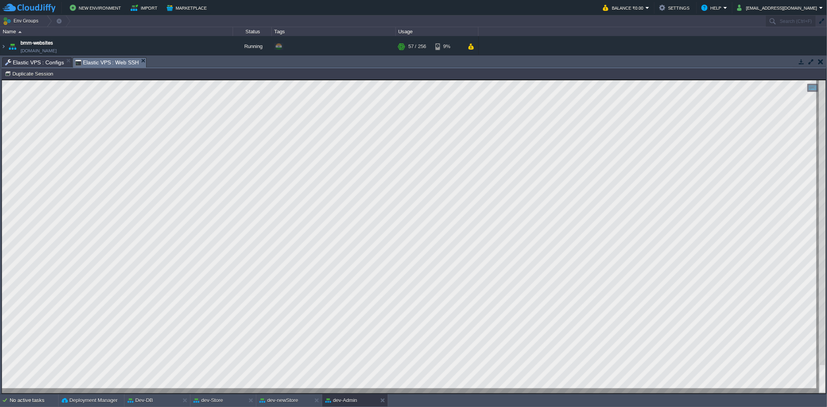
click at [213, 388] on div at bounding box center [413, 236] width 823 height 313
click at [40, 59] on span "Elastic VPS : Configs" at bounding box center [34, 62] width 59 height 9
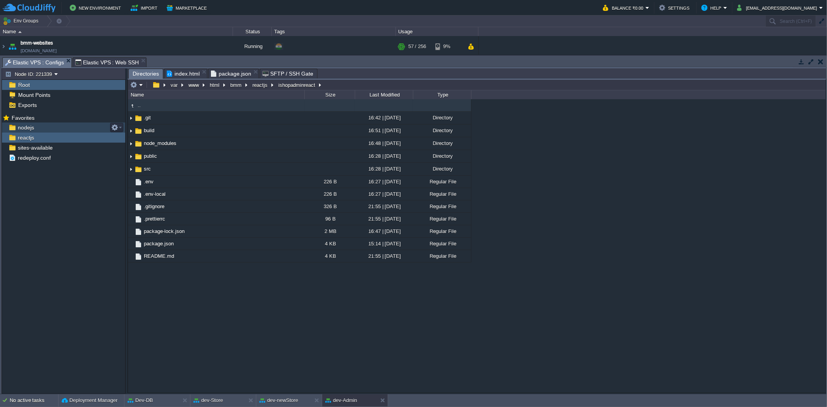
click at [95, 126] on div "nodejs" at bounding box center [63, 127] width 123 height 10
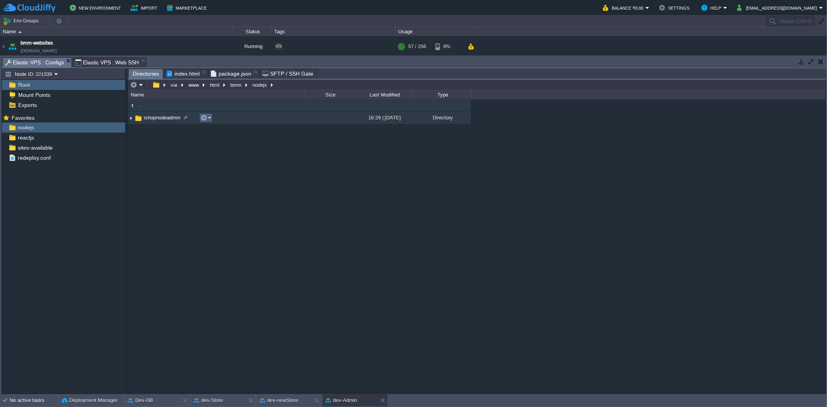
click at [205, 117] on button "button" at bounding box center [203, 117] width 7 height 7
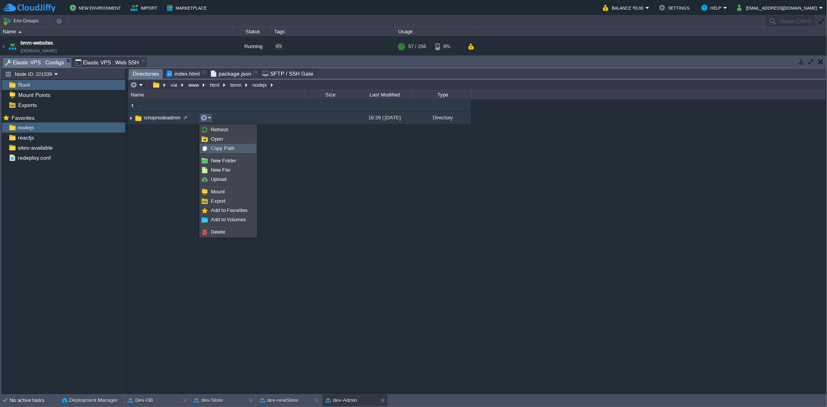
click at [227, 148] on span "Copy Path" at bounding box center [223, 148] width 24 height 6
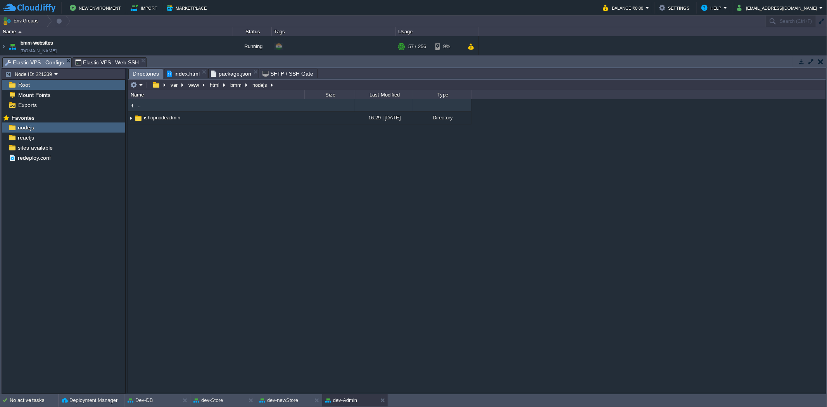
click at [105, 61] on span "Elastic VPS : Web SSH" at bounding box center [107, 62] width 64 height 9
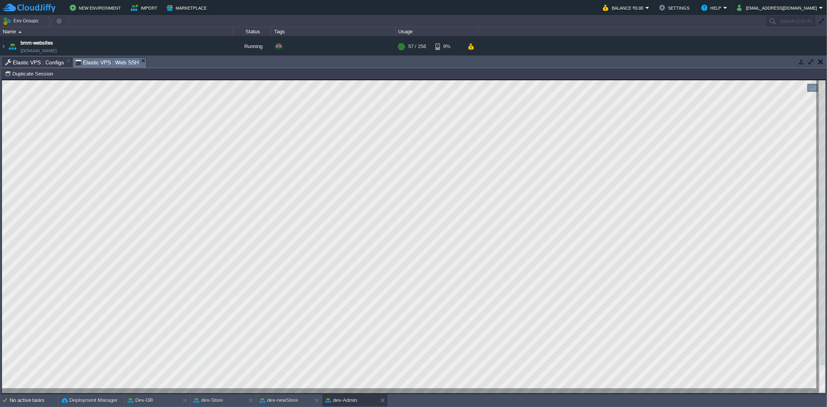
click at [46, 61] on span "Elastic VPS : Configs" at bounding box center [34, 62] width 59 height 9
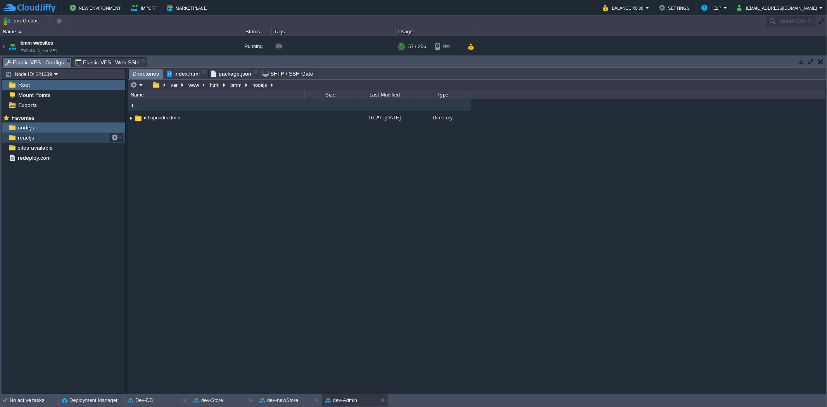
click at [76, 136] on div "reactjs" at bounding box center [63, 138] width 123 height 10
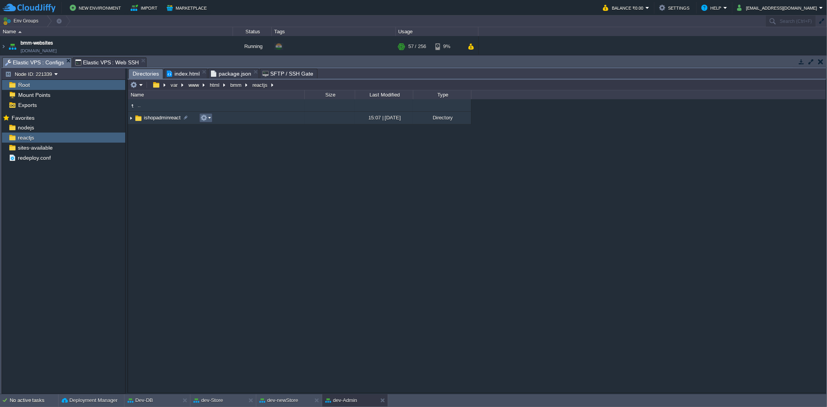
click at [208, 117] on em at bounding box center [205, 117] width 10 height 7
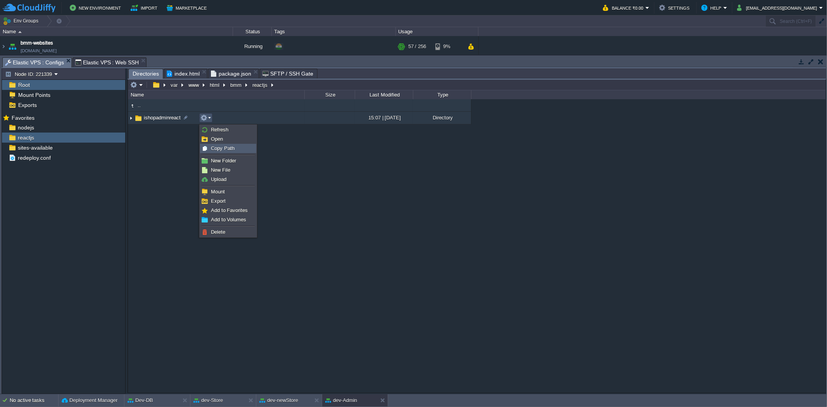
click at [220, 148] on span "Copy Path" at bounding box center [223, 148] width 24 height 6
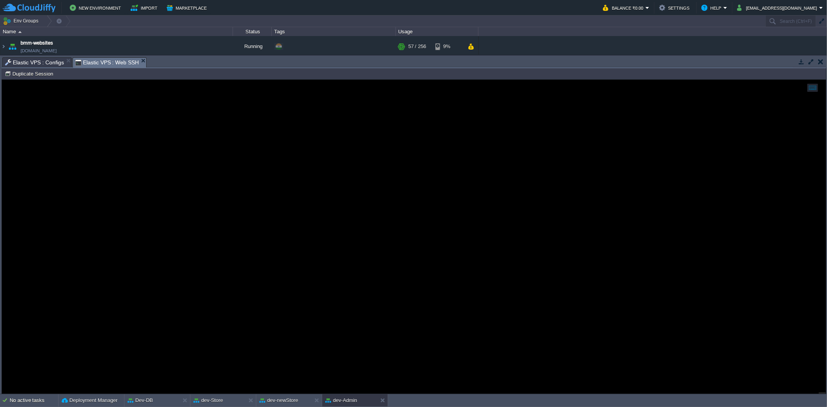
click at [106, 62] on span "Elastic VPS : Web SSH" at bounding box center [107, 63] width 64 height 10
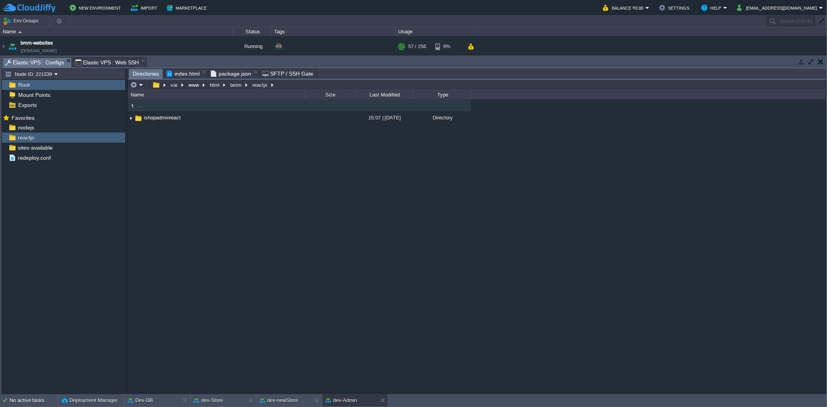
click at [38, 63] on span "Elastic VPS : Configs" at bounding box center [34, 63] width 59 height 10
click at [60, 126] on div "nodejs" at bounding box center [63, 127] width 123 height 10
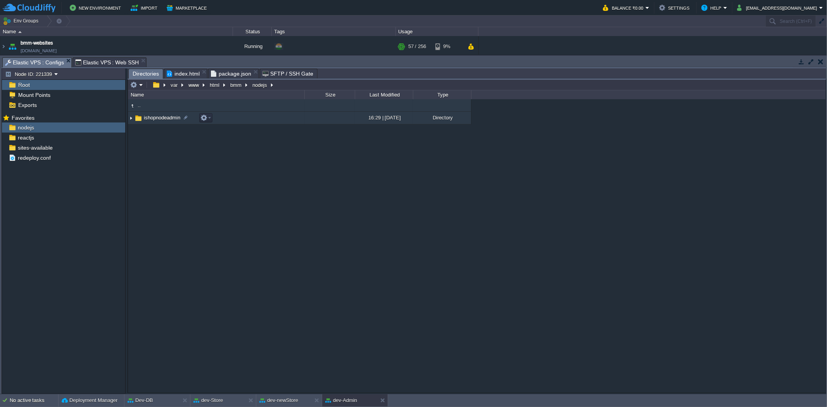
click at [159, 117] on span "ishopnodeadmin" at bounding box center [162, 117] width 39 height 7
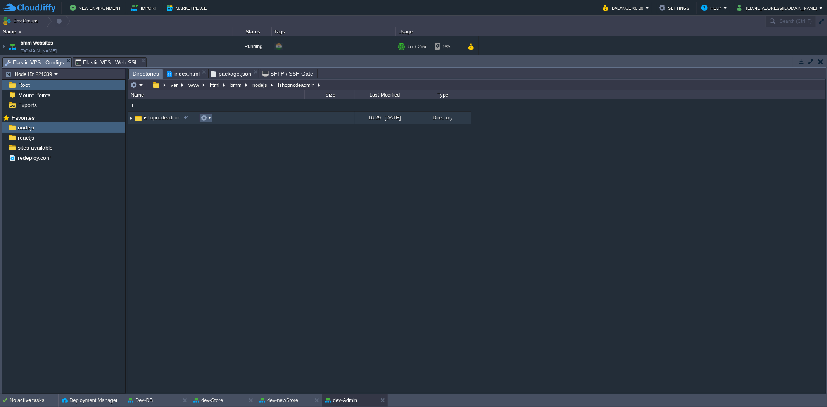
click at [208, 119] on em at bounding box center [205, 117] width 10 height 7
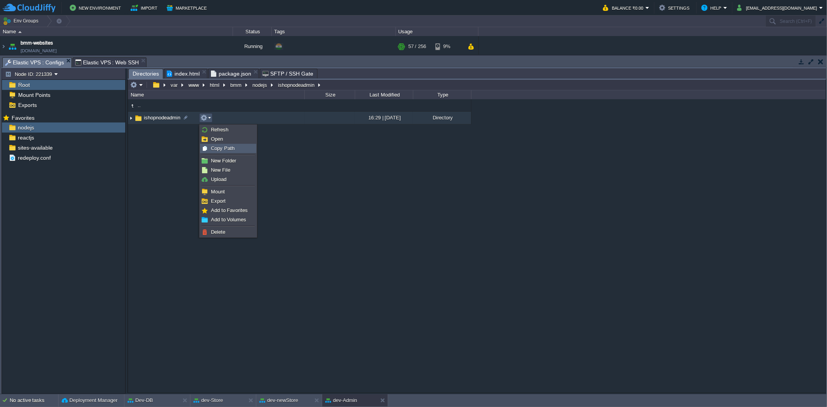
click at [226, 144] on div "Copy Path" at bounding box center [227, 148] width 55 height 9
type textarea "/var/www/html/bmm/nodejs/ishopnodeadmin"
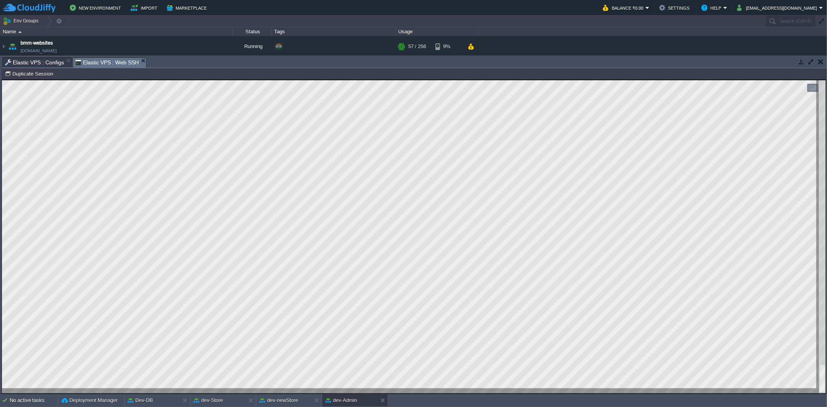
click at [117, 61] on span "Elastic VPS : Web SSH" at bounding box center [107, 63] width 64 height 10
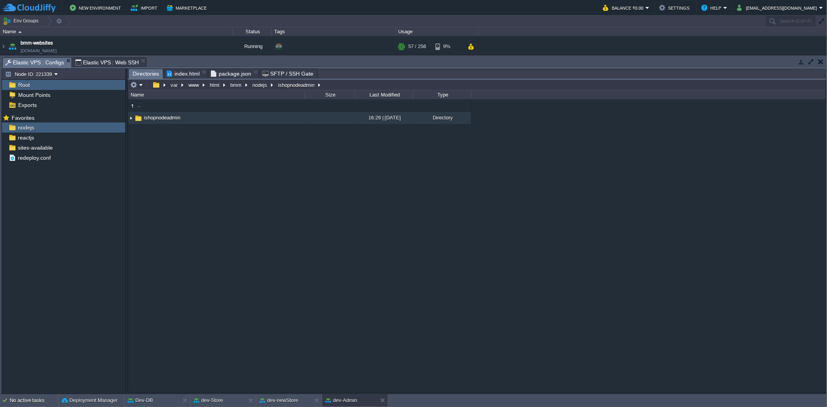
click at [47, 61] on span "Elastic VPS : Configs" at bounding box center [34, 63] width 59 height 10
click at [62, 148] on div "sites-available" at bounding box center [63, 148] width 123 height 10
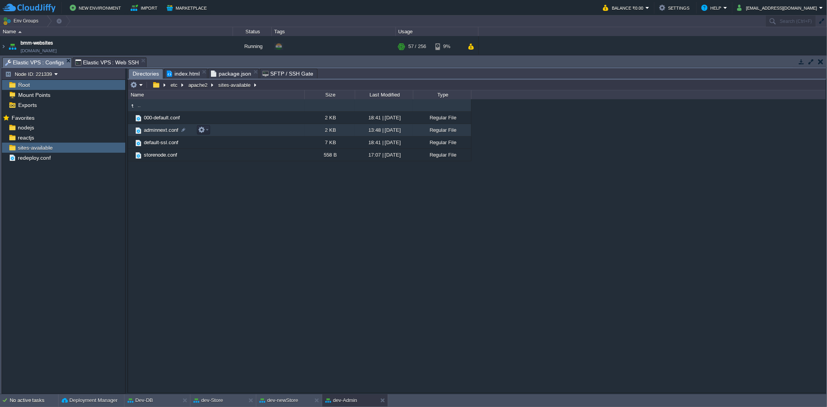
click at [169, 133] on span "adminnext.conf" at bounding box center [161, 130] width 37 height 7
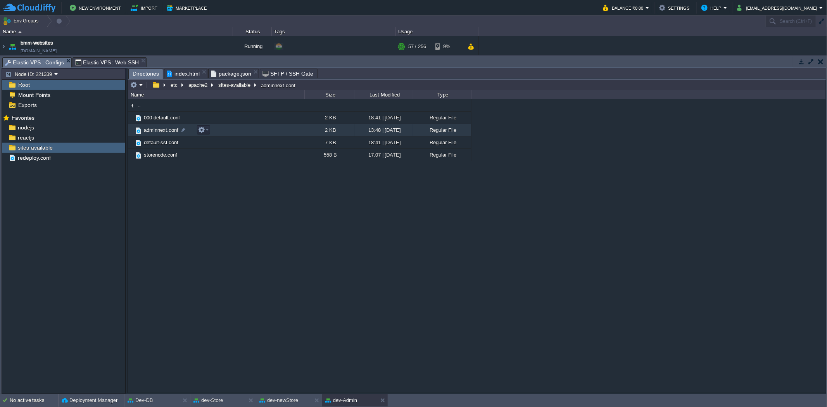
click at [169, 133] on span "adminnext.conf" at bounding box center [161, 130] width 37 height 7
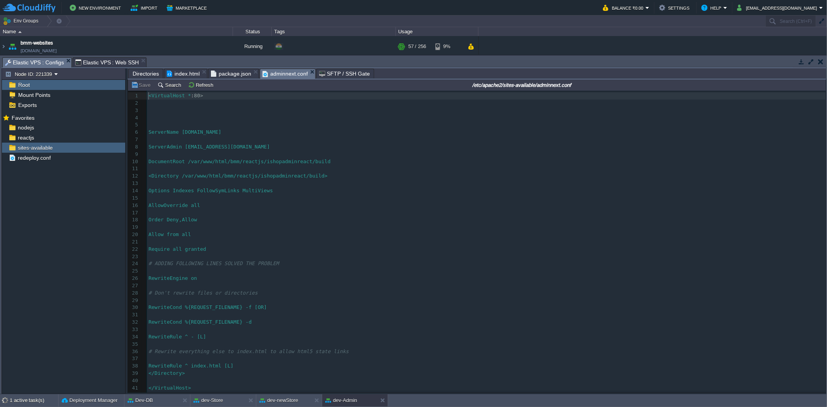
scroll to position [2, 0]
click at [98, 61] on span "Elastic VPS : Web SSH" at bounding box center [107, 62] width 64 height 9
click at [50, 60] on span "Elastic VPS : Configs" at bounding box center [34, 63] width 59 height 10
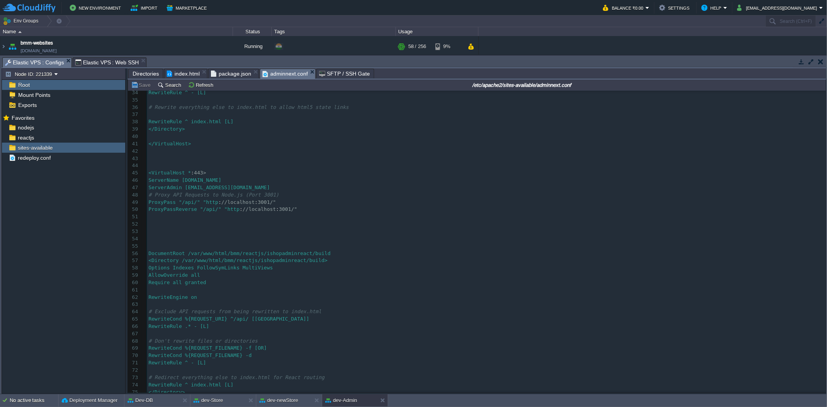
scroll to position [0, 0]
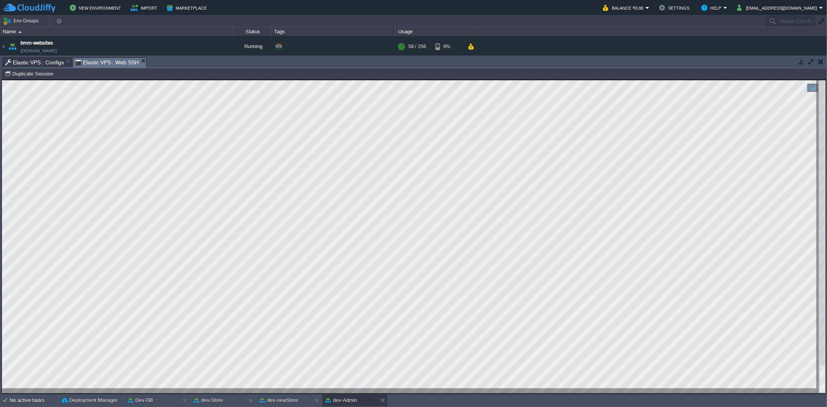
click at [118, 59] on span "Elastic VPS : Web SSH" at bounding box center [107, 63] width 64 height 10
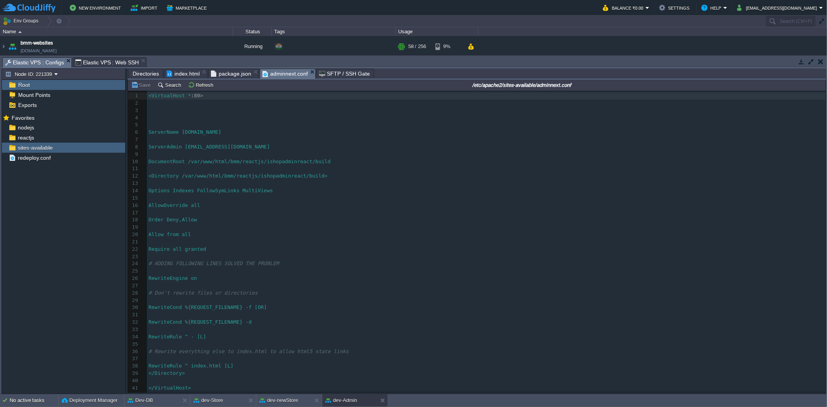
click at [38, 60] on span "Elastic VPS : Configs" at bounding box center [34, 63] width 59 height 10
click at [34, 131] on span "nodejs" at bounding box center [25, 127] width 19 height 7
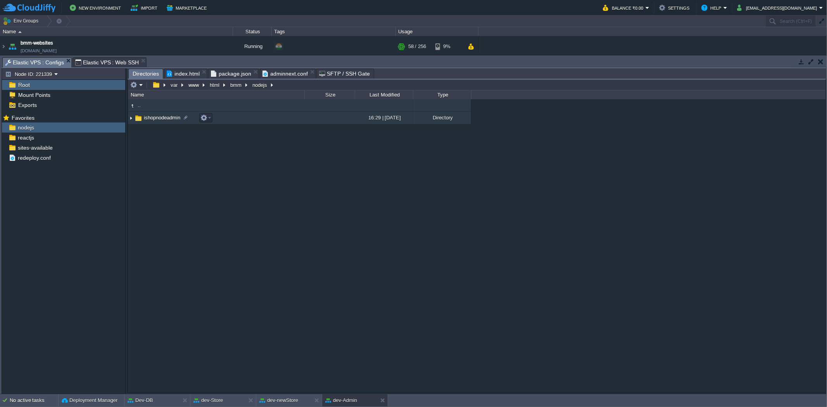
click at [141, 121] on img at bounding box center [138, 118] width 9 height 9
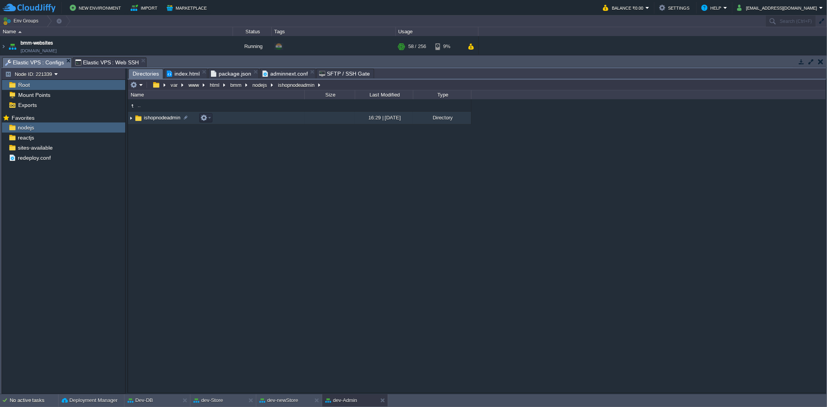
click at [141, 121] on img at bounding box center [138, 118] width 9 height 9
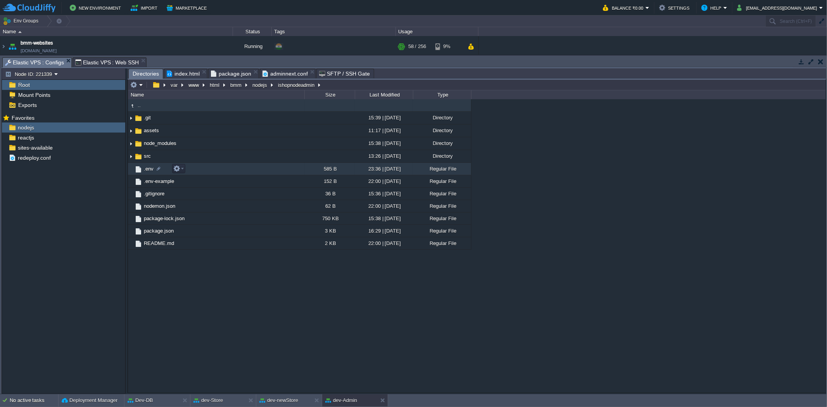
click at [150, 167] on span ".env" at bounding box center [149, 168] width 12 height 7
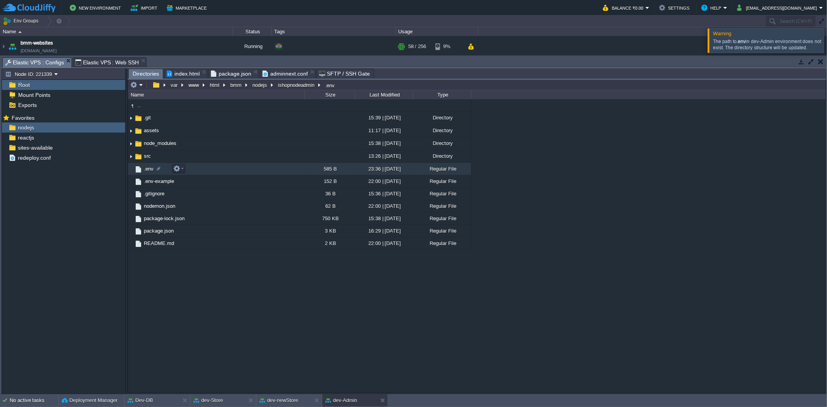
click at [146, 168] on span ".env" at bounding box center [149, 168] width 12 height 7
click at [148, 174] on td ".env" at bounding box center [216, 169] width 176 height 12
click at [826, 43] on div at bounding box center [836, 40] width 0 height 24
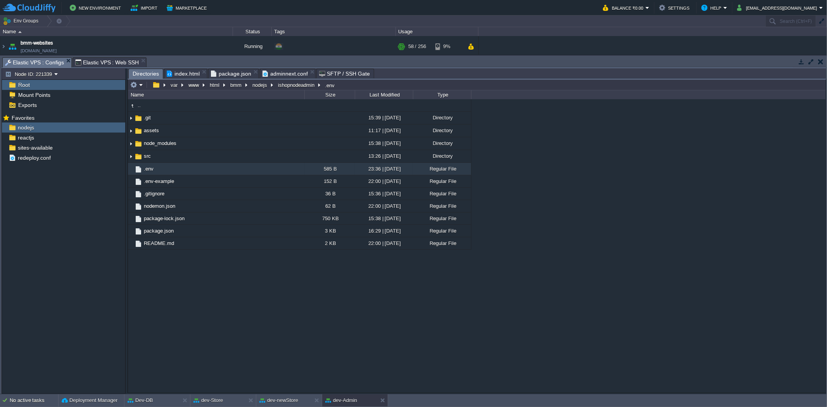
click at [822, 61] on button "button" at bounding box center [820, 61] width 5 height 7
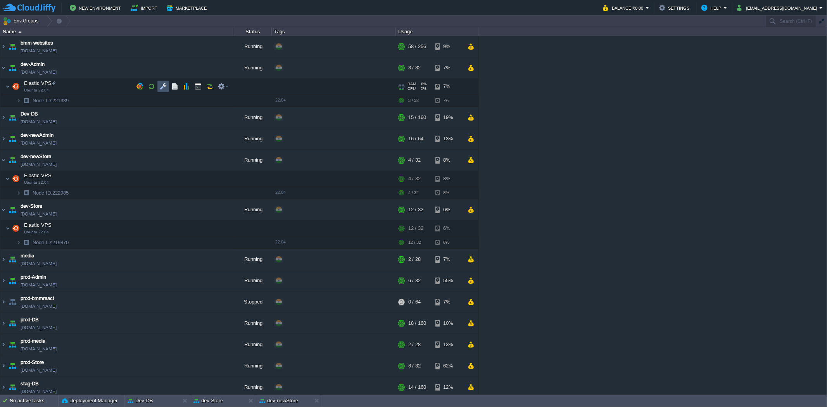
click at [165, 86] on button "button" at bounding box center [163, 86] width 7 height 7
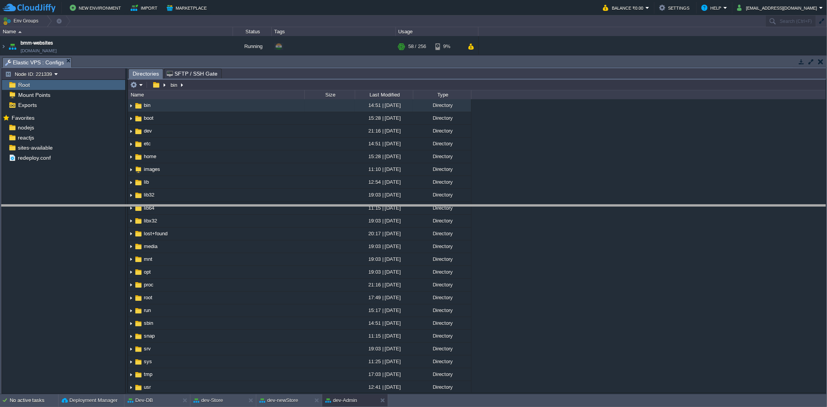
drag, startPoint x: 98, startPoint y: 63, endPoint x: 43, endPoint y: 211, distance: 157.7
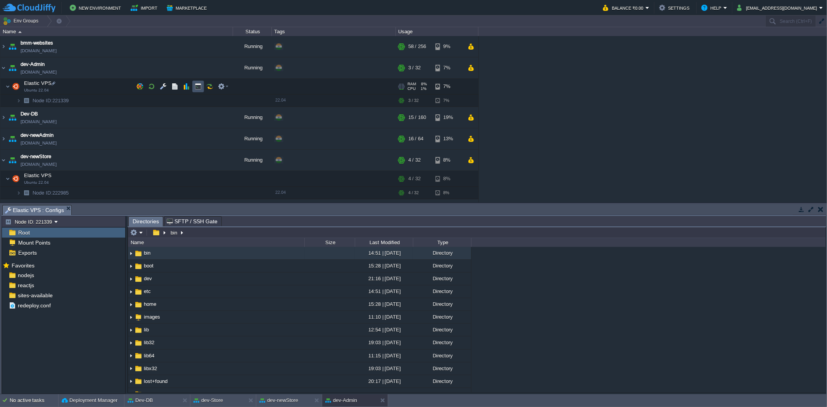
click at [196, 86] on button "button" at bounding box center [198, 86] width 7 height 7
click at [49, 206] on span "Elastic VPS : Configs" at bounding box center [34, 210] width 59 height 10
click at [37, 277] on div "nodejs" at bounding box center [63, 275] width 123 height 10
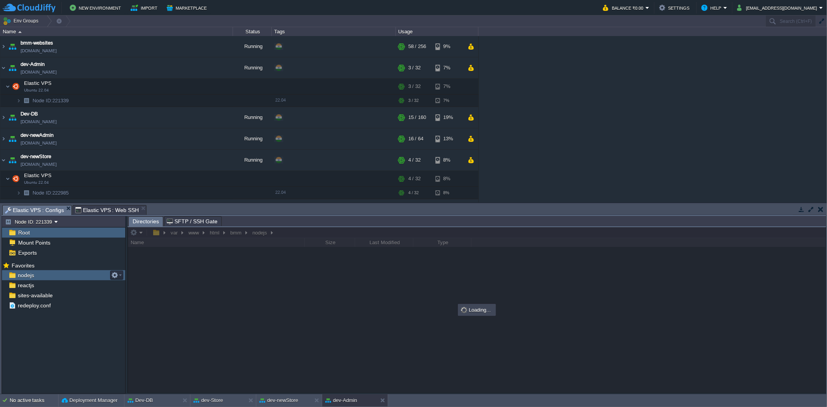
click at [37, 277] on div "nodejs" at bounding box center [63, 275] width 123 height 10
click at [197, 255] on div at bounding box center [476, 309] width 697 height 165
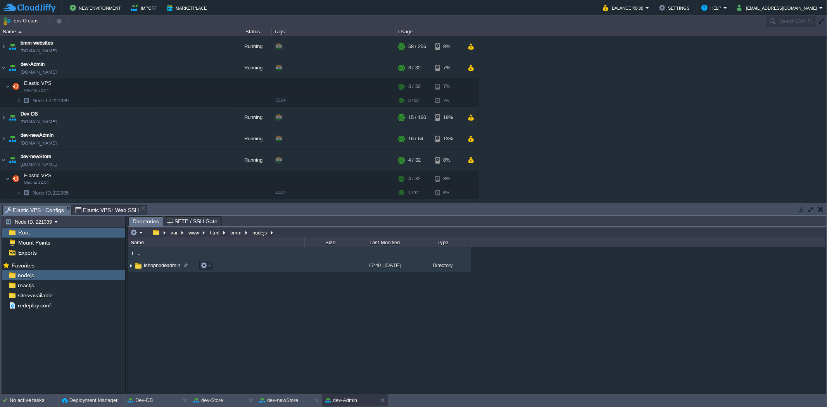
click at [160, 263] on span "ishopnodeadmin" at bounding box center [162, 265] width 39 height 7
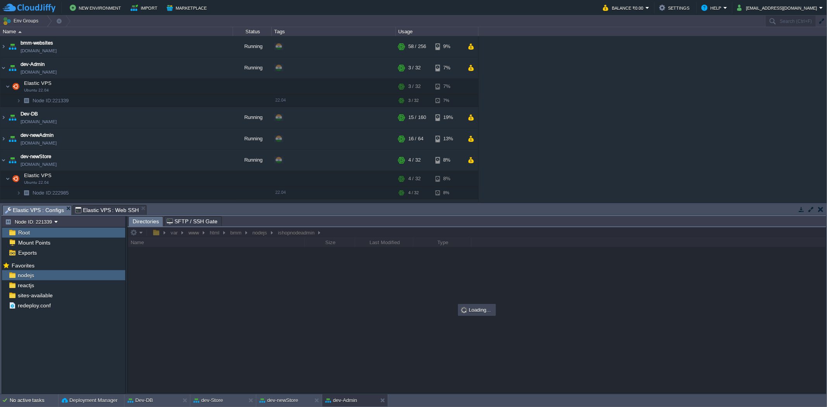
click at [160, 263] on div at bounding box center [476, 309] width 697 height 165
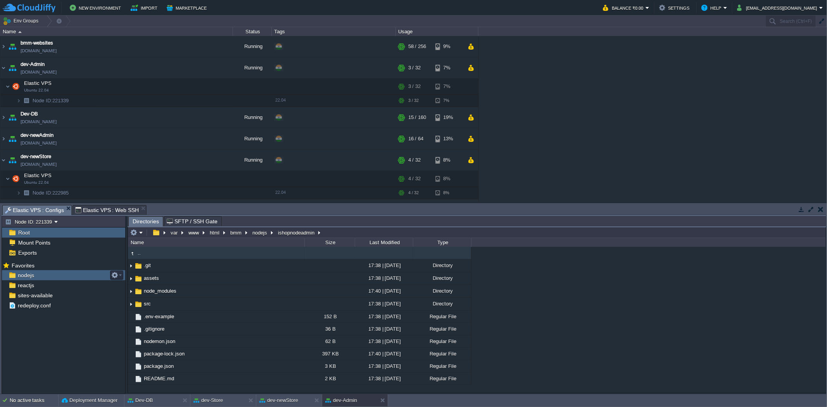
click at [56, 274] on div "nodejs" at bounding box center [63, 275] width 123 height 10
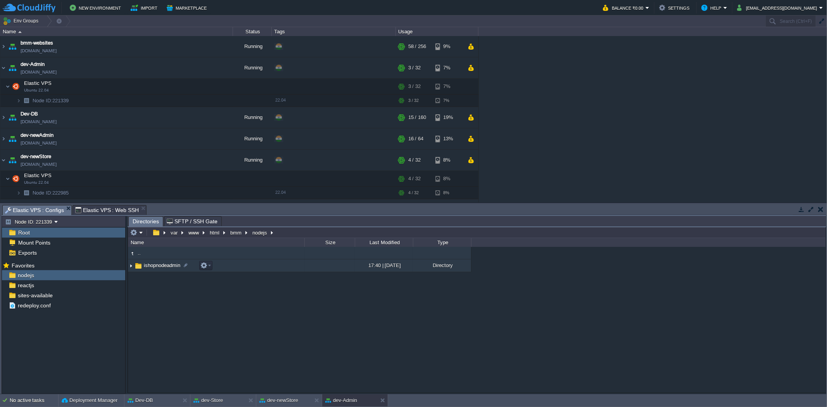
click at [170, 263] on span "ishopnodeadmin" at bounding box center [162, 265] width 39 height 7
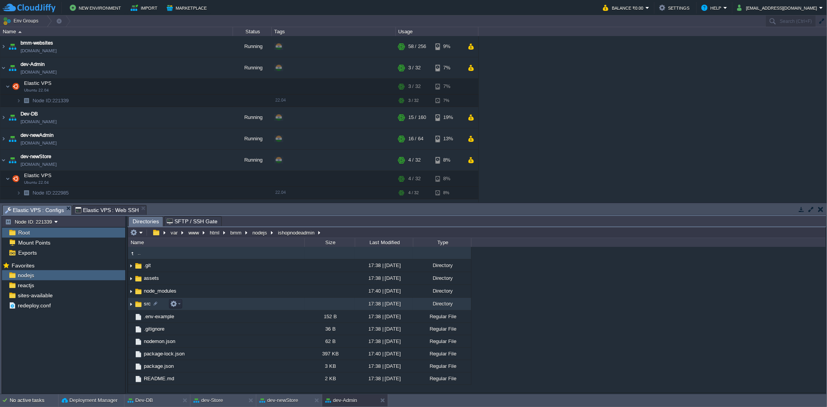
click at [128, 305] on img at bounding box center [131, 304] width 6 height 12
click at [130, 304] on img at bounding box center [131, 304] width 6 height 12
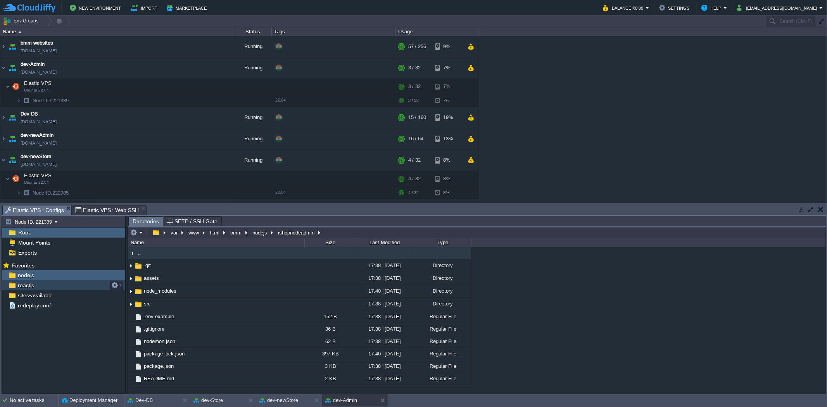
click at [48, 287] on div "reactjs" at bounding box center [63, 285] width 123 height 10
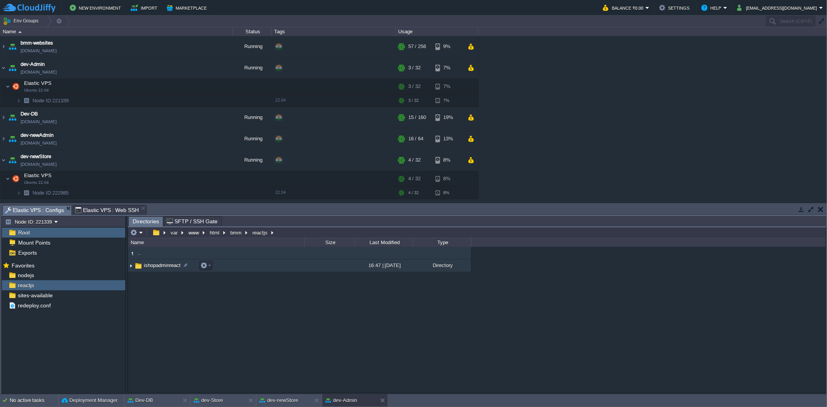
click at [169, 265] on span "ishopadminreact" at bounding box center [162, 265] width 39 height 7
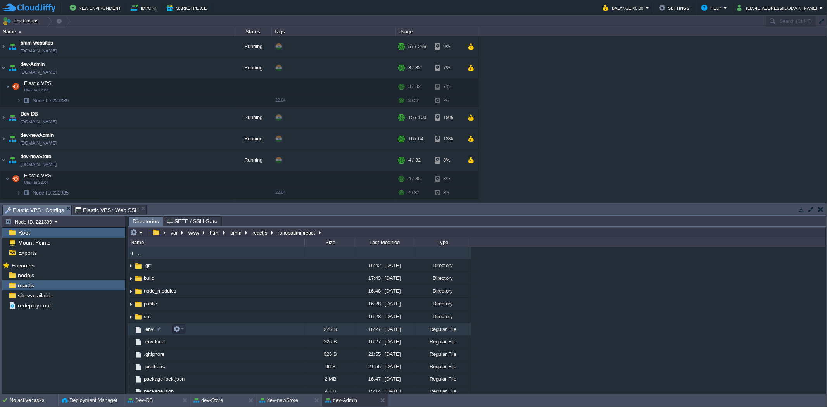
click at [149, 330] on span ".env" at bounding box center [149, 329] width 12 height 7
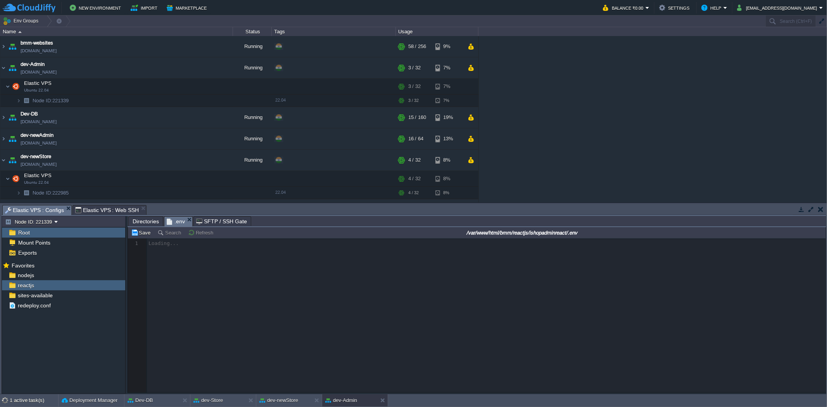
scroll to position [2, 0]
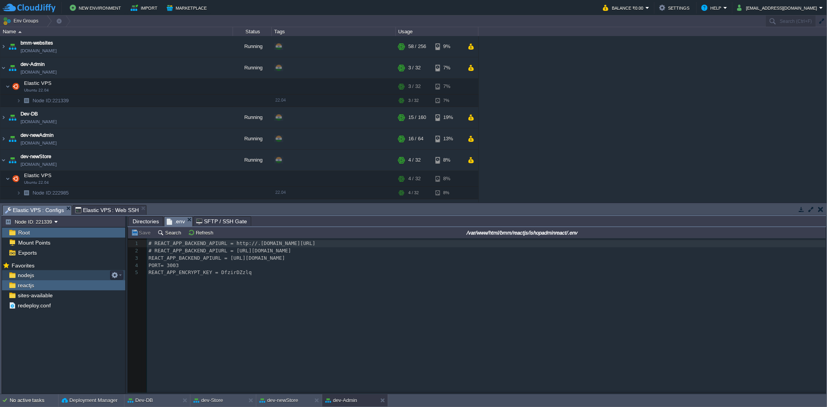
click at [32, 277] on span "nodejs" at bounding box center [25, 275] width 19 height 7
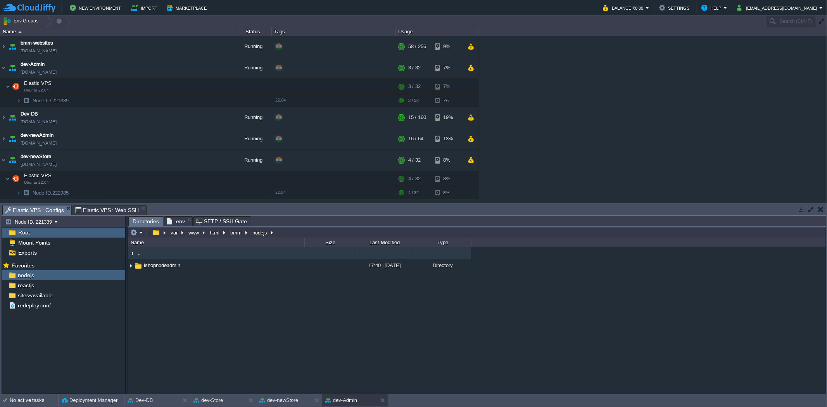
click at [177, 222] on span ".env" at bounding box center [176, 221] width 18 height 9
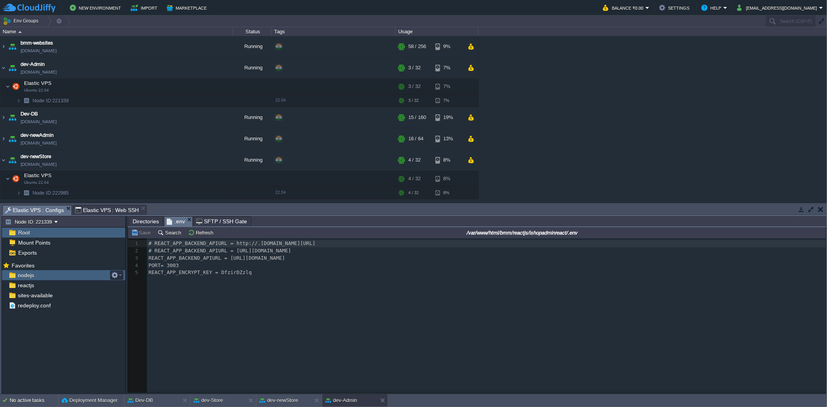
click at [42, 277] on div "nodejs" at bounding box center [63, 275] width 123 height 10
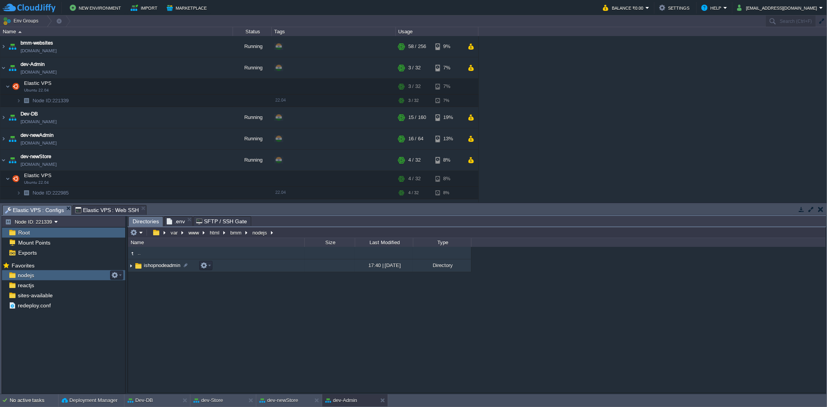
click at [165, 266] on span "ishopnodeadmin" at bounding box center [162, 265] width 39 height 7
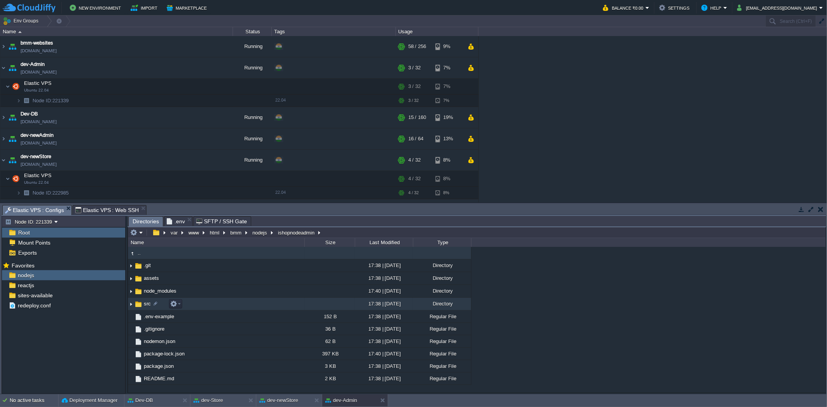
drag, startPoint x: 242, startPoint y: 308, endPoint x: 226, endPoint y: 290, distance: 24.7
click at [242, 308] on td "src" at bounding box center [216, 304] width 176 height 13
click at [140, 235] on em at bounding box center [136, 232] width 13 height 7
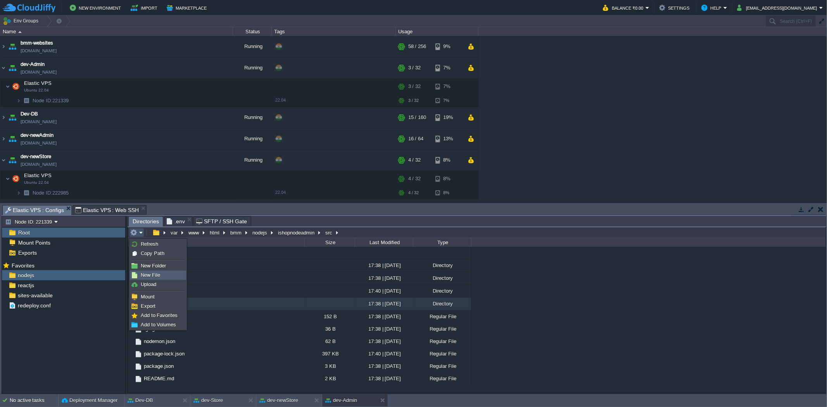
click at [157, 274] on span "New File" at bounding box center [150, 275] width 19 height 6
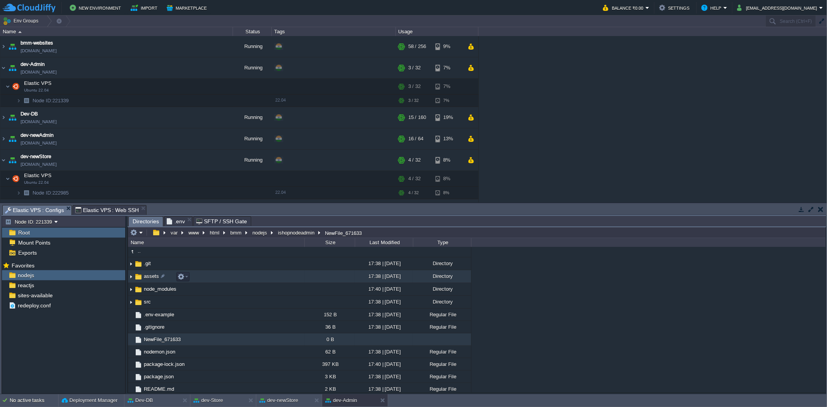
scroll to position [0, 0]
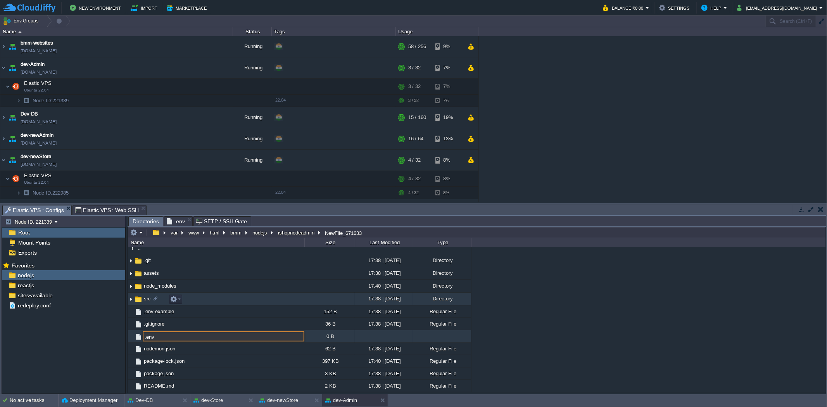
type input ".env"
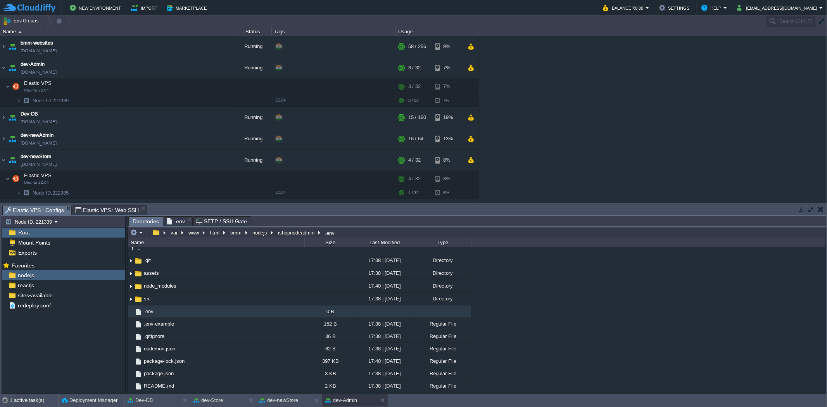
click at [176, 315] on td ".env" at bounding box center [216, 311] width 176 height 12
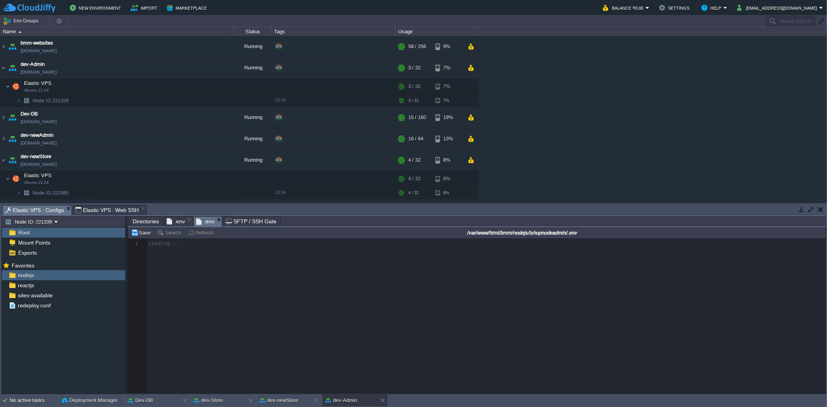
click at [177, 265] on div at bounding box center [476, 315] width 697 height 154
click at [169, 245] on div at bounding box center [476, 315] width 697 height 154
click at [187, 245] on div at bounding box center [476, 315] width 697 height 154
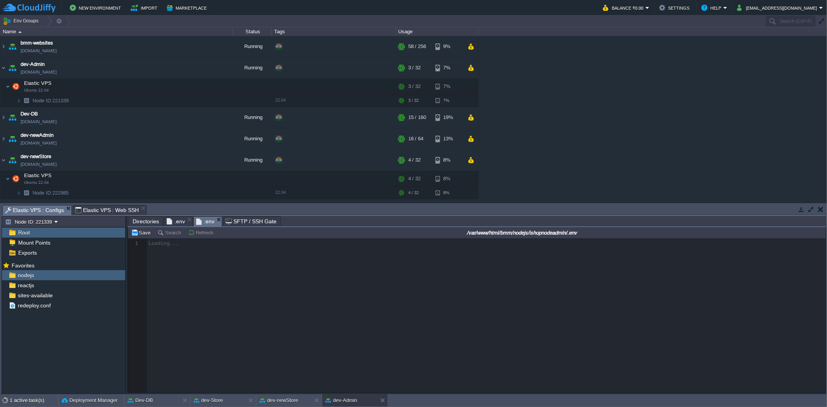
click at [152, 243] on div at bounding box center [476, 315] width 697 height 154
click at [162, 247] on div at bounding box center [476, 315] width 697 height 154
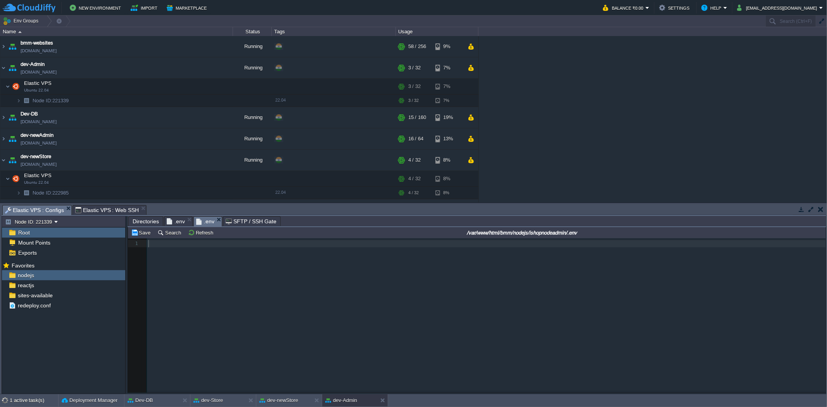
scroll to position [2, 0]
click at [165, 245] on pre "​" at bounding box center [487, 243] width 681 height 7
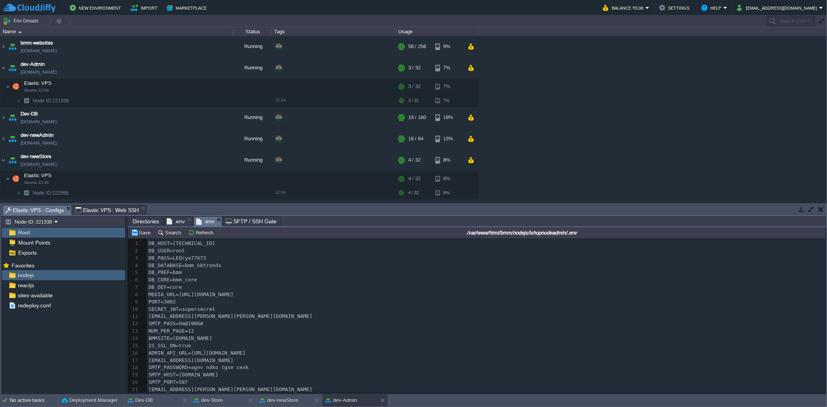
scroll to position [9, 0]
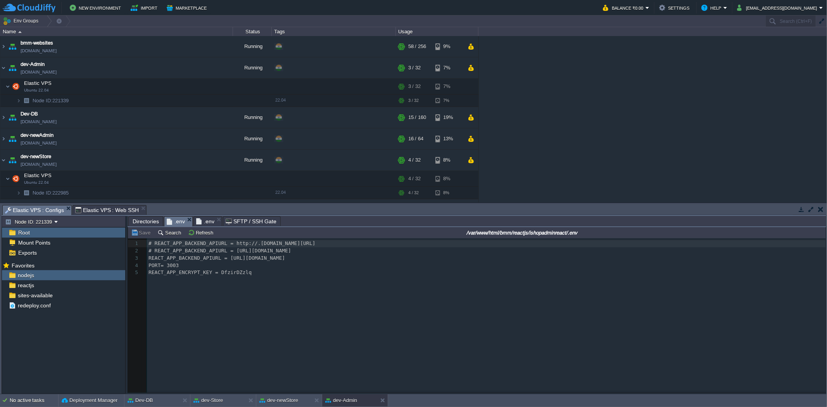
click at [177, 219] on span ".env" at bounding box center [176, 222] width 18 height 10
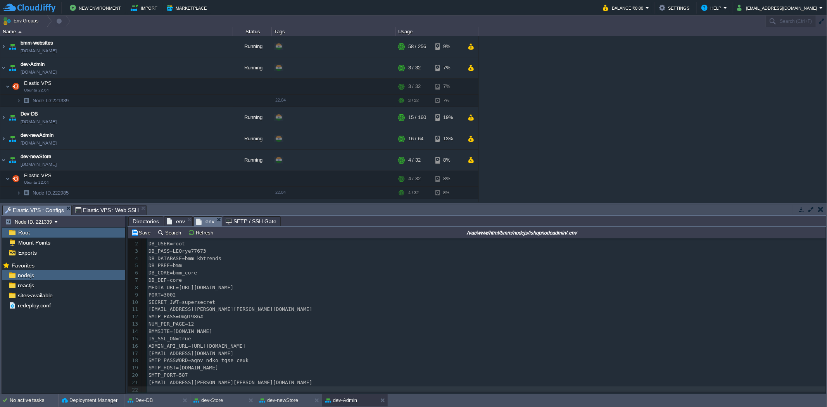
click at [204, 221] on span ".env" at bounding box center [205, 222] width 18 height 10
click at [268, 344] on div "xxxxxxxxxx 22 1 DB_HOST=103.26.206.22 2 DB_USER=root 3 DB_PASS=LEQrye77673 4 DB…" at bounding box center [486, 313] width 678 height 161
type textarea "com"
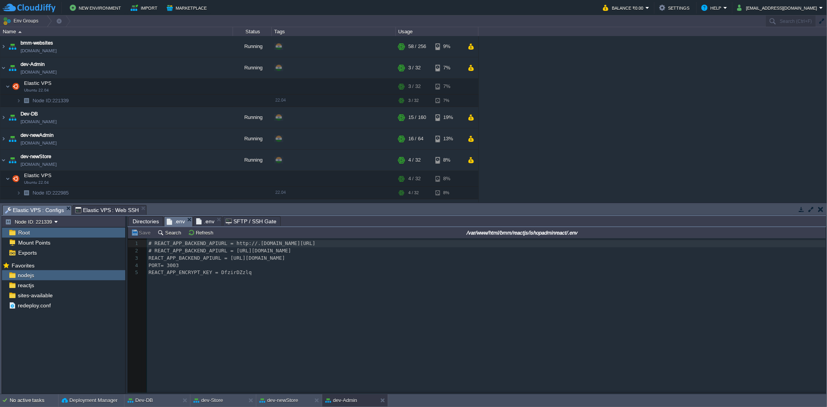
click at [179, 221] on span ".env" at bounding box center [176, 222] width 18 height 10
click at [207, 221] on span ".env" at bounding box center [205, 221] width 18 height 9
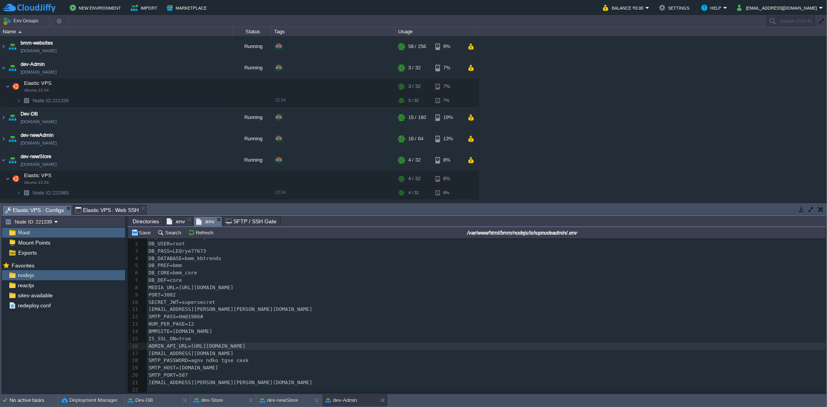
click at [293, 343] on pre "ADMIN_API_URL=https://app.thebuildmymart.com/api/v1" at bounding box center [486, 346] width 678 height 7
click at [171, 220] on span ".env" at bounding box center [176, 221] width 18 height 9
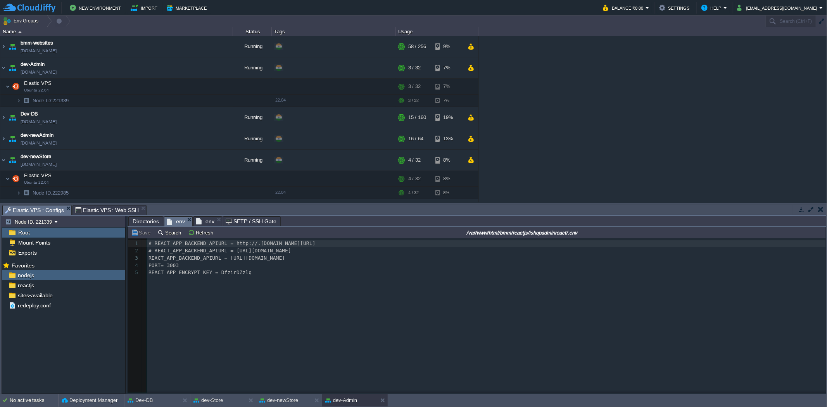
click at [209, 220] on span ".env" at bounding box center [205, 221] width 18 height 9
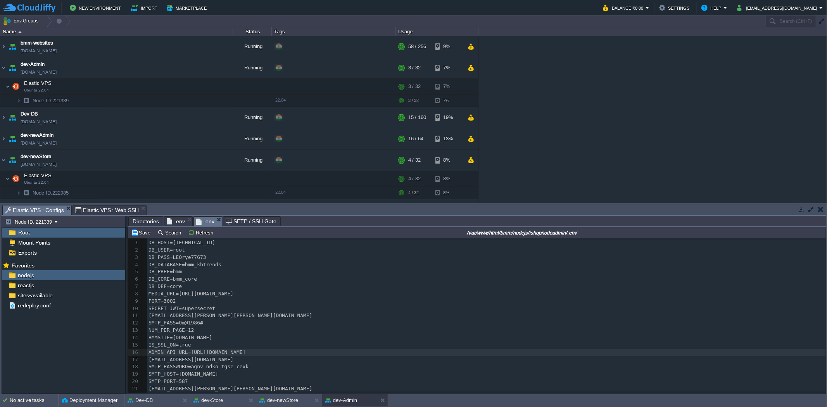
scroll to position [0, 0]
click at [221, 340] on pre "BMMSITE=thebuildmymart.in" at bounding box center [486, 338] width 678 height 7
type textarea "com"
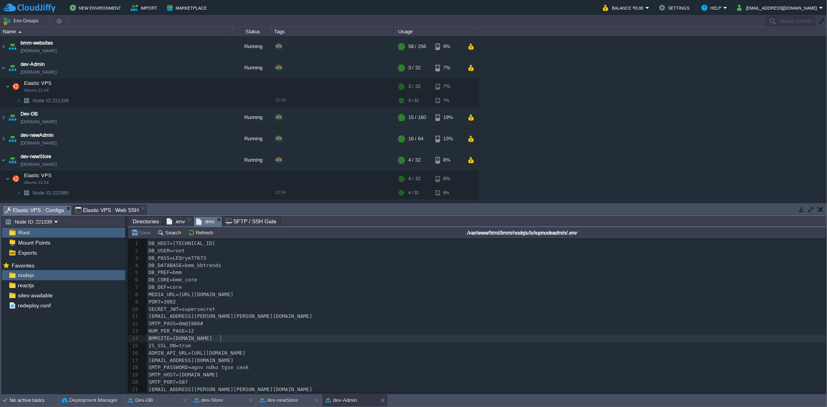
type input "#000000"
click at [101, 207] on span "Elastic VPS : Web SSH" at bounding box center [107, 209] width 64 height 9
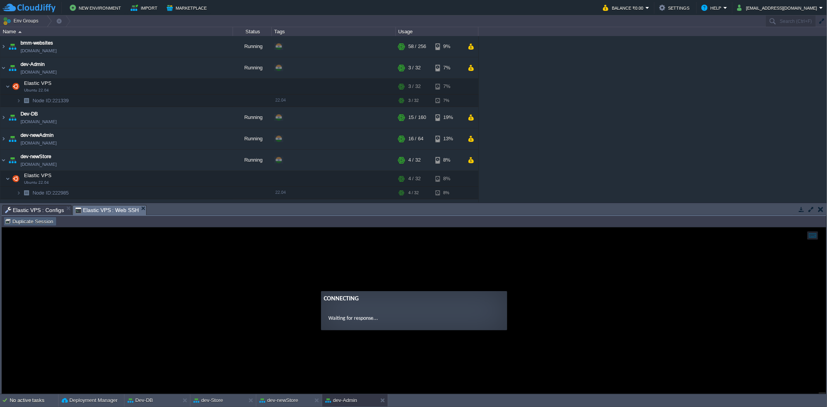
click at [43, 222] on button "Duplicate Session" at bounding box center [30, 221] width 51 height 7
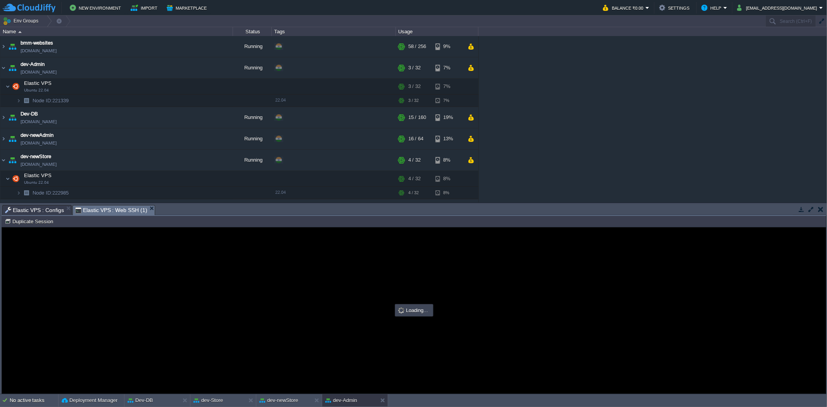
click at [37, 206] on span "Elastic VPS : Configs" at bounding box center [34, 209] width 59 height 9
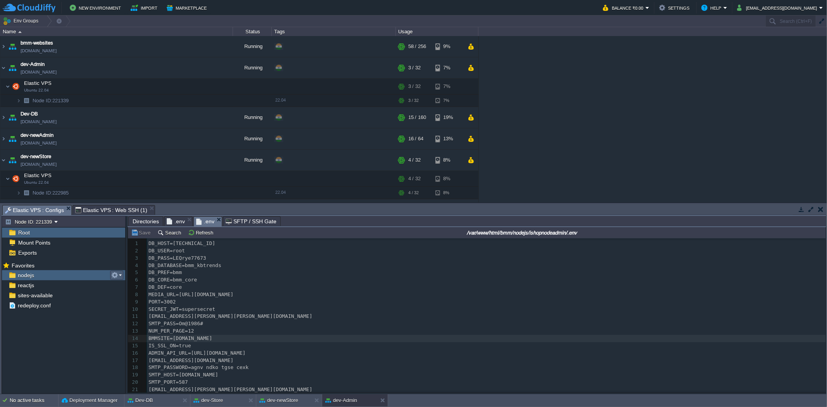
click at [114, 275] on button "button" at bounding box center [114, 275] width 7 height 7
click at [122, 283] on span "Copy Path" at bounding box center [134, 286] width 24 height 6
type textarea "/var/www/html/bmm/nodejs"
type input "#000000"
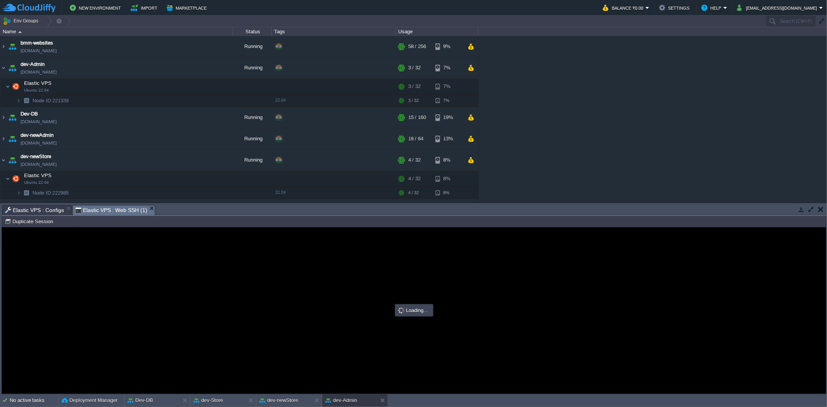
click at [115, 210] on span "Elastic VPS : Web SSH (1)" at bounding box center [111, 210] width 72 height 10
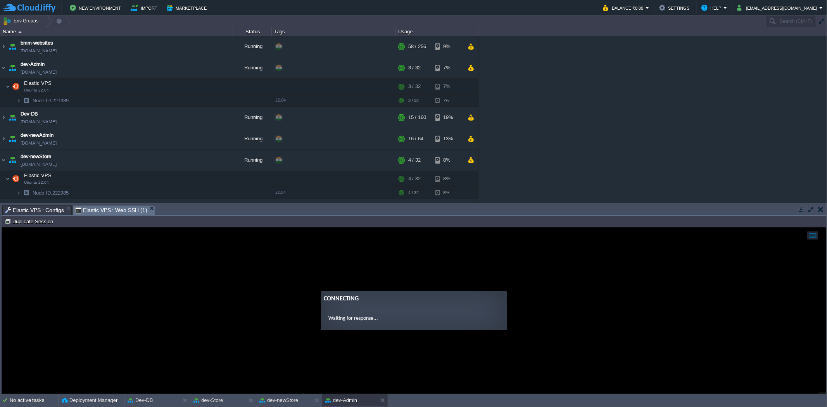
click at [53, 210] on span "Elastic VPS : Configs" at bounding box center [34, 209] width 59 height 9
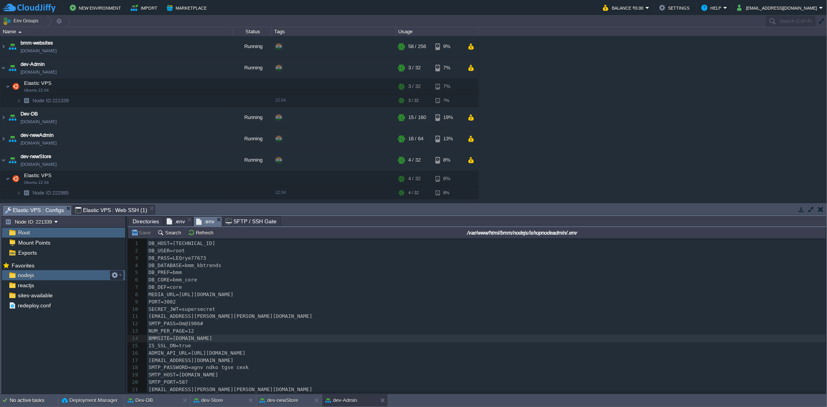
click at [56, 274] on div "nodejs" at bounding box center [63, 275] width 123 height 10
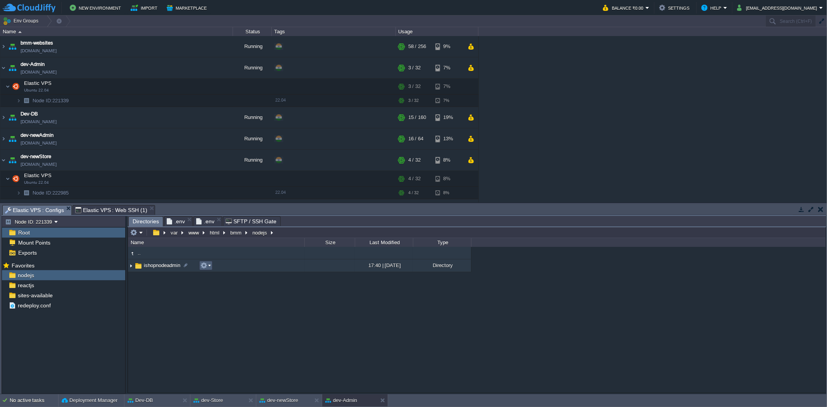
click at [205, 267] on button "button" at bounding box center [203, 265] width 7 height 7
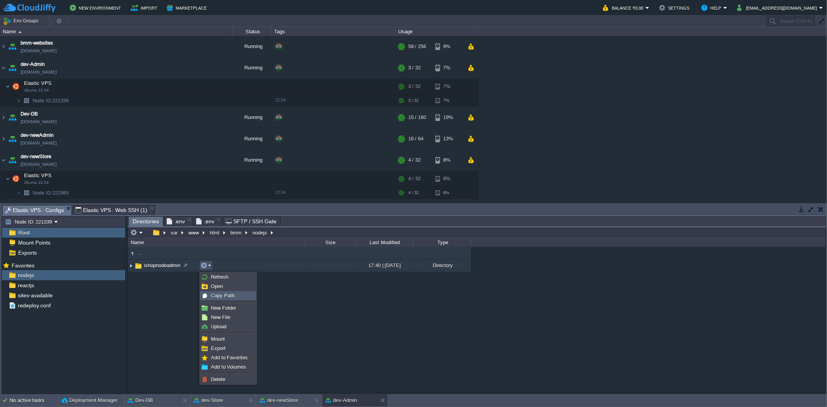
click at [217, 291] on div "Copy Path" at bounding box center [227, 295] width 55 height 9
type textarea "/var/www/html/bmm/nodejs/ishopnodeadmin"
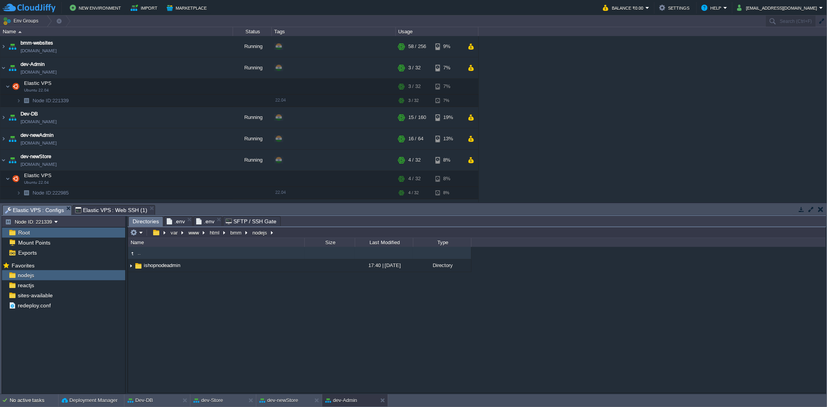
click at [114, 210] on span "Elastic VPS : Web SSH (1)" at bounding box center [111, 209] width 72 height 9
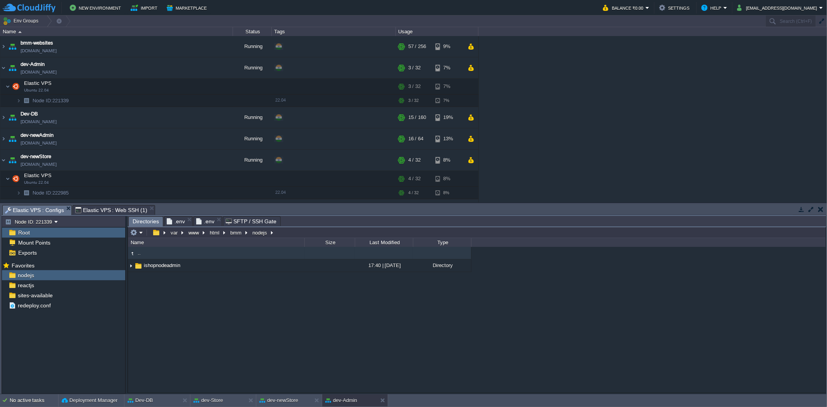
click at [49, 207] on span "Elastic VPS : Configs" at bounding box center [34, 210] width 59 height 10
click at [169, 266] on span "ishopnodeadmin" at bounding box center [162, 265] width 39 height 7
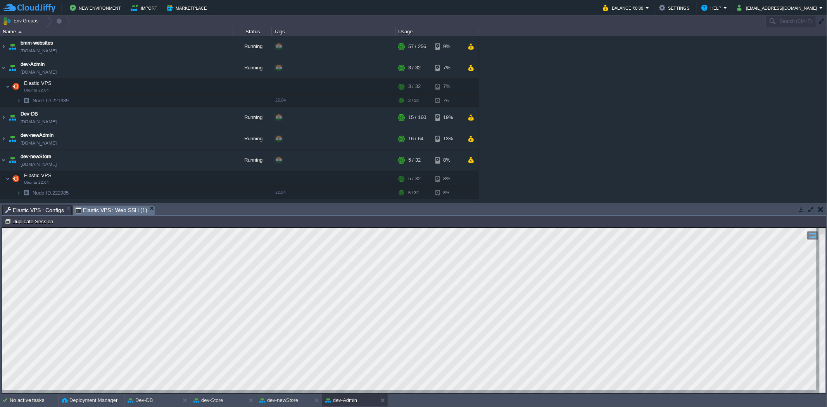
click at [114, 207] on span "Elastic VPS : Web SSH (1)" at bounding box center [111, 210] width 72 height 10
click at [44, 210] on span "Elastic VPS : Configs" at bounding box center [34, 209] width 59 height 9
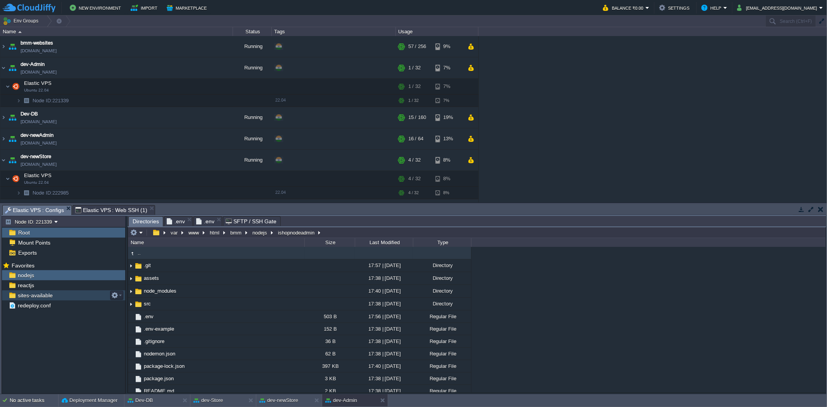
click at [56, 297] on div "sites-available" at bounding box center [63, 295] width 123 height 10
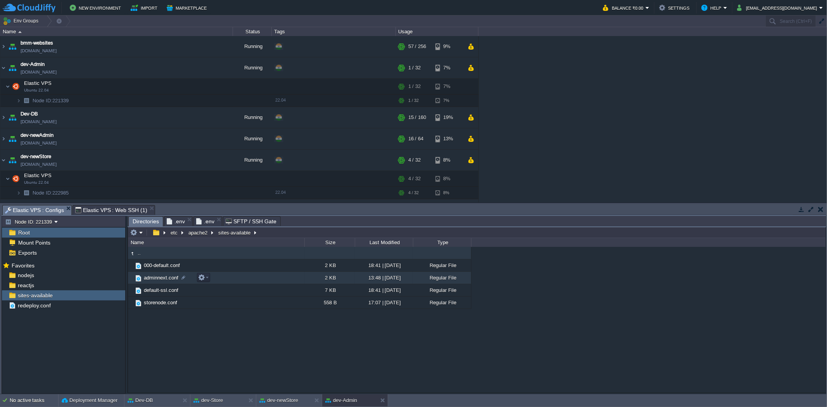
click at [161, 277] on span "adminnext.conf" at bounding box center [161, 277] width 37 height 7
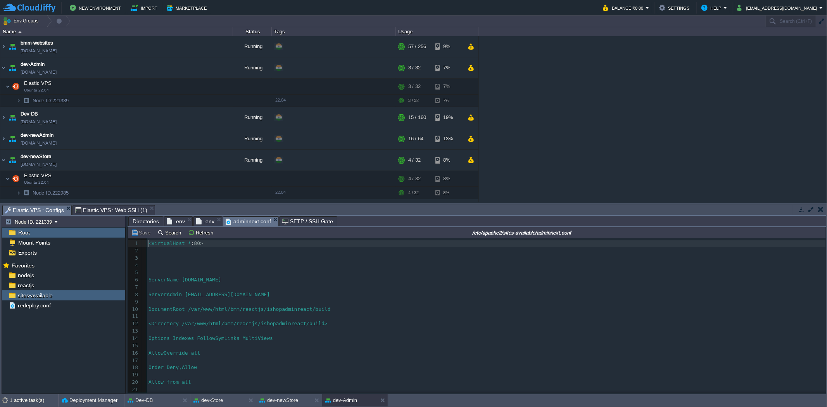
click at [146, 220] on span "Directories" at bounding box center [146, 221] width 26 height 9
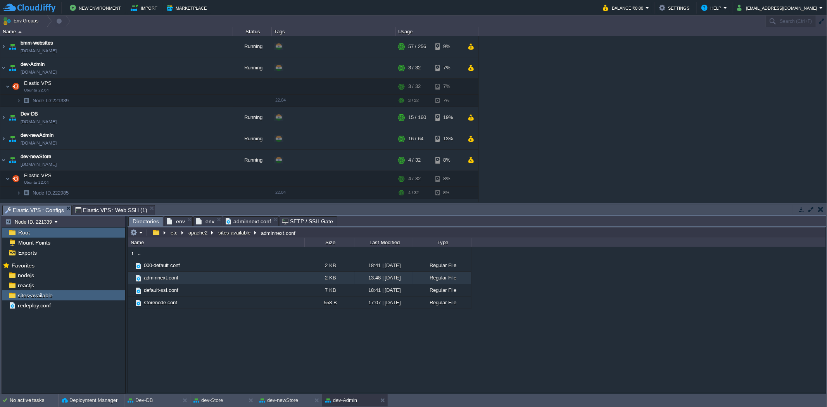
click at [244, 219] on span "adminnext.conf" at bounding box center [248, 221] width 45 height 9
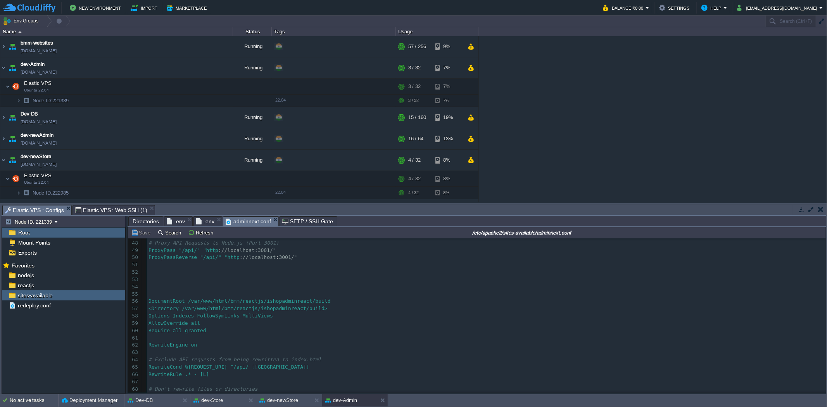
scroll to position [344, 0]
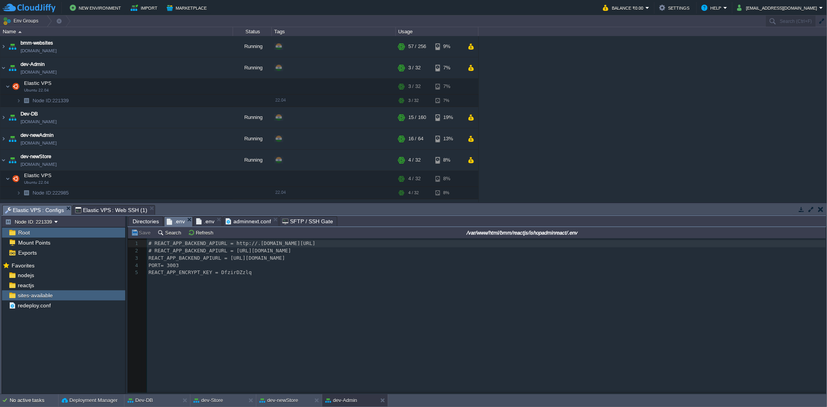
click at [176, 222] on span ".env" at bounding box center [176, 222] width 18 height 10
click at [206, 219] on span ".env" at bounding box center [205, 221] width 18 height 9
click at [175, 220] on span ".env" at bounding box center [176, 222] width 18 height 10
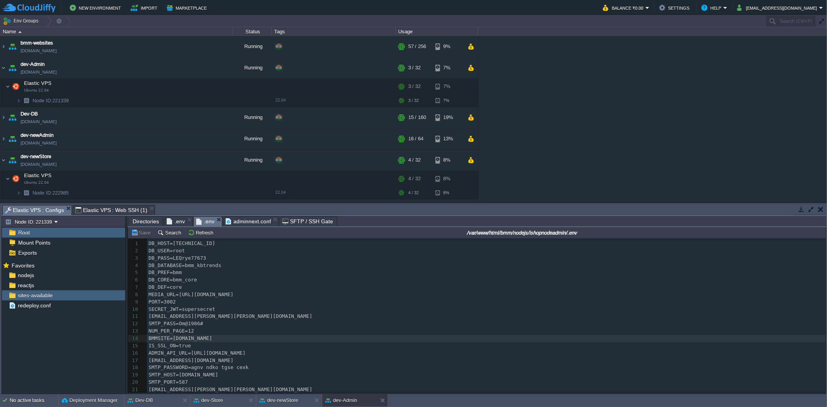
click at [210, 220] on span ".env" at bounding box center [205, 222] width 18 height 10
click at [241, 220] on span "adminnext.conf" at bounding box center [248, 221] width 45 height 9
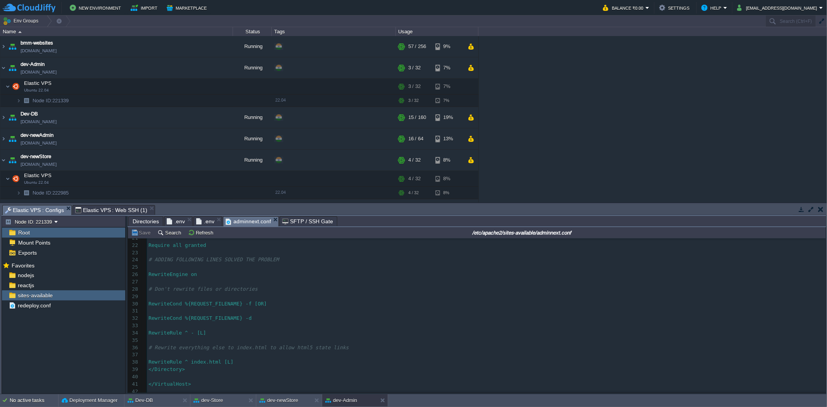
scroll to position [129, 0]
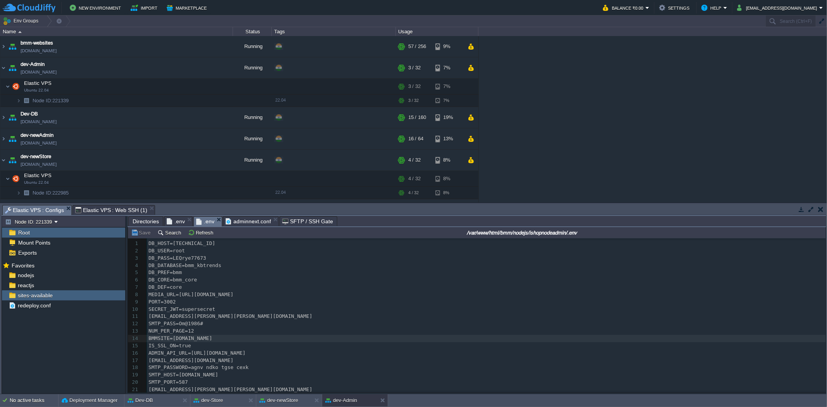
click at [207, 219] on span ".env" at bounding box center [205, 222] width 18 height 10
click at [179, 303] on pre "PORT=3002" at bounding box center [486, 301] width 678 height 7
type textarea "1"
click at [251, 218] on span "adminnext.conf" at bounding box center [248, 221] width 45 height 9
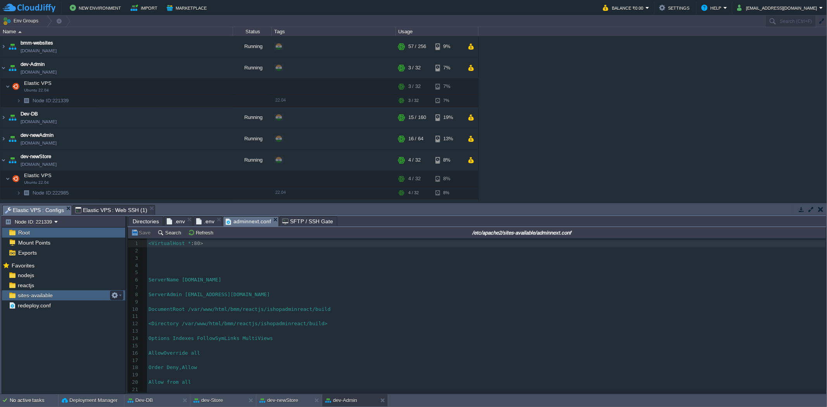
click at [53, 295] on div "sites-available" at bounding box center [63, 295] width 123 height 10
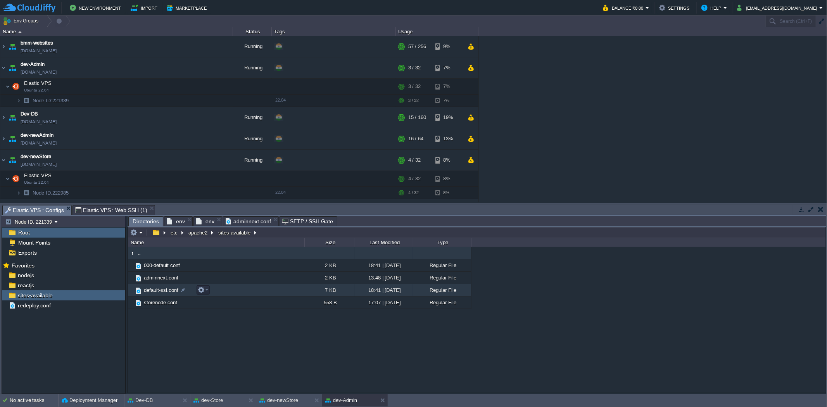
click at [155, 291] on span "default-ssl.conf" at bounding box center [161, 290] width 37 height 7
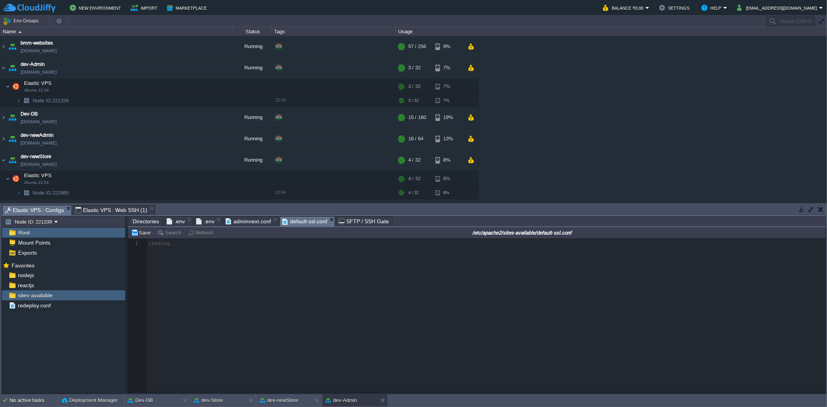
click at [148, 219] on span "Directories" at bounding box center [146, 221] width 26 height 9
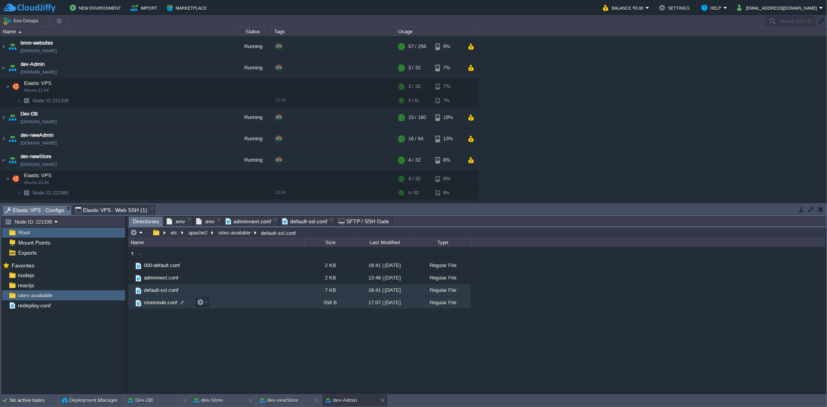
click at [165, 302] on span "storenode.conf" at bounding box center [161, 302] width 36 height 7
click at [165, 301] on span "storenode.conf" at bounding box center [161, 302] width 36 height 7
click at [149, 304] on span "storenode.conf" at bounding box center [161, 302] width 36 height 7
click at [149, 303] on span "storenode.conf" at bounding box center [161, 302] width 36 height 7
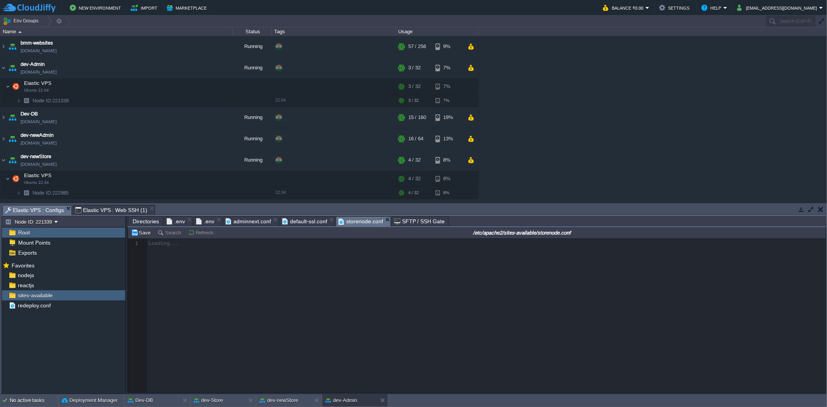
click at [296, 221] on span "default-ssl.conf" at bounding box center [304, 221] width 45 height 9
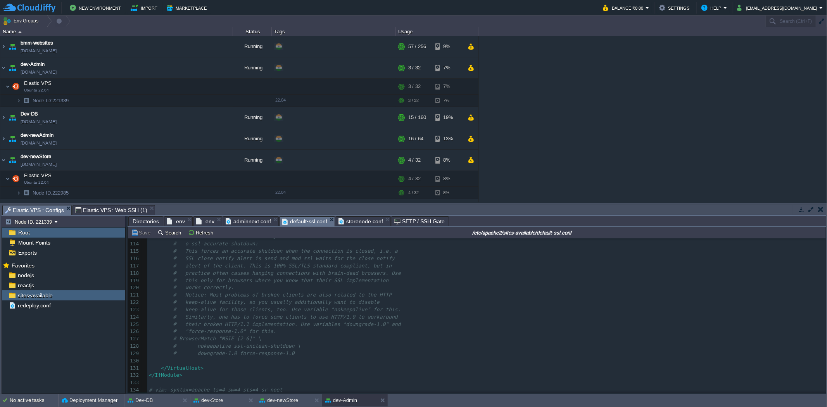
click at [357, 221] on span "storenode.conf" at bounding box center [360, 221] width 45 height 9
click at [261, 218] on span "adminnext.conf" at bounding box center [248, 221] width 45 height 9
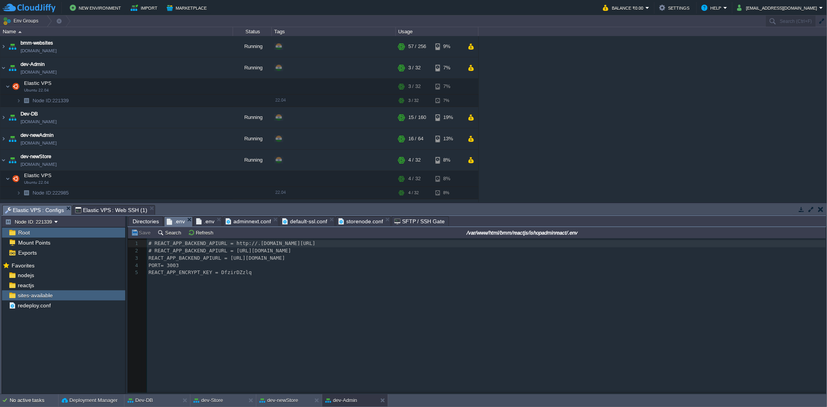
click at [175, 221] on span ".env" at bounding box center [176, 222] width 18 height 10
click at [207, 221] on span ".env" at bounding box center [205, 221] width 18 height 9
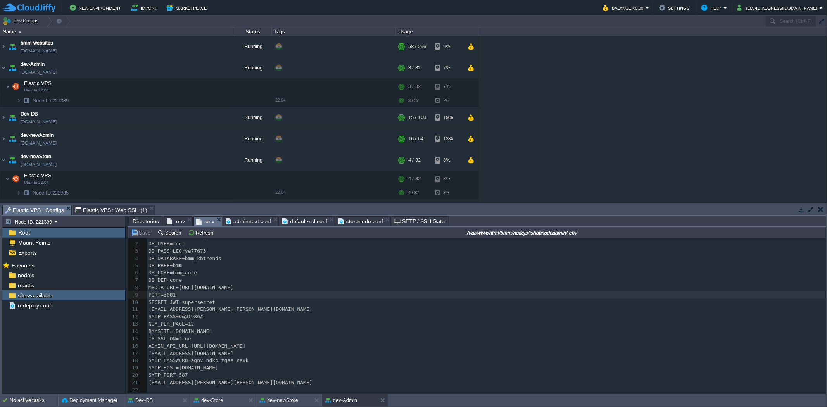
click at [235, 315] on pre "SMTP_PASS=Om@1986#" at bounding box center [486, 316] width 678 height 7
click at [237, 305] on div "xxxxxxxxxx 22 1 DB_HOST=103.26.206.22 2 DB_USER=root 3 DB_PASS=LEQrye77673 4 DB…" at bounding box center [486, 313] width 678 height 161
click at [114, 205] on span "Elastic VPS : Web SSH (1)" at bounding box center [111, 209] width 72 height 9
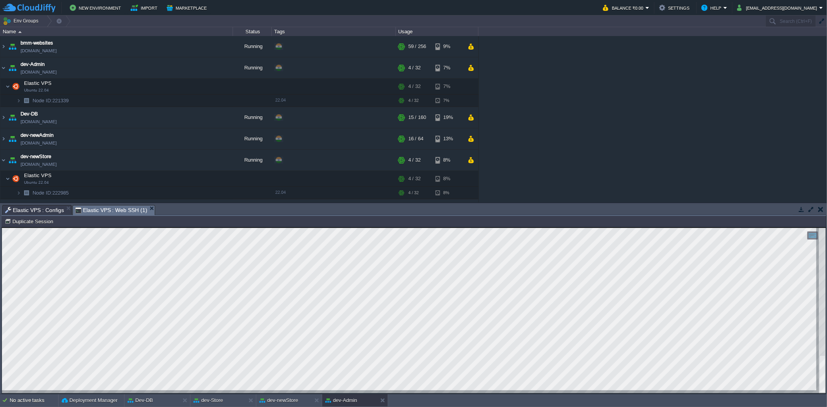
click at [40, 210] on span "Elastic VPS : Configs" at bounding box center [34, 209] width 59 height 9
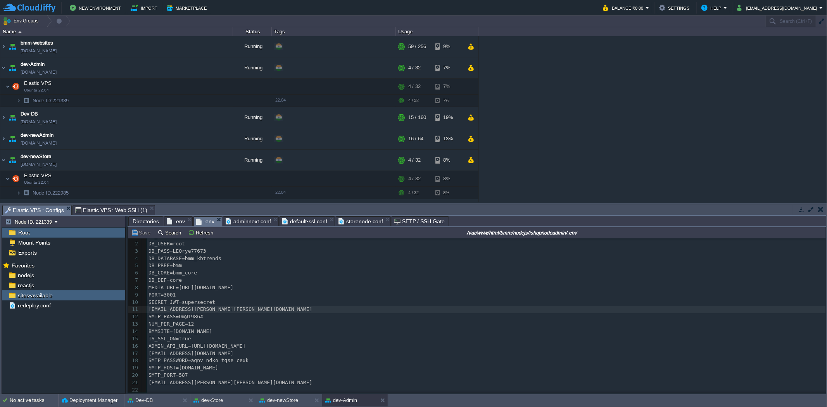
click at [192, 343] on div "xxxxxxxxxx 22 1 DB_HOST=103.26.206.22 2 DB_USER=root 3 DB_PASS=LEQrye77673 4 DB…" at bounding box center [486, 313] width 678 height 161
click at [53, 281] on div "reactjs" at bounding box center [63, 285] width 123 height 10
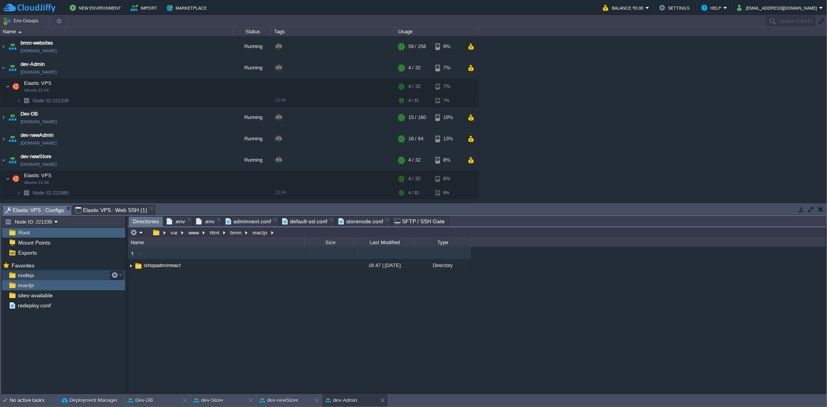
click at [44, 276] on div "nodejs" at bounding box center [63, 275] width 123 height 10
click at [55, 296] on div "sites-available" at bounding box center [63, 295] width 123 height 10
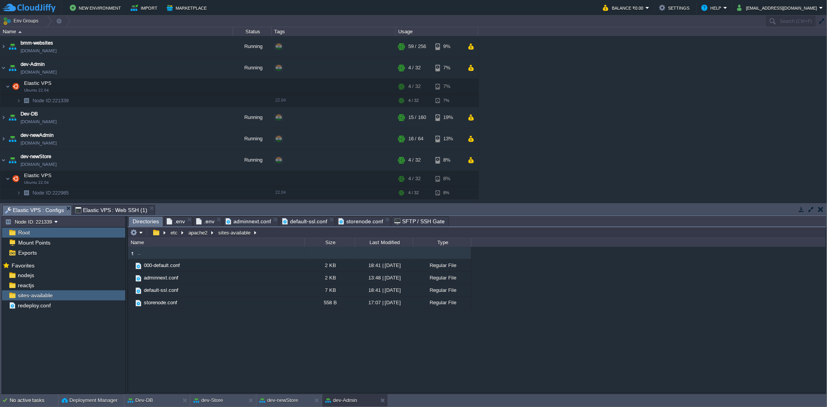
click at [249, 221] on span "adminnext.conf" at bounding box center [248, 221] width 45 height 9
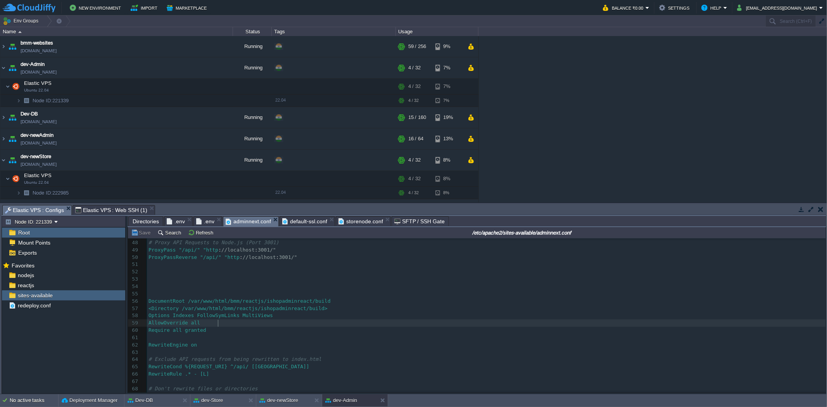
click at [257, 320] on pre "AllowOverride all" at bounding box center [486, 322] width 678 height 7
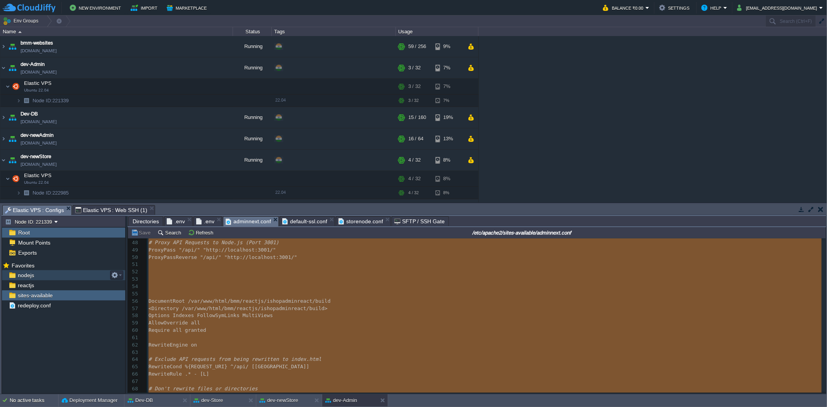
type textarea "-"
click at [45, 275] on div "nodejs" at bounding box center [63, 275] width 123 height 10
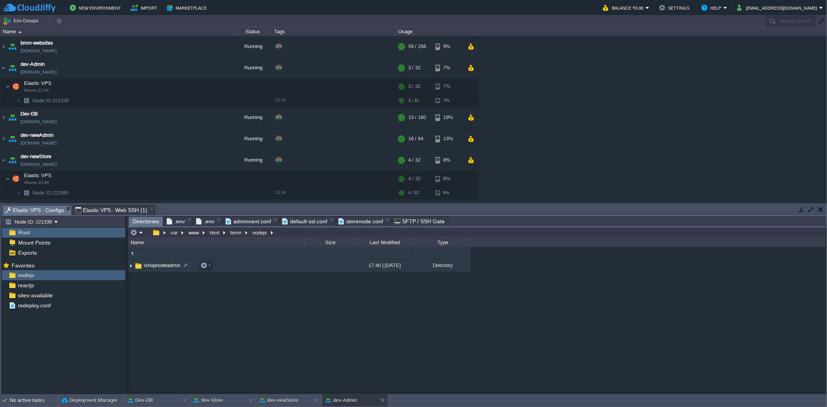
click at [165, 267] on span "ishopnodeadmin" at bounding box center [162, 265] width 39 height 7
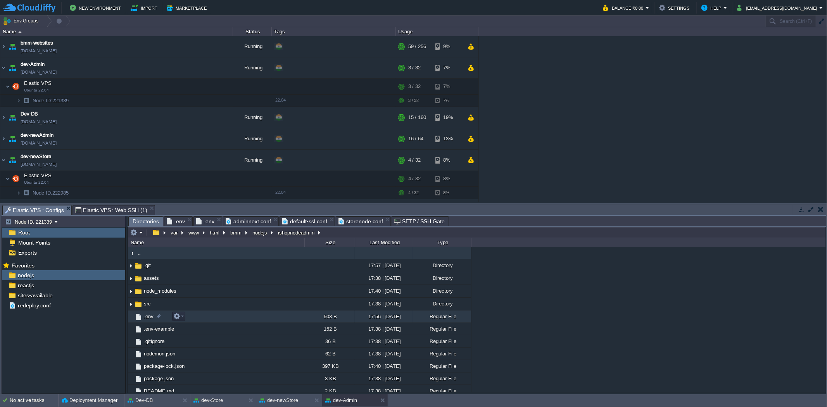
click at [145, 314] on span ".env" at bounding box center [149, 316] width 12 height 7
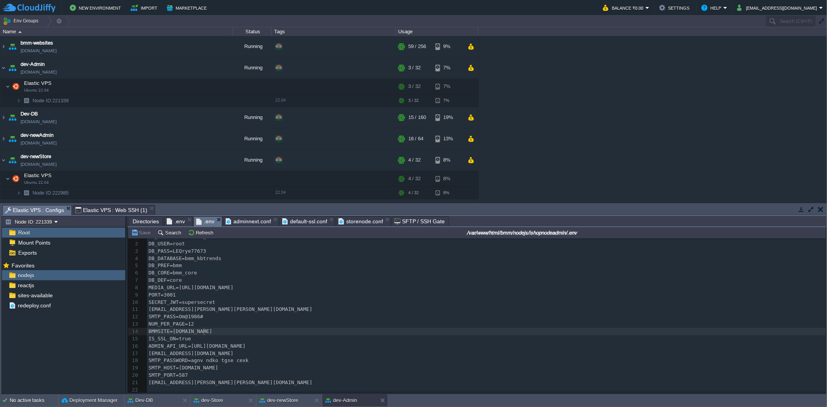
click at [204, 333] on div "xxxxxxxxxx 22 1 DB_HOST=103.26.206.22 2 DB_USER=root 3 DB_PASS=LEQrye77673 4 DB…" at bounding box center [486, 313] width 678 height 161
type textarea "DB_HOST=103.26.206.22 DB_USER=root DB_PASS=LEQrye77673 DB_DATABASE=bmm_kbtrends…"
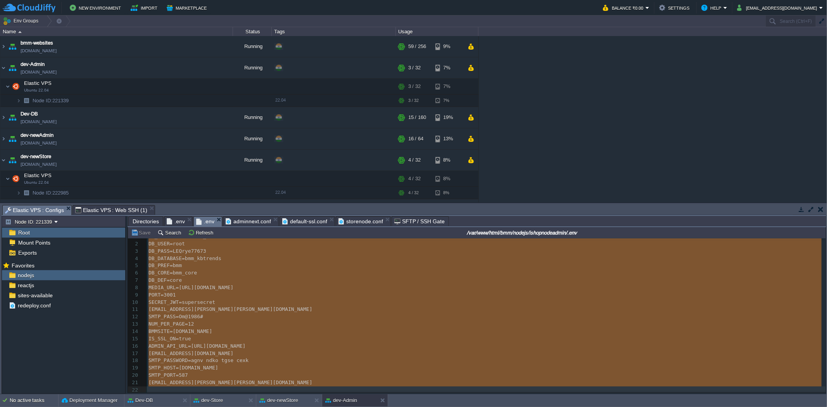
click at [233, 353] on span "SMTP_USERNAME=support@buildmymart.com" at bounding box center [190, 353] width 85 height 6
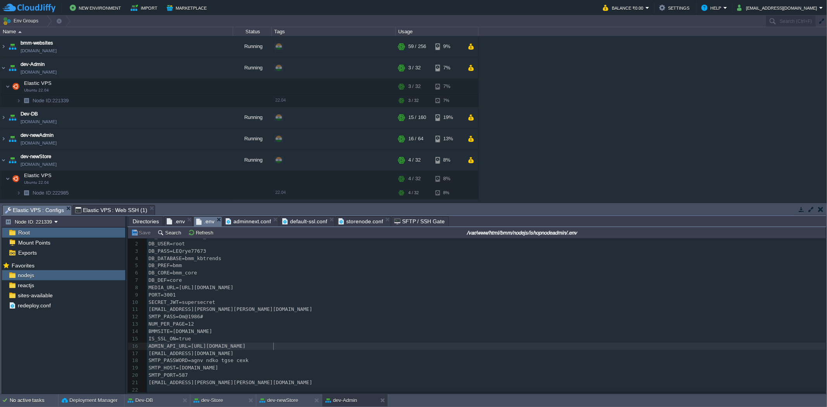
click at [282, 345] on pre "ADMIN_API_URL=https://app.thebuildmymart.com/" at bounding box center [486, 346] width 678 height 7
type textarea "api/"
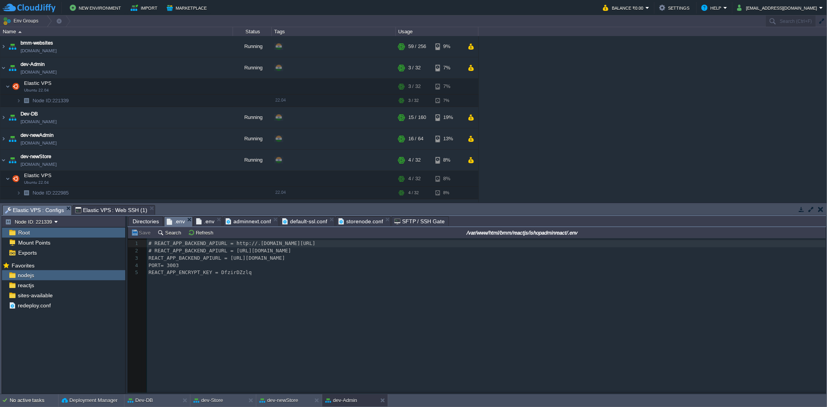
click at [181, 219] on span ".env" at bounding box center [176, 222] width 18 height 10
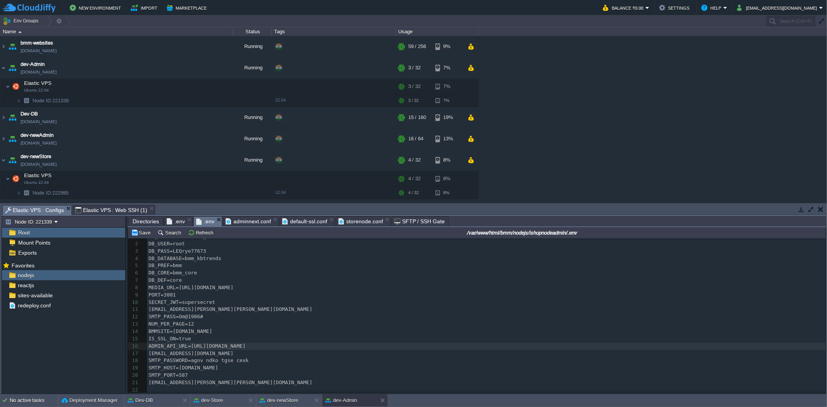
click at [207, 219] on span ".env" at bounding box center [205, 222] width 18 height 10
click at [305, 366] on pre "SMTP_HOST=smtp.gmail.com" at bounding box center [486, 367] width 678 height 7
click at [123, 200] on td "dev-Store devstore.cloudjiffy.net" at bounding box center [116, 209] width 232 height 21
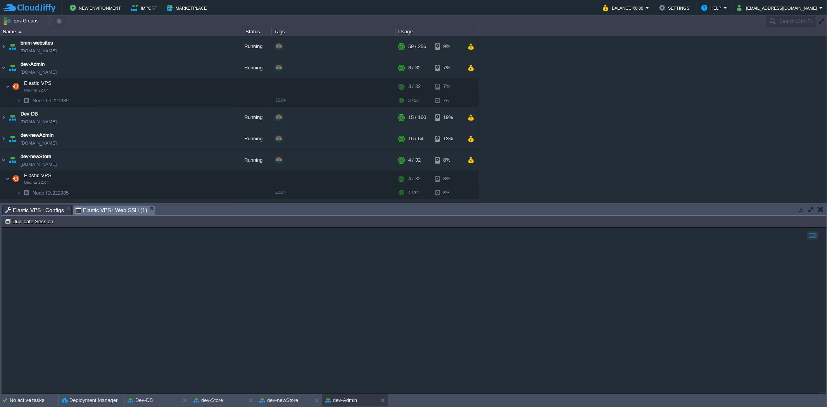
click at [119, 205] on span "Elastic VPS : Web SSH (1)" at bounding box center [111, 210] width 72 height 10
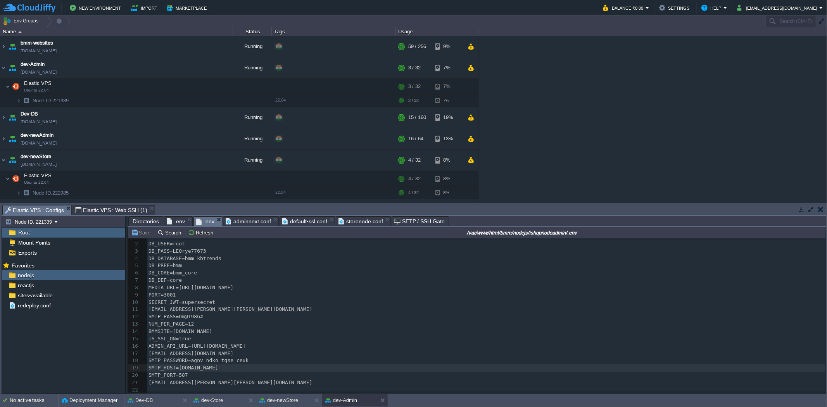
click at [48, 205] on span "Elastic VPS : Configs" at bounding box center [34, 210] width 59 height 10
click at [293, 347] on pre "ADMIN_API_URL=https://app.thebuildmymart.com/api/" at bounding box center [486, 346] width 678 height 7
click at [288, 346] on pre "ADMIN_API_URL=https://app.thebuildmymart.com" at bounding box center [486, 346] width 678 height 7
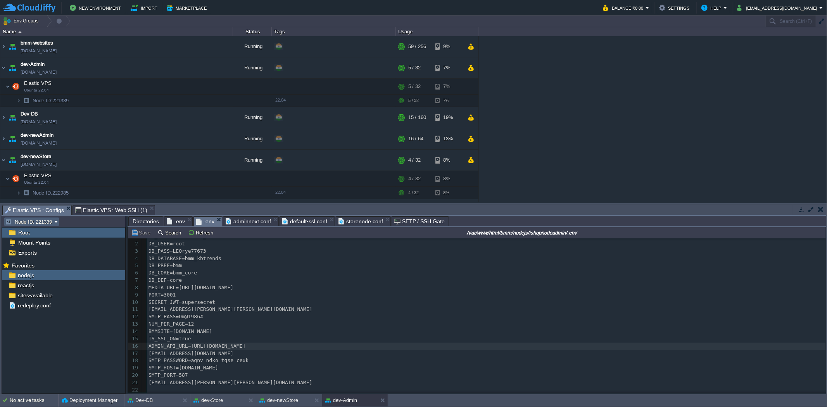
type textarea "/"
click at [89, 205] on span "Elastic VPS : Web SSH (1)" at bounding box center [111, 209] width 72 height 9
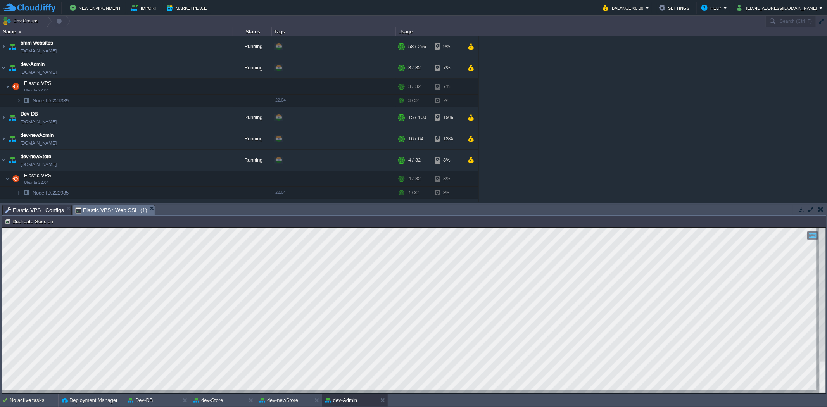
click at [39, 207] on span "Elastic VPS : Configs" at bounding box center [34, 209] width 59 height 9
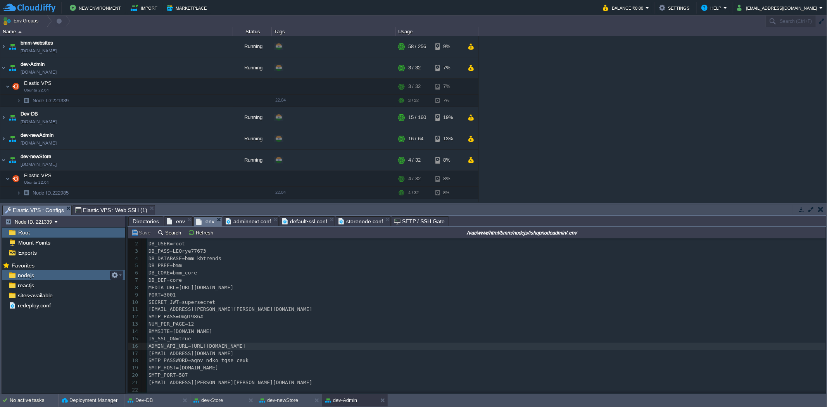
click at [53, 280] on div "nodejs" at bounding box center [63, 275] width 123 height 10
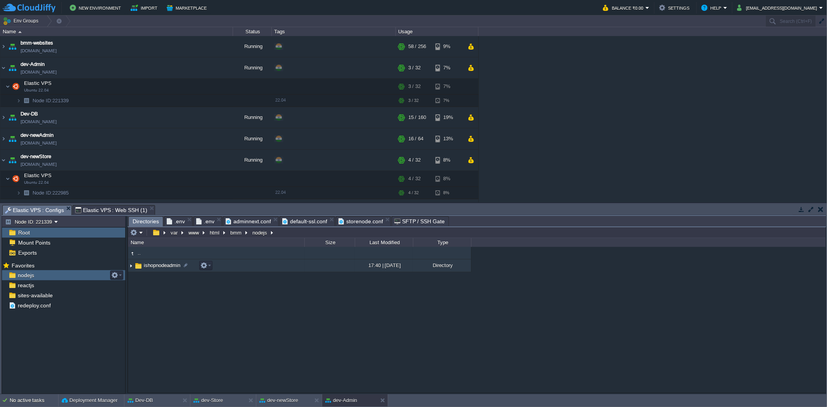
click at [160, 262] on span "ishopnodeadmin" at bounding box center [162, 265] width 39 height 7
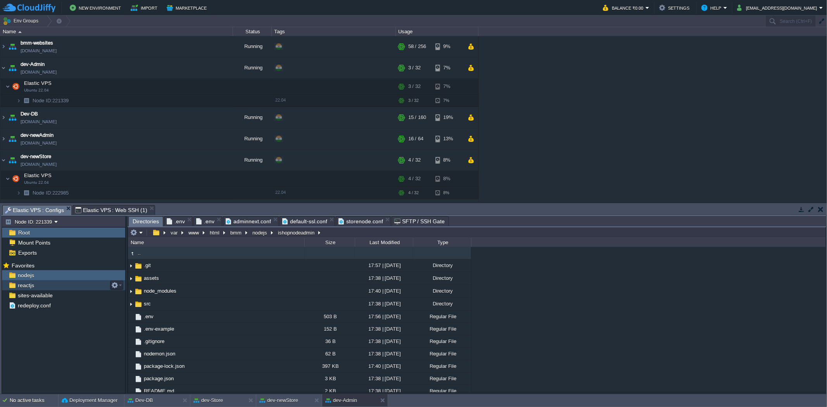
click at [41, 285] on div "reactjs" at bounding box center [63, 285] width 123 height 10
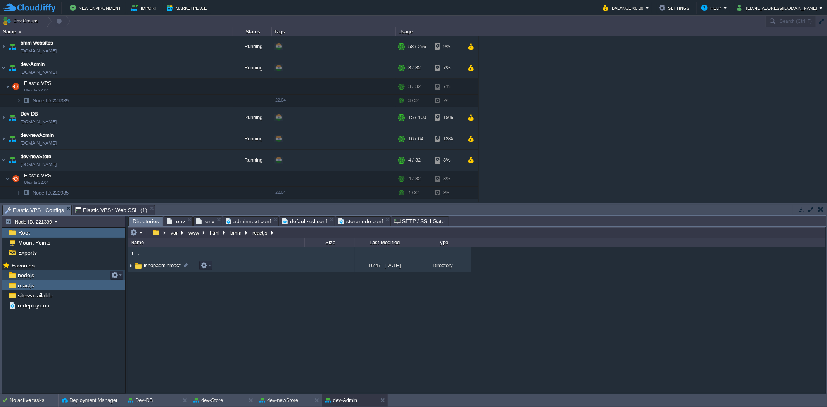
click at [162, 267] on span "ishopadminreact" at bounding box center [162, 265] width 39 height 7
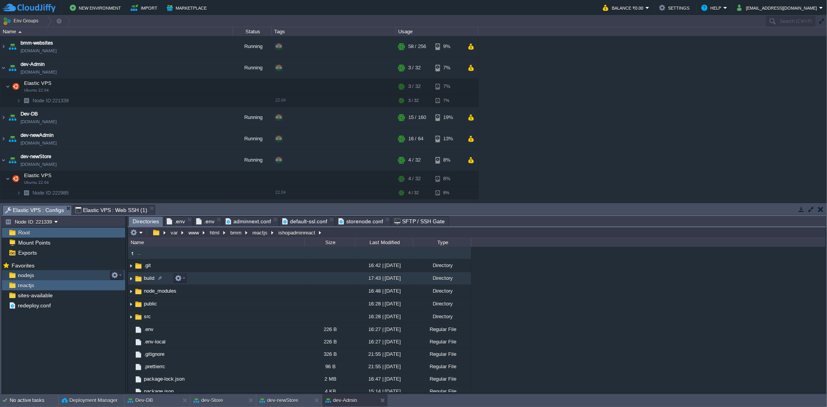
click at [149, 279] on span "build" at bounding box center [149, 278] width 13 height 7
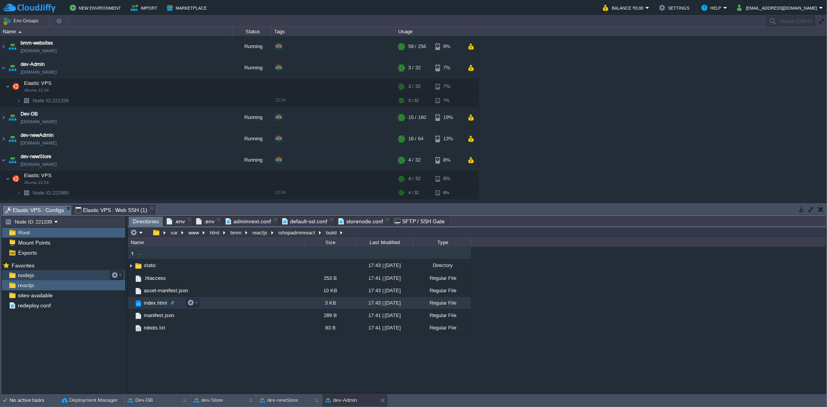
click at [152, 305] on span "index.html" at bounding box center [156, 303] width 26 height 7
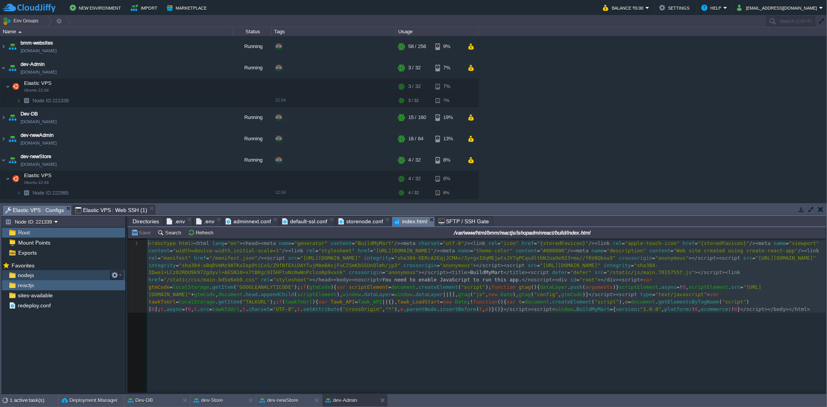
scroll to position [2, 0]
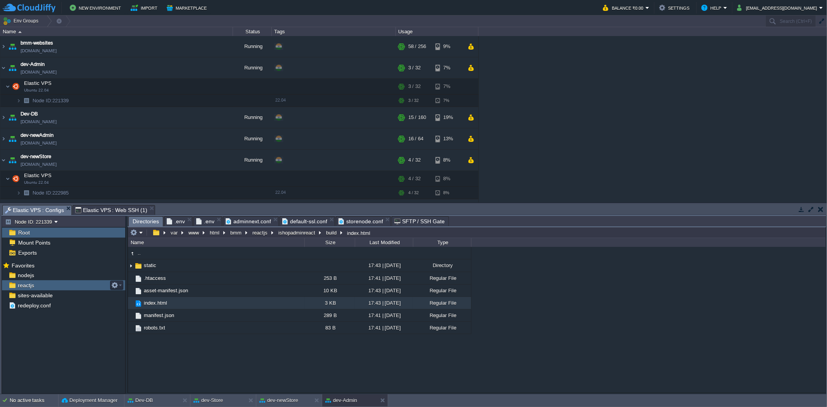
click at [43, 288] on div "reactjs" at bounding box center [63, 285] width 123 height 10
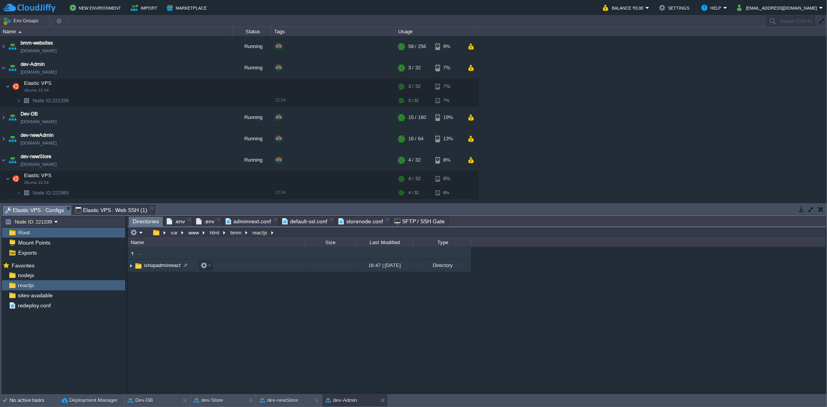
click at [165, 261] on td "ishopadminreact" at bounding box center [216, 265] width 176 height 13
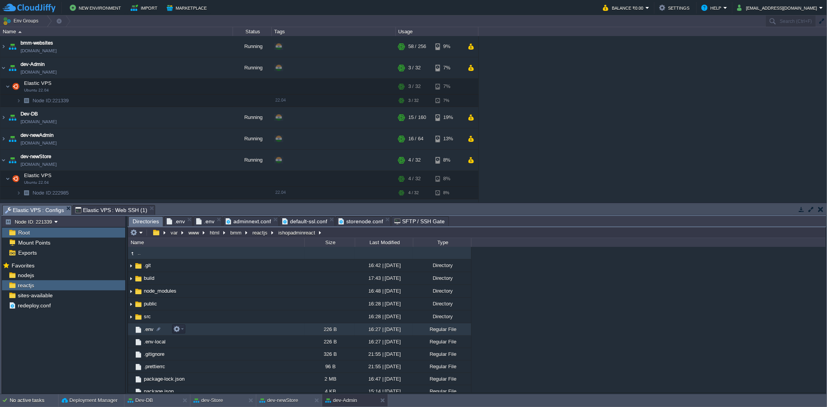
click at [145, 327] on span ".env" at bounding box center [149, 329] width 12 height 7
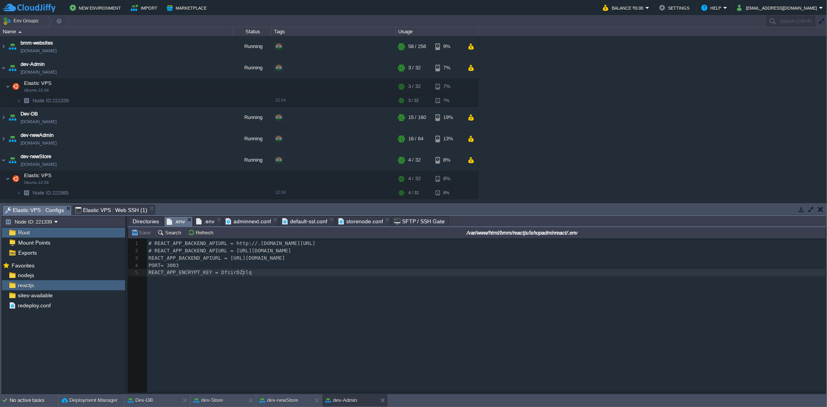
click at [260, 308] on div "5 1 # REACT_APP_BACKEND_APIURL = http://.ishop.sunhimlabs.com/ 2 # REACT_APP_BA…" at bounding box center [482, 321] width 709 height 166
click at [231, 263] on pre "PORT= 3003" at bounding box center [487, 265] width 681 height 7
type textarea "REACT_APP_BACKEND_APIURL = [URL][DOMAIN_NAME]"
click at [254, 278] on div "x 1 # REACT_APP_BACKEND_APIURL = http://.ishop.sunhimlabs.com/ 2 # REACT_APP_BA…" at bounding box center [487, 258] width 681 height 40
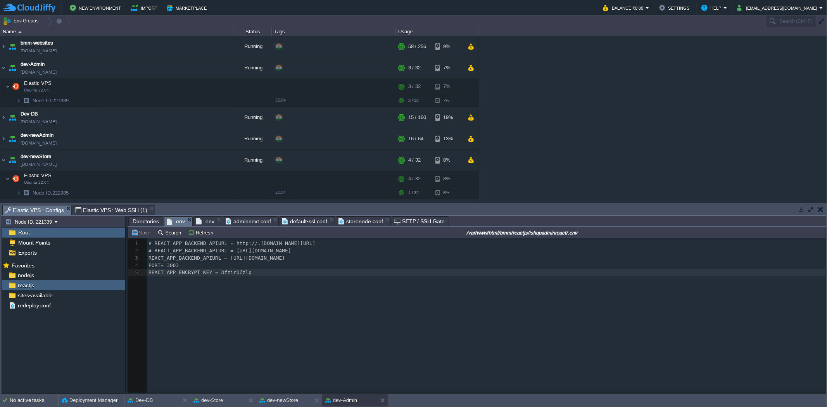
click at [254, 278] on div "x 1 # REACT_APP_BACKEND_APIURL = http://.ishop.sunhimlabs.com/ 2 # REACT_APP_BA…" at bounding box center [487, 258] width 681 height 40
type textarea "REACT_APP_ENCRYPT_KEY = DfzirDZzlq"
click at [254, 278] on div "x 1 # REACT_APP_BACKEND_APIURL = http://.ishop.sunhimlabs.com/ 2 # REACT_APP_BA…" at bounding box center [487, 258] width 681 height 40
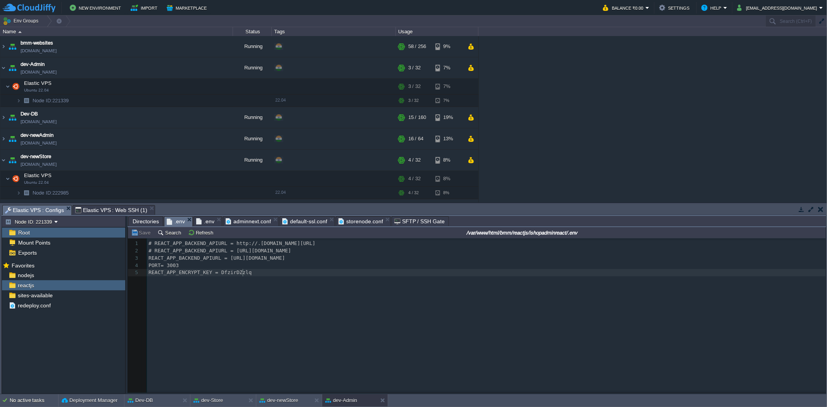
click at [254, 278] on div "x 1 # REACT_APP_BACKEND_APIURL = http://.ishop.sunhimlabs.com/ 2 # REACT_APP_BA…" at bounding box center [487, 258] width 681 height 40
type textarea "REACT_APP_ENCRYPT_KEY = DfzirDZzlq"
click at [254, 278] on div "x 1 # REACT_APP_BACKEND_APIURL = http://.ishop.sunhimlabs.com/ 2 # REACT_APP_BA…" at bounding box center [487, 258] width 681 height 40
type textarea "# REACT_APP_BACKEND_APIURL = http://.[DOMAIN_NAME][URL] # REACT_APP_BACKEND_API…"
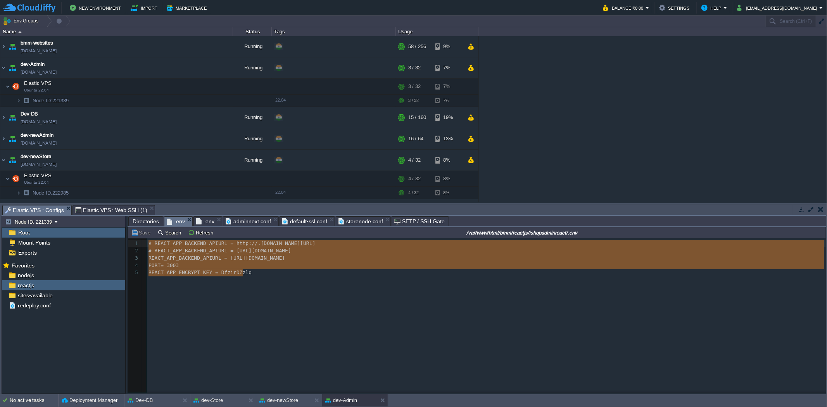
drag, startPoint x: 260, startPoint y: 276, endPoint x: 183, endPoint y: 221, distance: 95.4
click at [210, 218] on span ".env" at bounding box center [205, 221] width 18 height 9
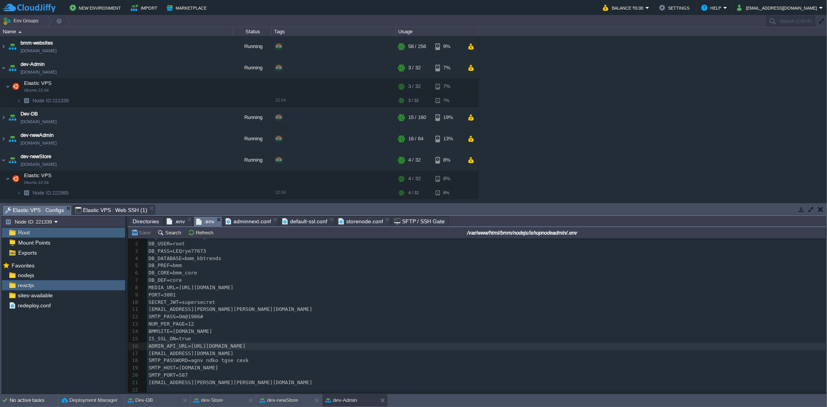
scroll to position [9, 0]
click at [214, 403] on button "dev-Store" at bounding box center [207, 400] width 29 height 8
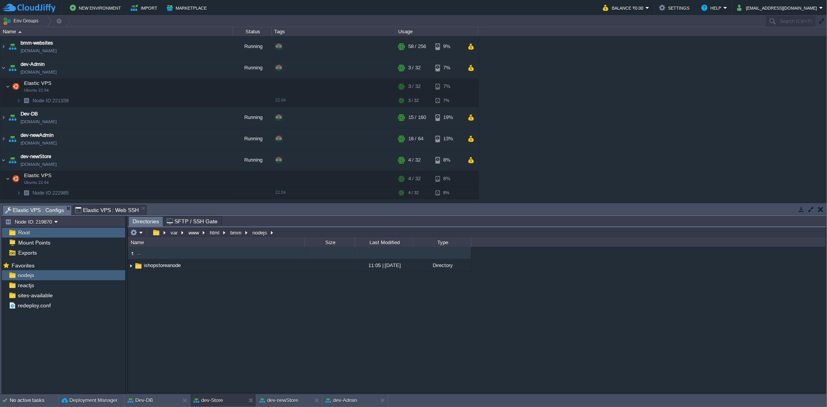
click at [41, 208] on span "Elastic VPS : Configs" at bounding box center [34, 210] width 59 height 10
click at [160, 268] on span "ishopstoreanode" at bounding box center [162, 265] width 39 height 7
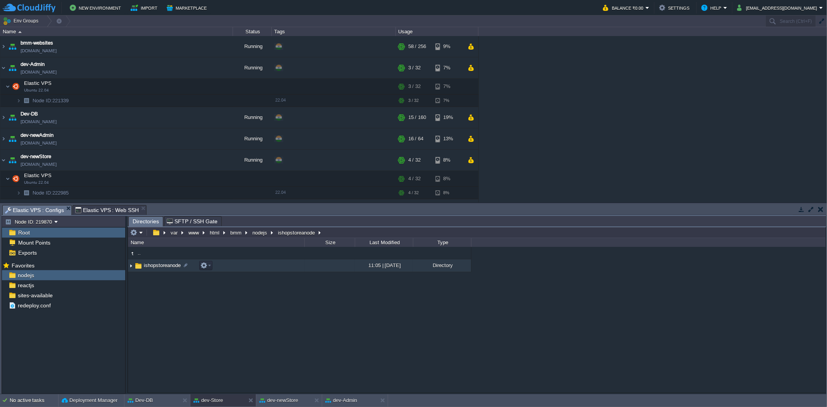
click at [160, 268] on span "ishopstoreanode" at bounding box center [162, 265] width 39 height 7
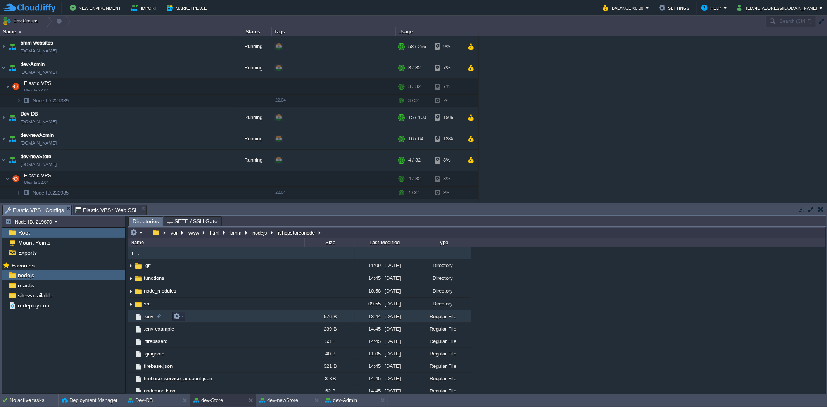
click at [149, 317] on span ".env" at bounding box center [149, 316] width 12 height 7
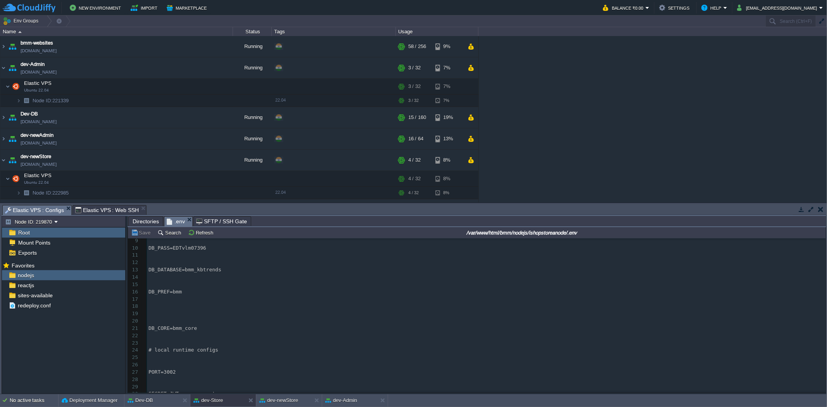
scroll to position [3, 0]
click at [31, 282] on span "reactjs" at bounding box center [25, 285] width 19 height 7
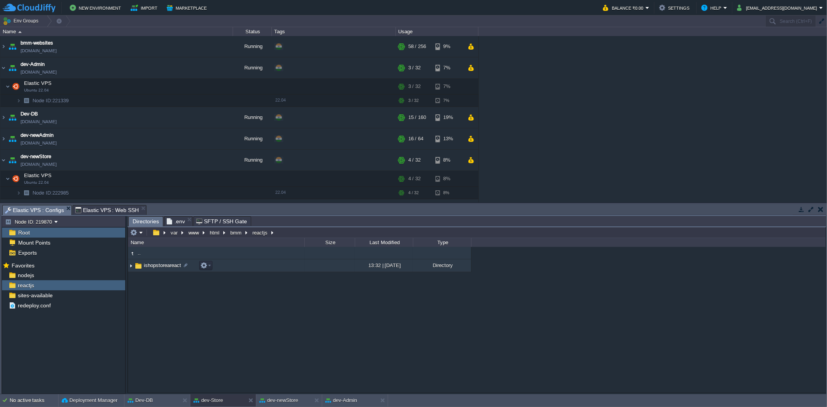
click at [177, 263] on span "ishopstoreareact" at bounding box center [163, 265] width 40 height 7
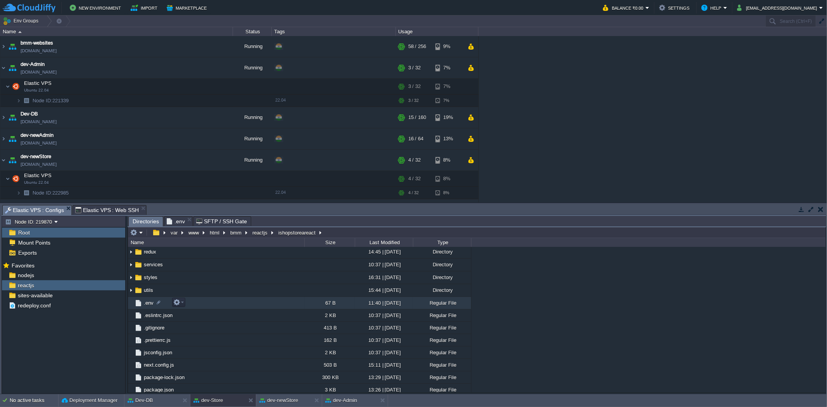
click at [145, 306] on span ".env" at bounding box center [149, 303] width 12 height 7
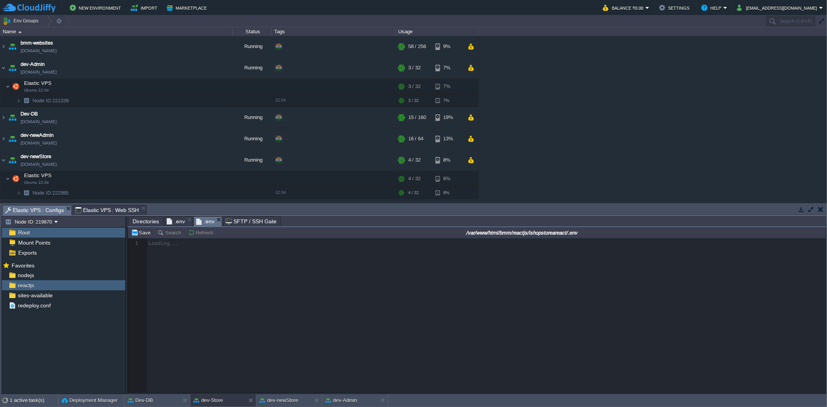
scroll to position [2, 0]
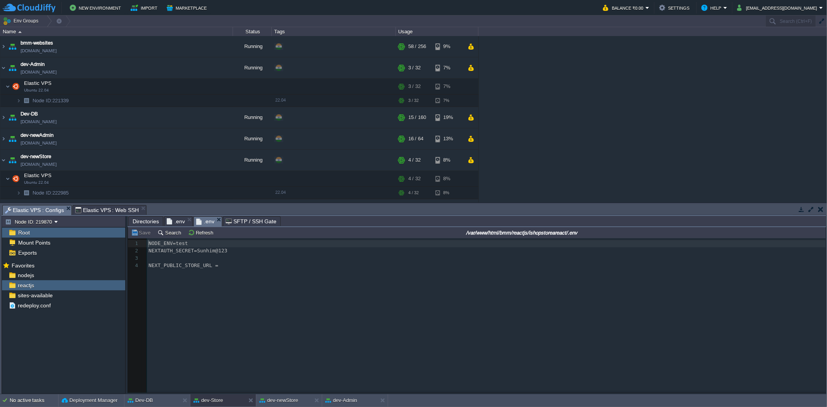
click at [102, 205] on span "Elastic VPS : Web SSH" at bounding box center [107, 209] width 64 height 9
